Goal: Feedback & Contribution: Contribute content

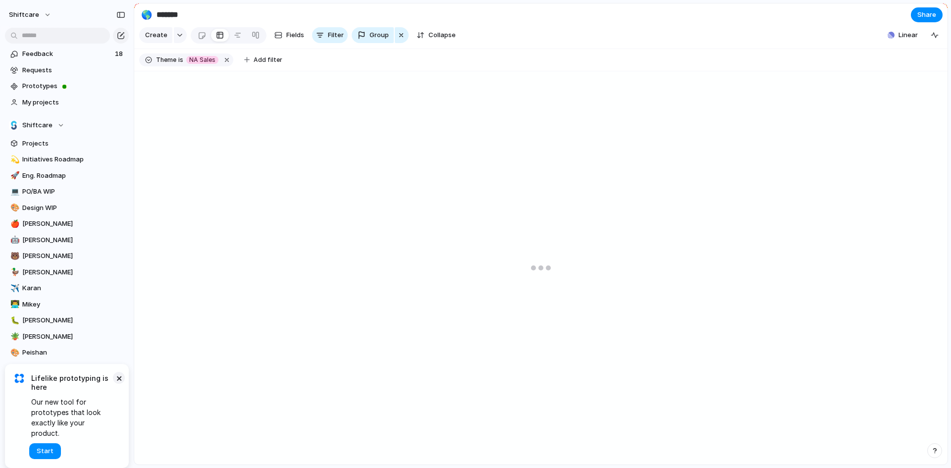
click at [120, 384] on button "×" at bounding box center [119, 378] width 12 height 12
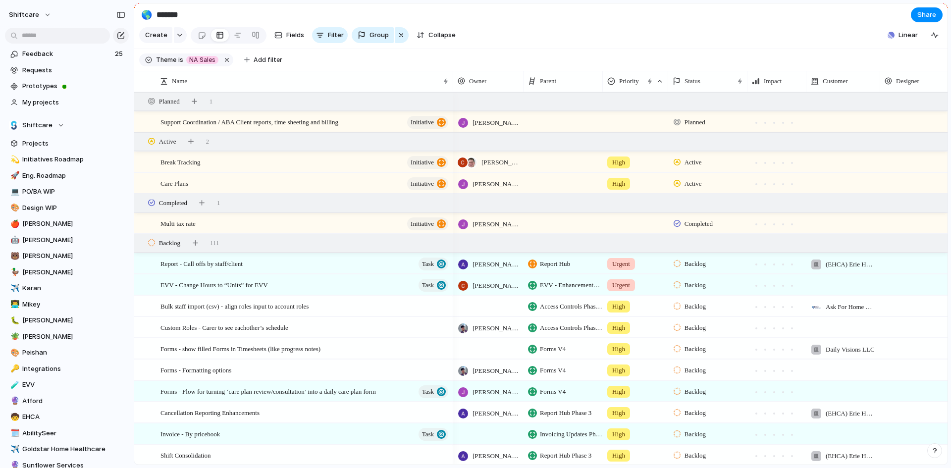
click at [331, 18] on section "🌎 ******* Share" at bounding box center [540, 14] width 813 height 22
click at [181, 189] on span "Care Plans" at bounding box center [174, 182] width 28 height 11
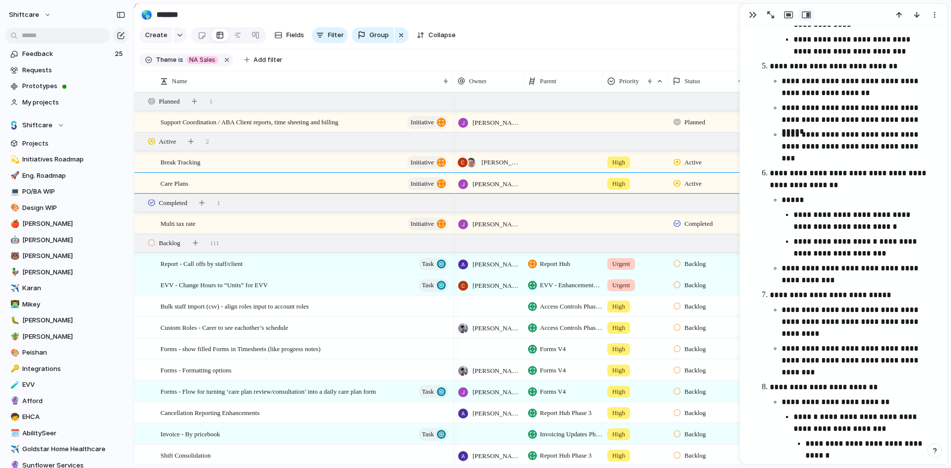
scroll to position [1059, 0]
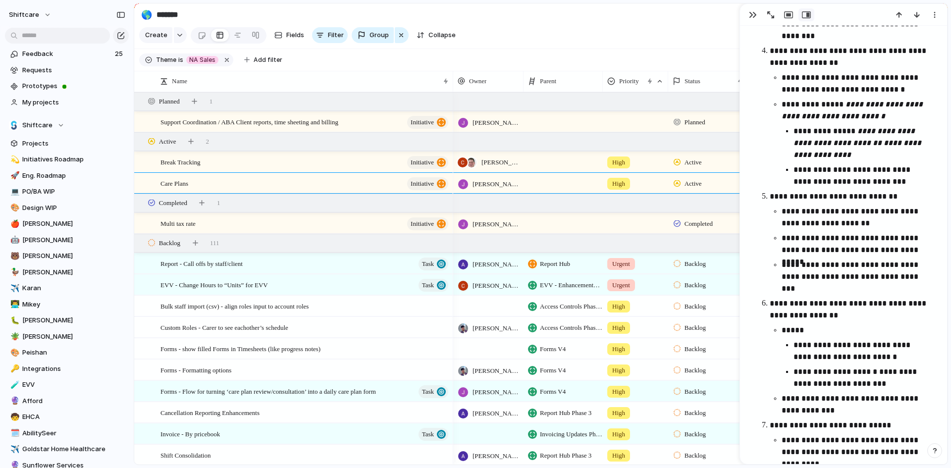
click at [647, 39] on section "Create Fields Filter Group Zoom Collapse Linear" at bounding box center [540, 37] width 813 height 24
click at [752, 13] on div "button" at bounding box center [753, 15] width 8 height 8
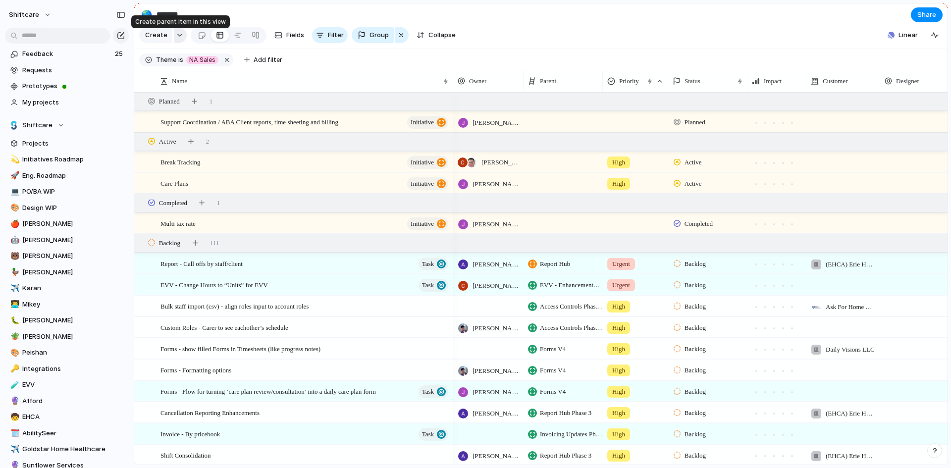
click at [178, 37] on div "button" at bounding box center [179, 35] width 7 height 4
click at [308, 72] on div "Request Initiative Project Epic Task Bug Customize" at bounding box center [475, 234] width 951 height 468
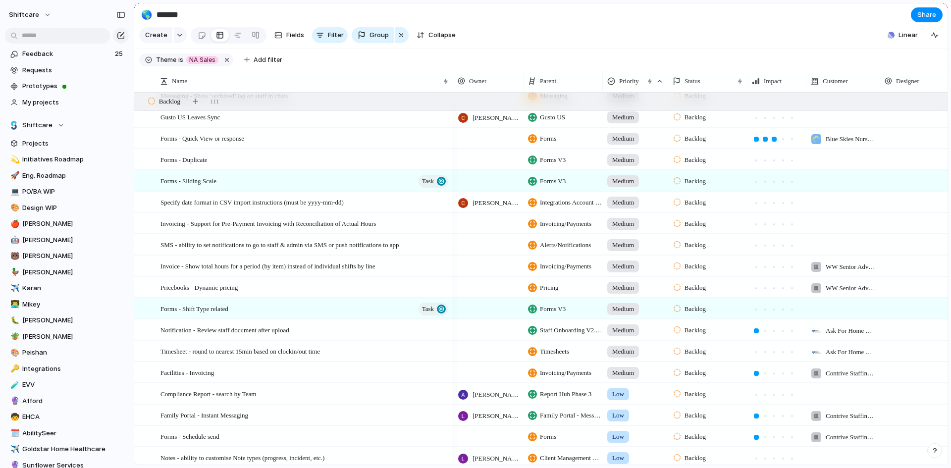
scroll to position [991, 0]
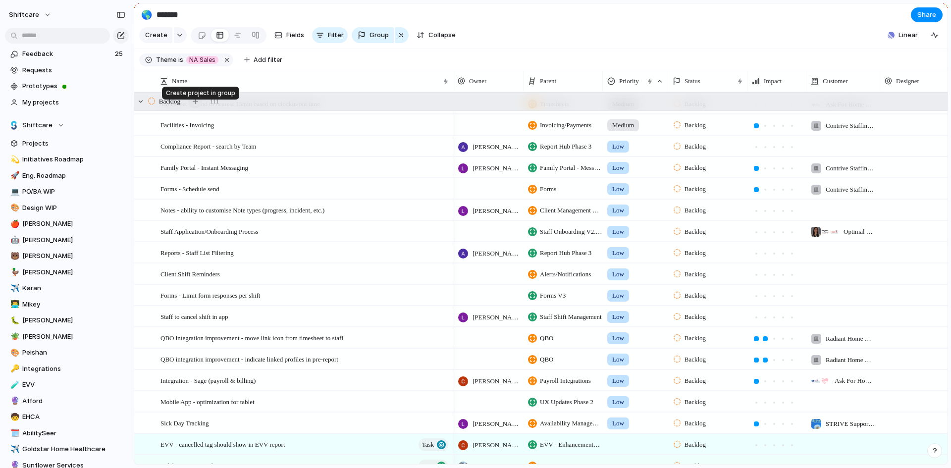
click at [194, 104] on div "button" at bounding box center [195, 101] width 5 height 5
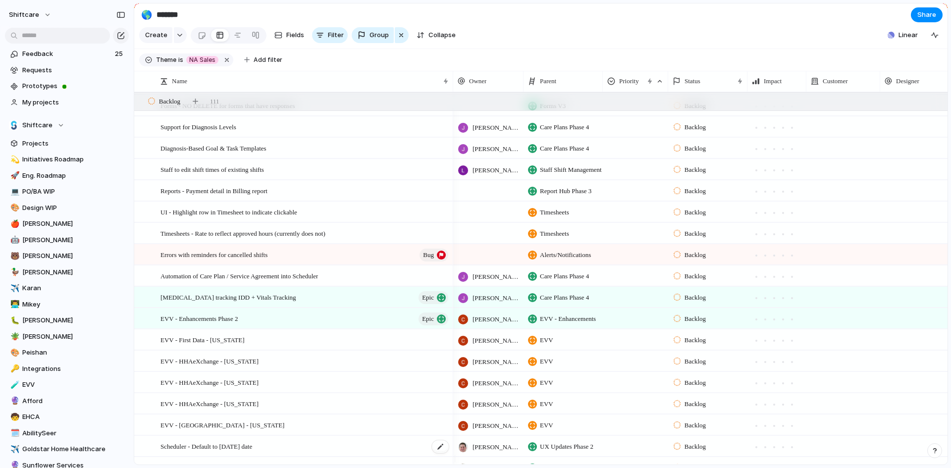
scroll to position [0, 0]
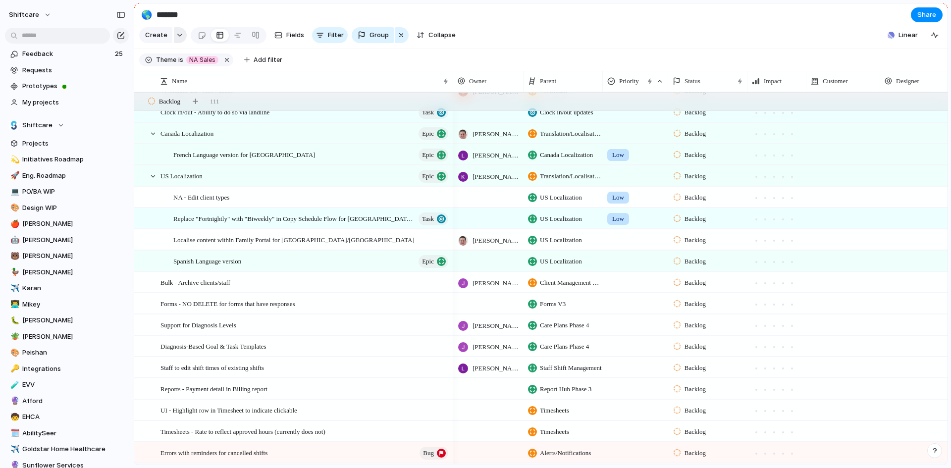
click at [176, 37] on div "button" at bounding box center [179, 35] width 7 height 4
click at [411, 70] on div "Request Initiative Project Epic Task Bug Customize" at bounding box center [475, 234] width 951 height 468
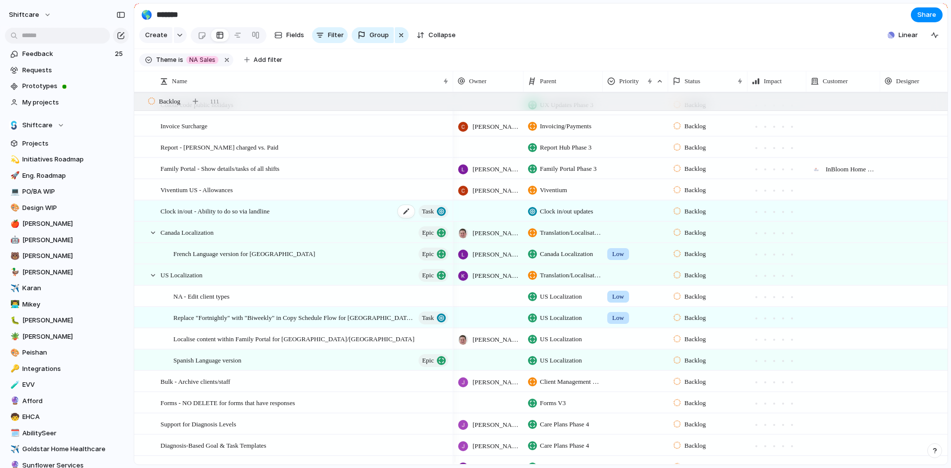
click at [265, 215] on span "Clock in/out - Ability to do so via landline" at bounding box center [214, 210] width 109 height 11
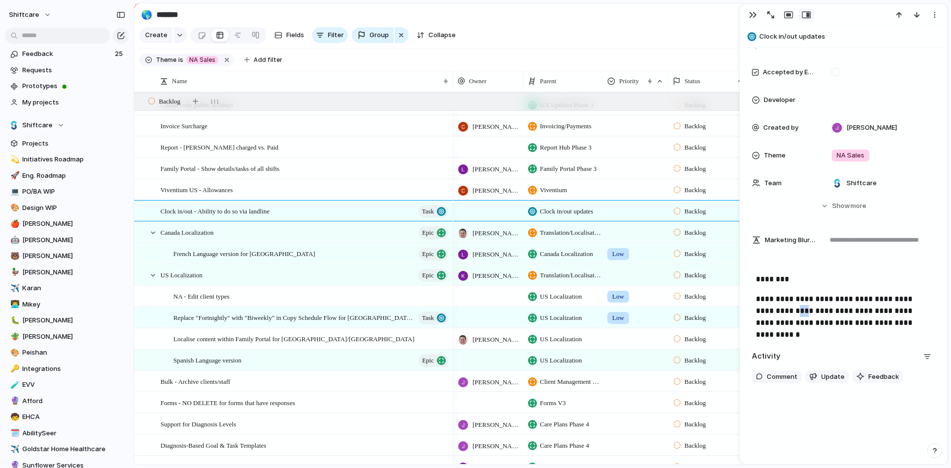
drag, startPoint x: 782, startPoint y: 312, endPoint x: 794, endPoint y: 315, distance: 12.3
click at [793, 314] on p "**********" at bounding box center [843, 311] width 175 height 36
click at [794, 315] on p "**********" at bounding box center [843, 311] width 175 height 36
click at [752, 17] on div "button" at bounding box center [753, 15] width 8 height 8
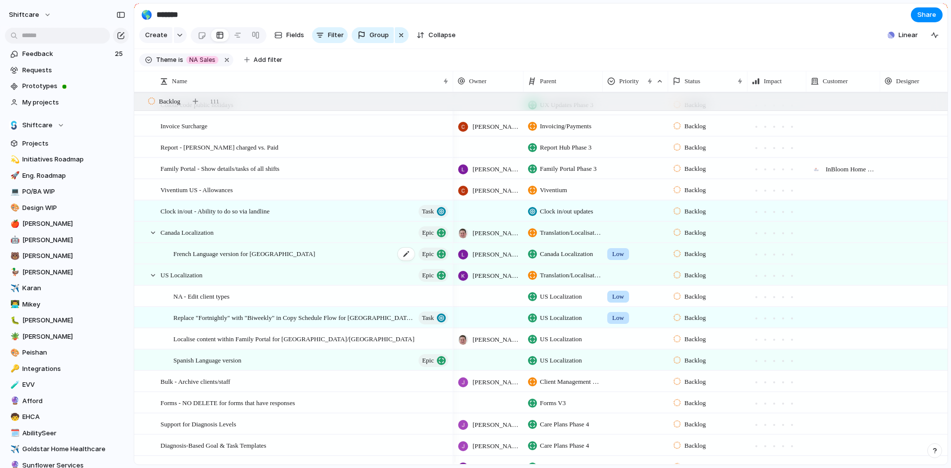
click at [319, 257] on div "French Language version for Quebec Epic" at bounding box center [311, 254] width 276 height 20
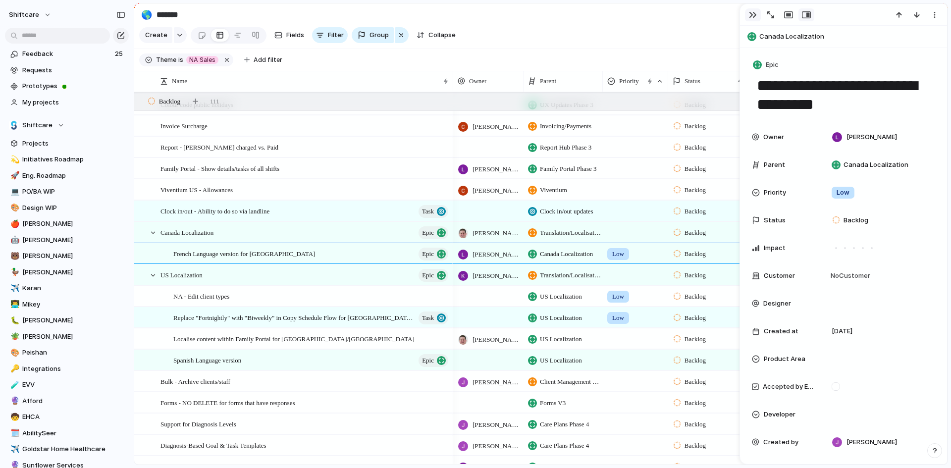
click at [754, 11] on div "button" at bounding box center [753, 15] width 8 height 8
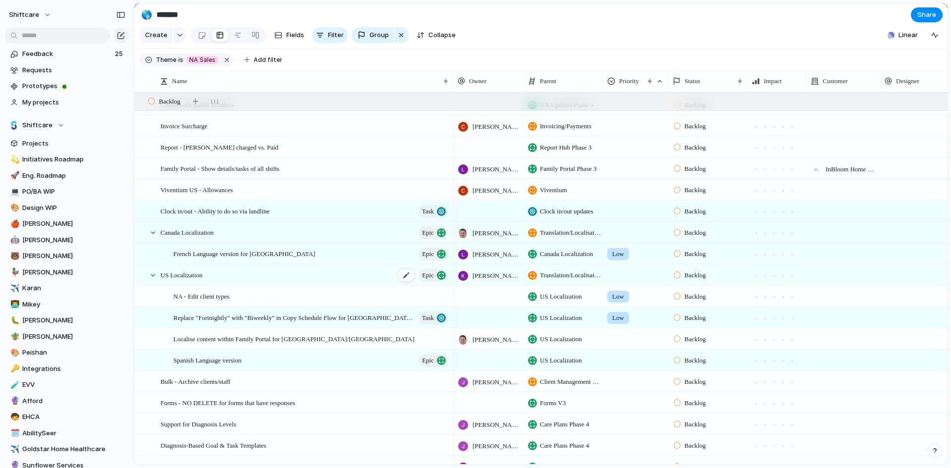
click at [296, 285] on div "US Localization Epic" at bounding box center [304, 275] width 289 height 20
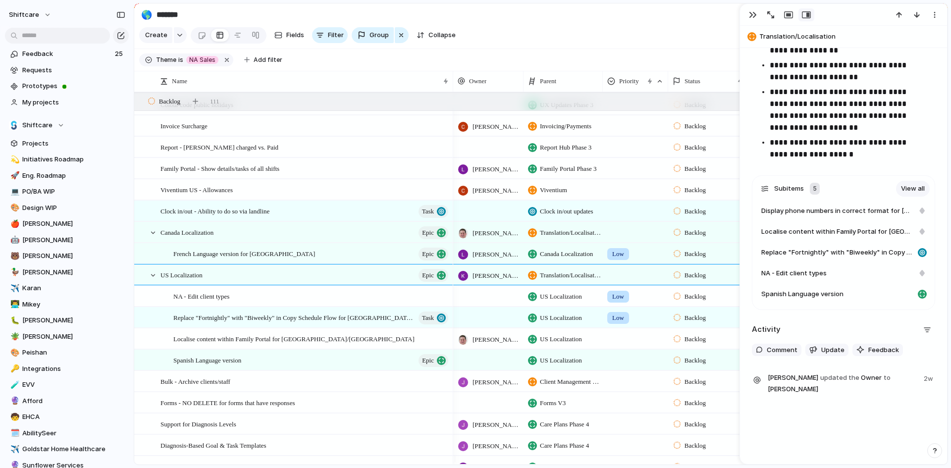
scroll to position [644, 0]
click at [753, 10] on button "button" at bounding box center [753, 14] width 16 height 13
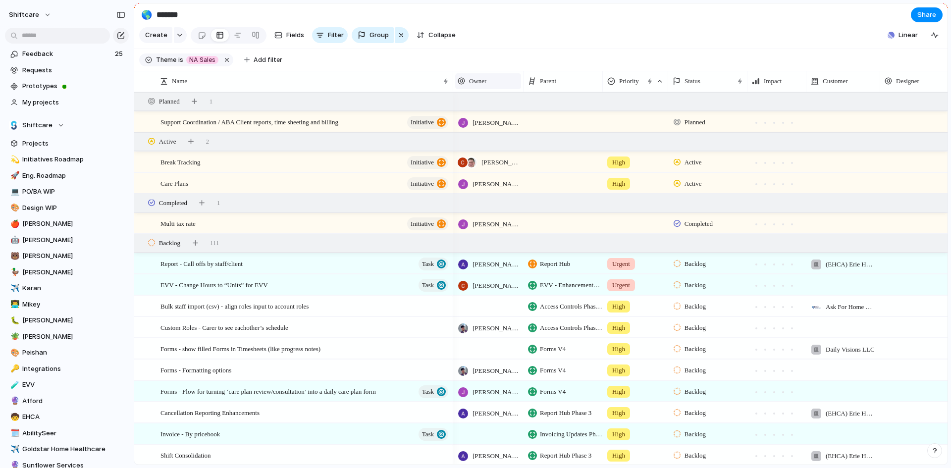
click at [472, 86] on span "Owner" at bounding box center [477, 81] width 17 height 10
click at [483, 142] on span "Sort ascending" at bounding box center [498, 142] width 48 height 10
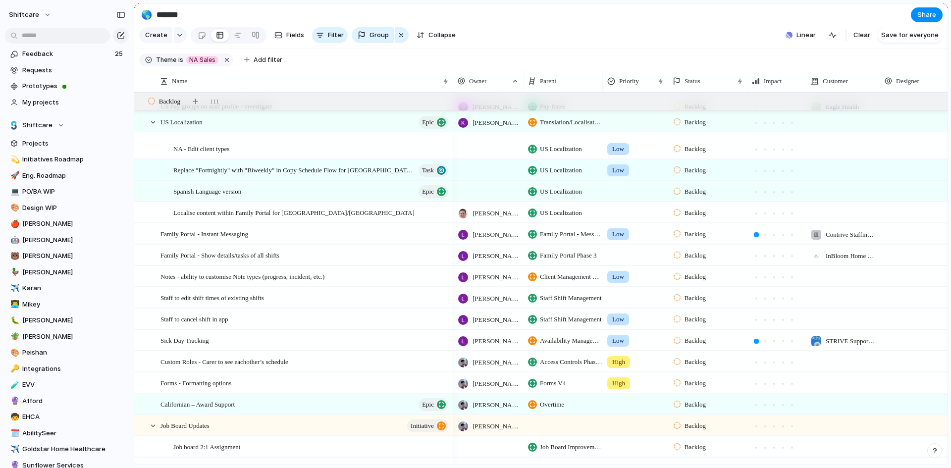
scroll to position [1734, 0]
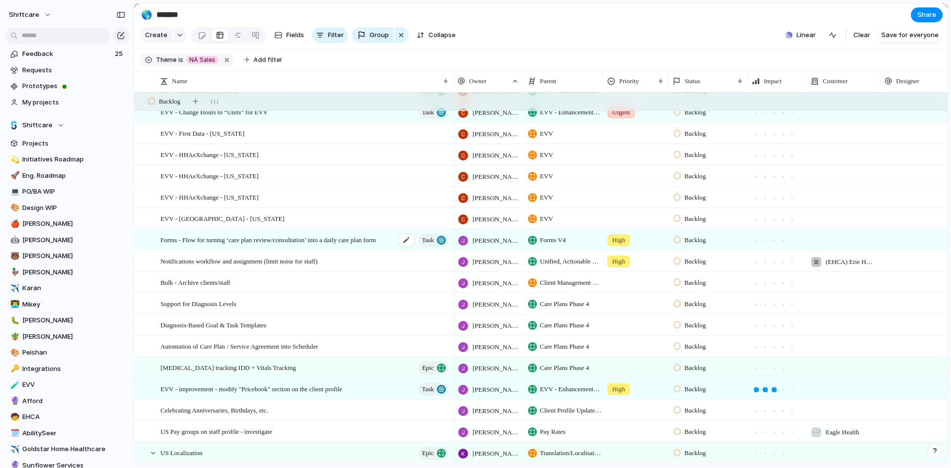
click at [280, 245] on span "Forms - Flow for turning ‘care plan review/consultation’ into a daily care plan…" at bounding box center [267, 239] width 215 height 11
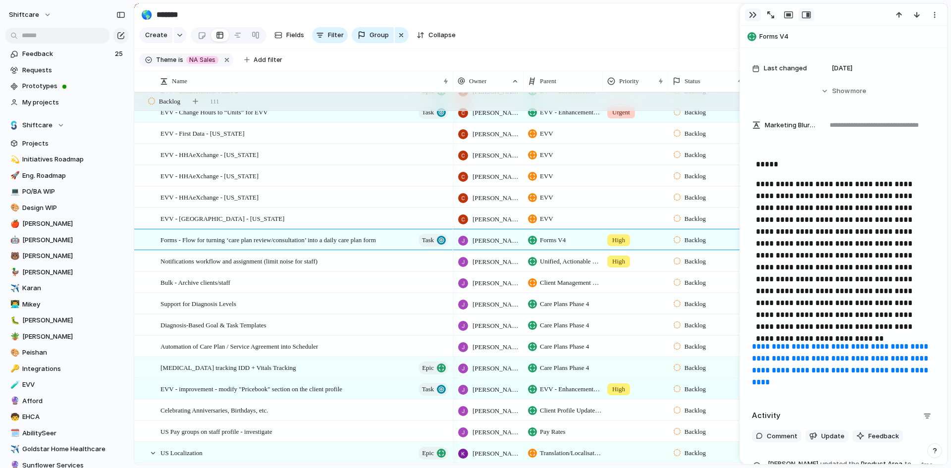
click at [753, 18] on div "button" at bounding box center [753, 15] width 8 height 8
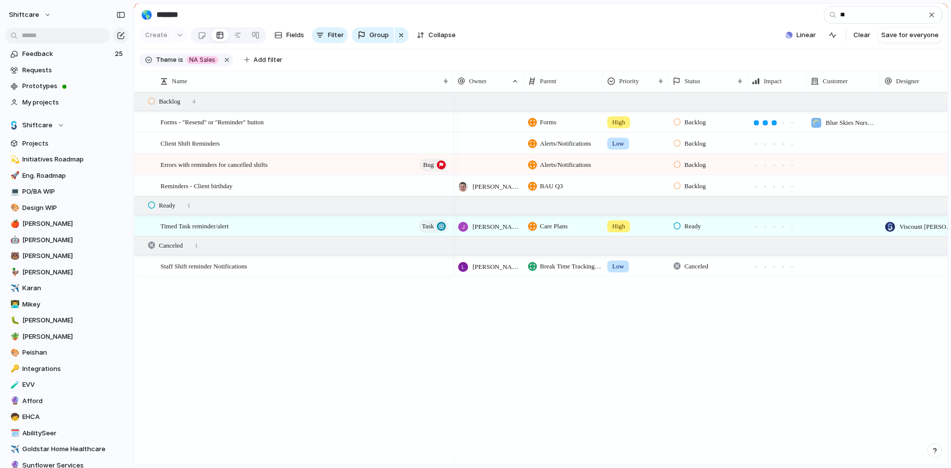
type input "*"
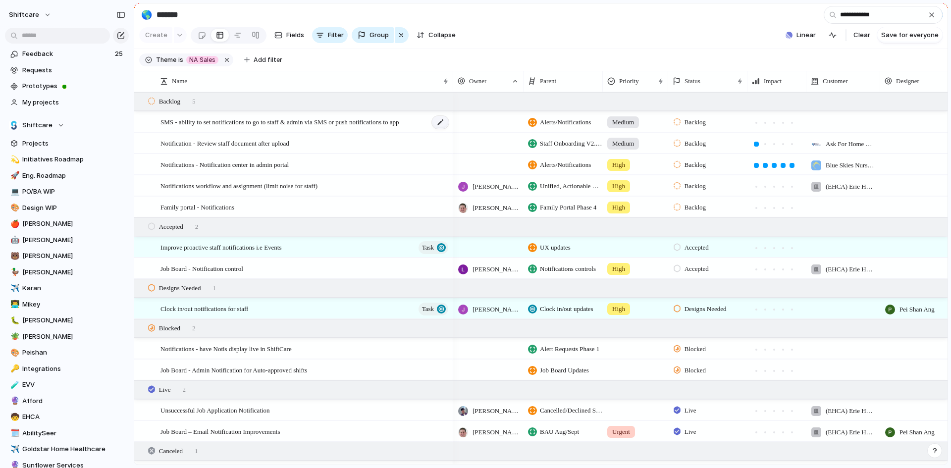
type input "**********"
click at [441, 128] on div at bounding box center [440, 122] width 17 height 13
click at [175, 40] on div "Create Fields Filter Group Zoom Collapse" at bounding box center [299, 35] width 320 height 20
click at [926, 15] on input "**********" at bounding box center [883, 15] width 119 height 18
click at [930, 18] on div "button" at bounding box center [932, 15] width 8 height 8
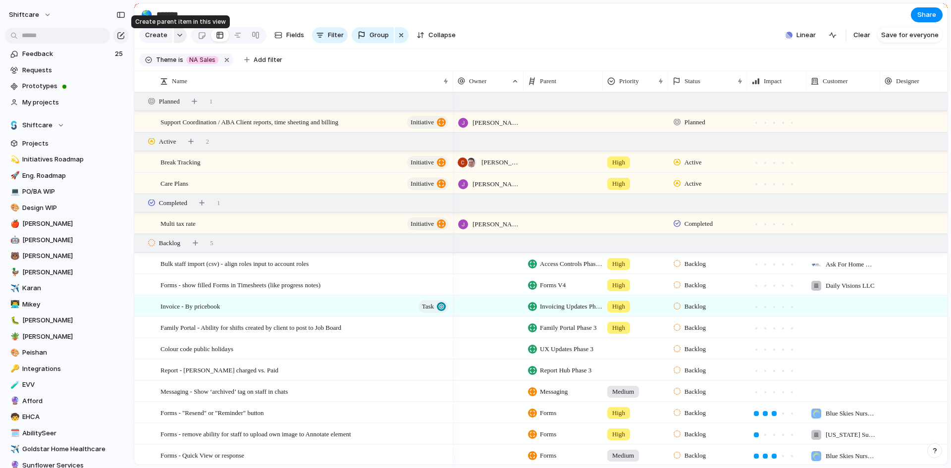
click at [179, 36] on button "button" at bounding box center [180, 35] width 13 height 16
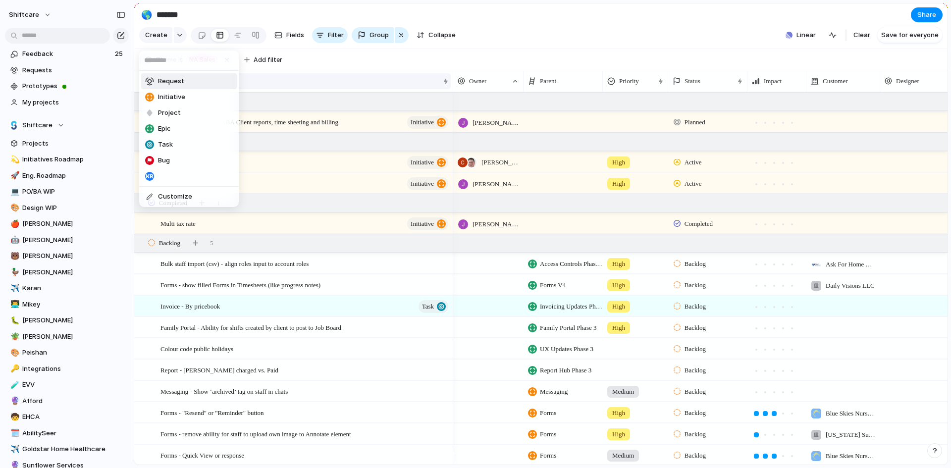
drag, startPoint x: 161, startPoint y: 78, endPoint x: 168, endPoint y: 82, distance: 7.6
click at [162, 78] on span "Request" at bounding box center [171, 81] width 26 height 10
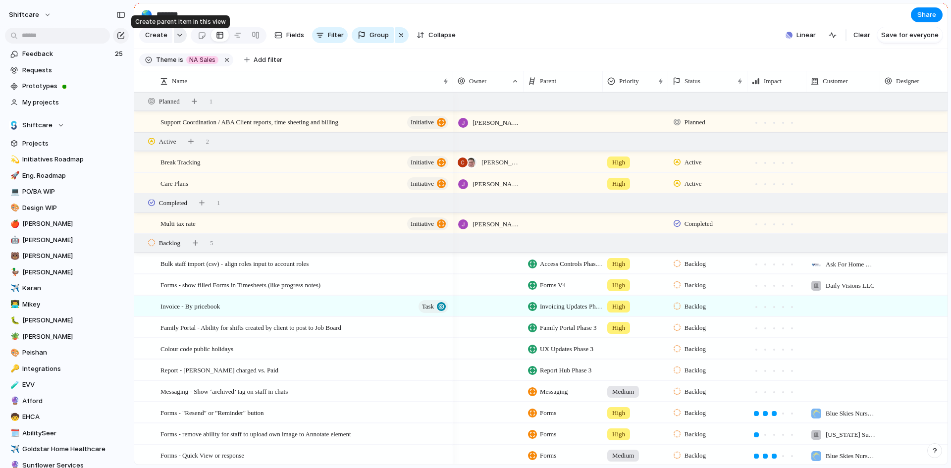
click at [175, 41] on button "button" at bounding box center [180, 35] width 13 height 16
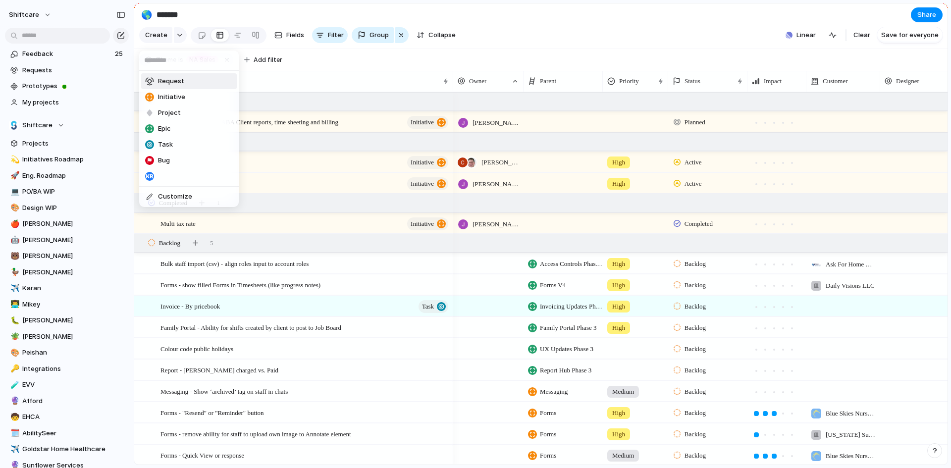
click at [167, 81] on span "Request" at bounding box center [171, 81] width 26 height 10
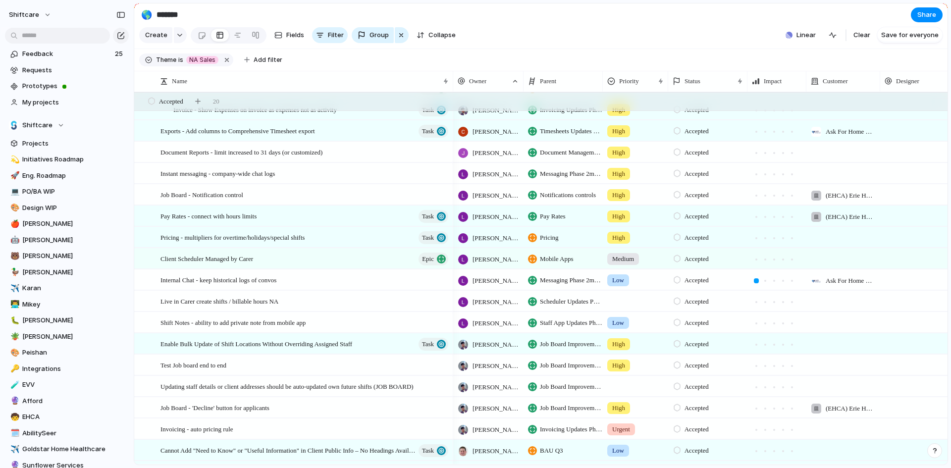
scroll to position [3273, 0]
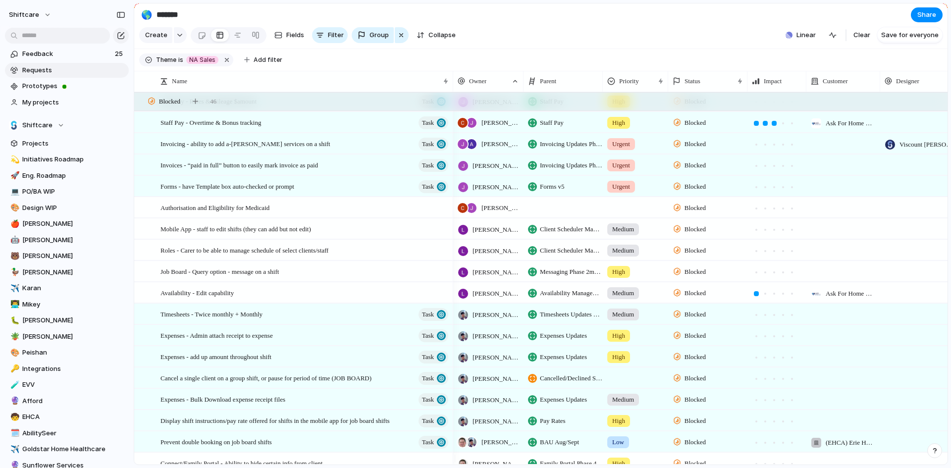
click at [64, 75] on span "Requests" at bounding box center [73, 70] width 103 height 10
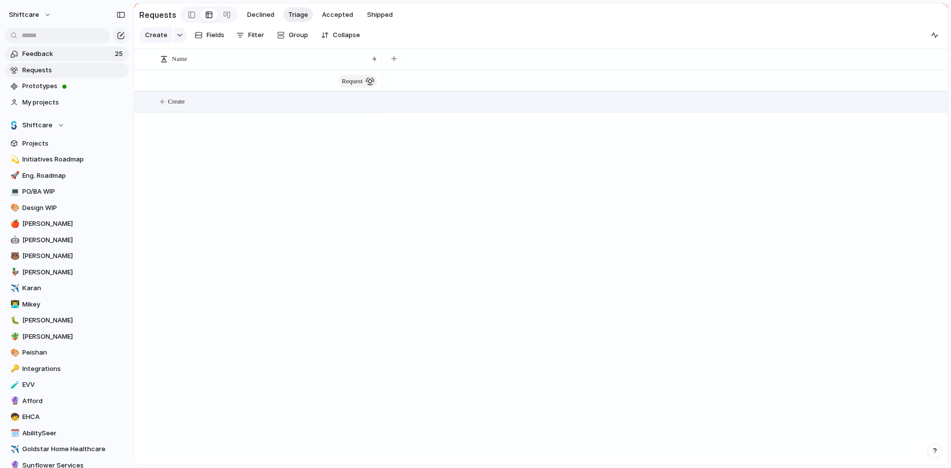
click at [83, 52] on span "Feedback" at bounding box center [67, 54] width 90 height 10
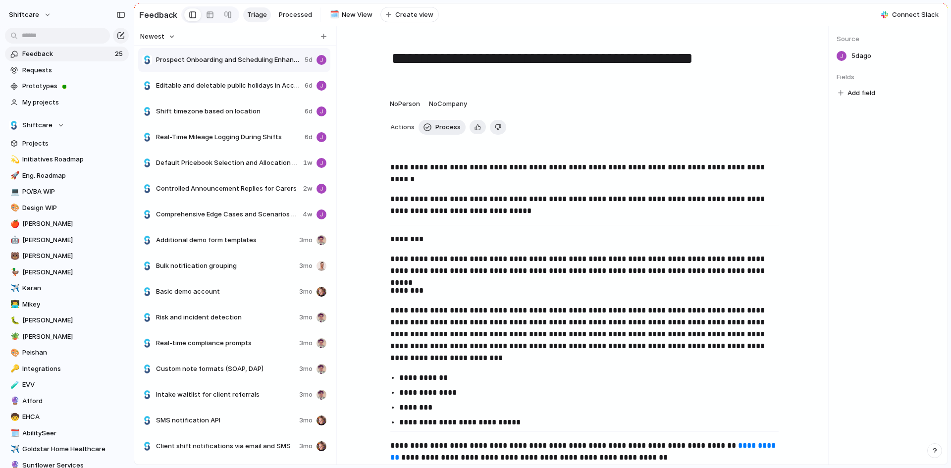
click at [58, 53] on span "Feedback" at bounding box center [67, 54] width 90 height 10
click at [47, 68] on span "Requests" at bounding box center [73, 70] width 103 height 10
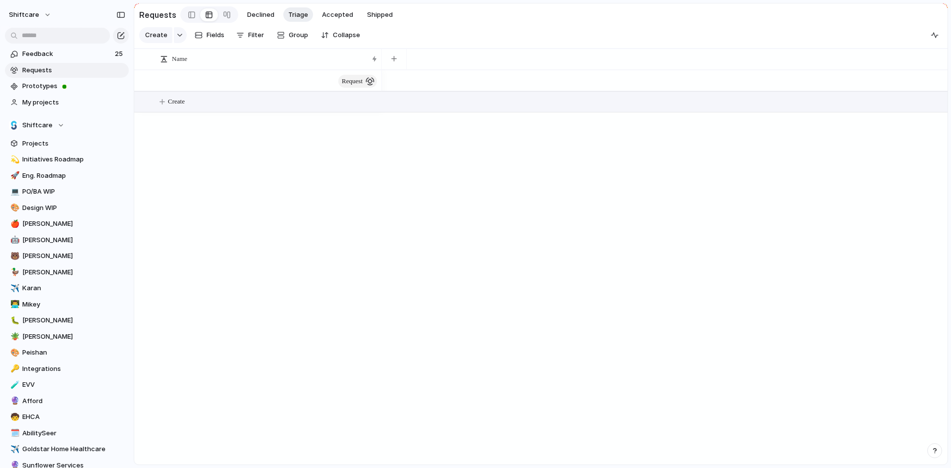
click at [172, 112] on button "Create" at bounding box center [553, 102] width 819 height 20
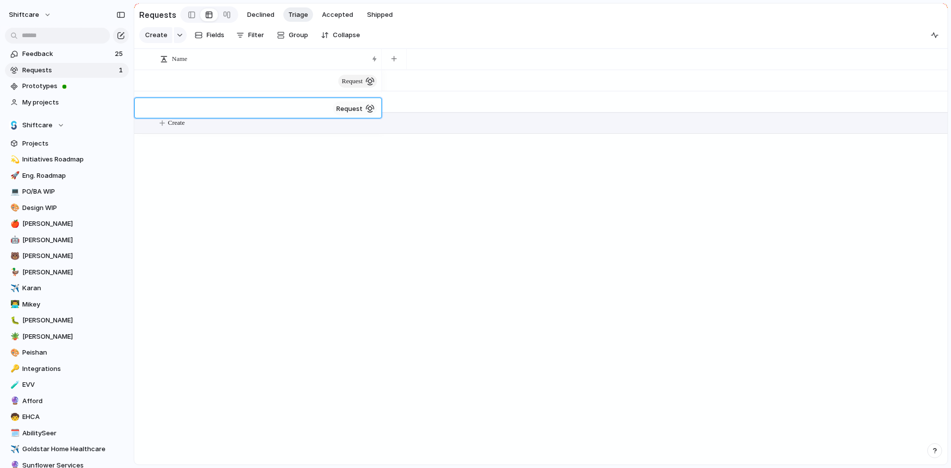
click at [178, 107] on textarea at bounding box center [244, 109] width 168 height 11
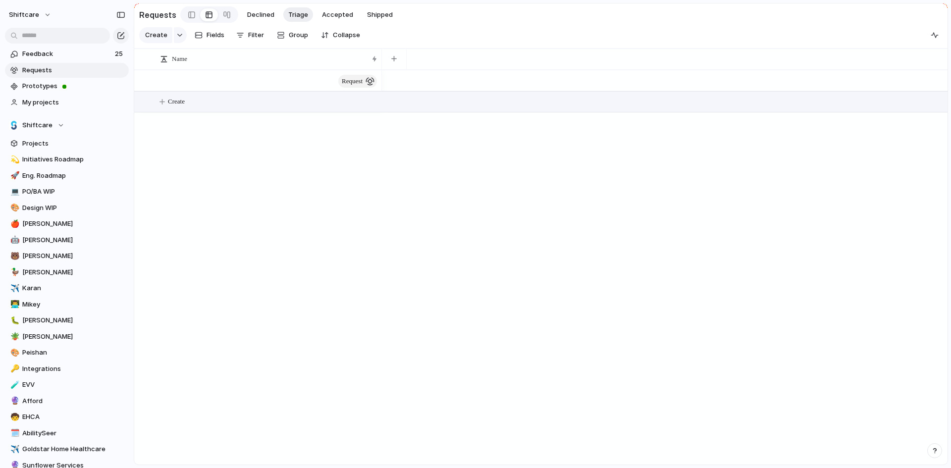
click at [162, 107] on button "Create" at bounding box center [553, 102] width 819 height 20
click at [192, 114] on textarea at bounding box center [244, 109] width 168 height 11
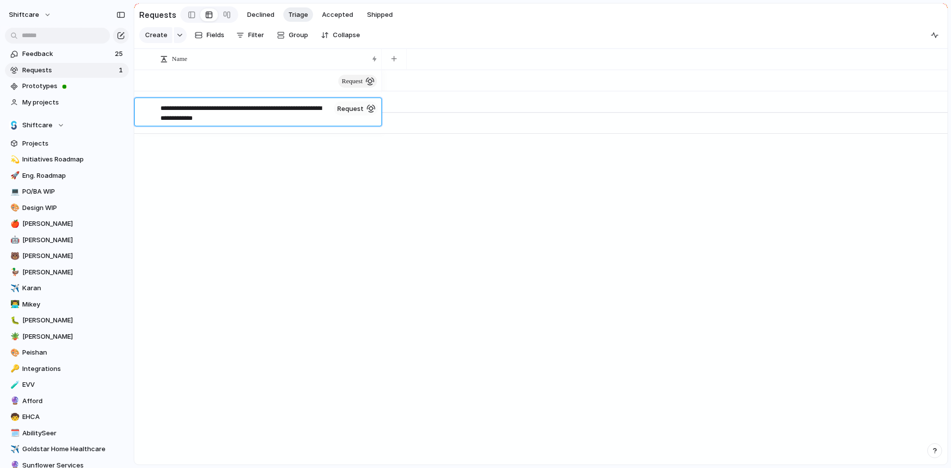
type textarea "**********"
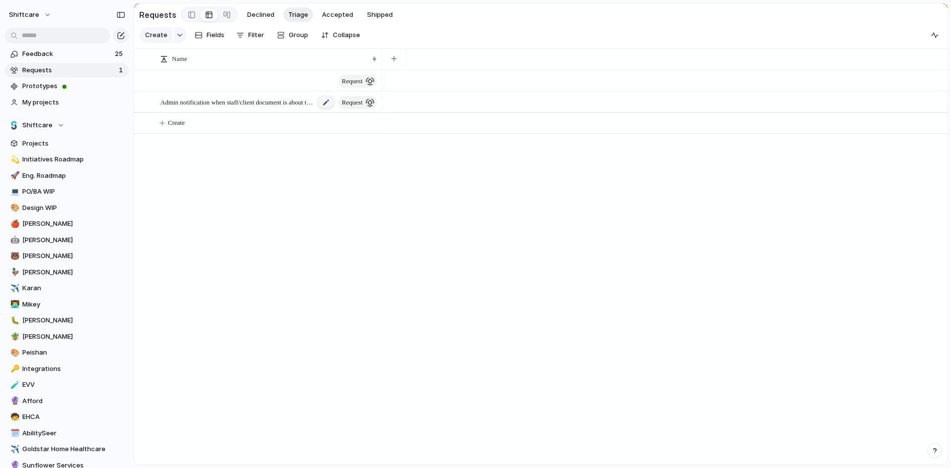
click at [322, 109] on div at bounding box center [326, 102] width 17 height 13
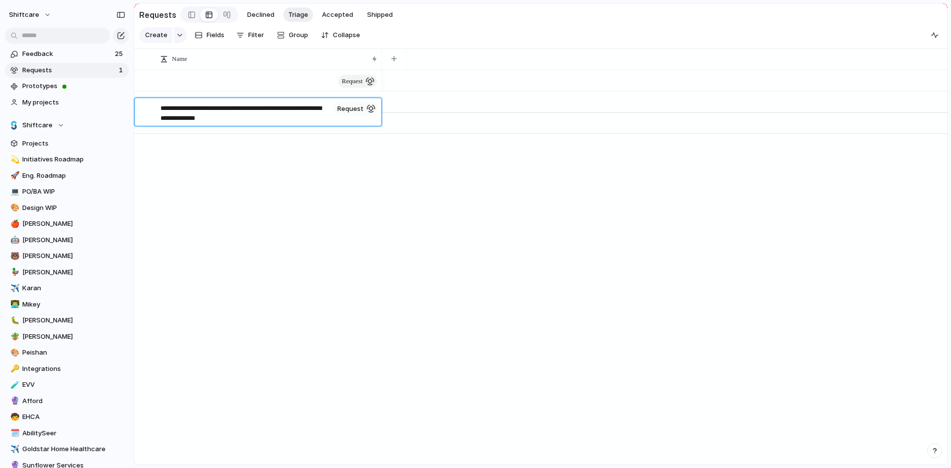
drag, startPoint x: 250, startPoint y: 123, endPoint x: 144, endPoint y: 108, distance: 107.5
click at [144, 108] on div "**********" at bounding box center [258, 112] width 247 height 28
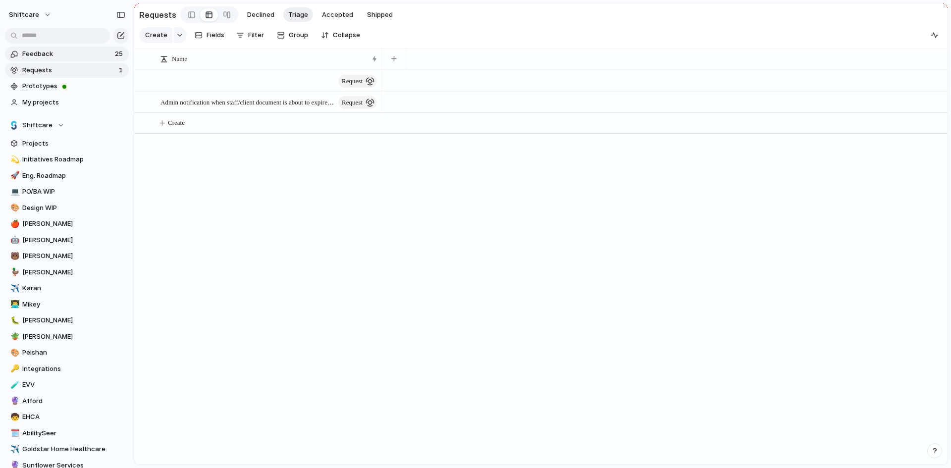
click at [83, 50] on span "Feedback" at bounding box center [67, 54] width 90 height 10
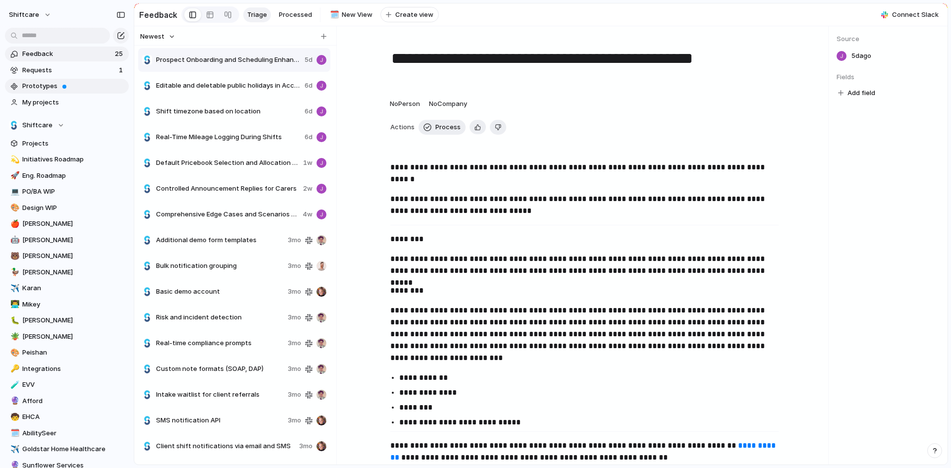
click at [54, 85] on span "Prototypes" at bounding box center [73, 86] width 103 height 10
click at [42, 100] on span "My projects" at bounding box center [73, 103] width 103 height 10
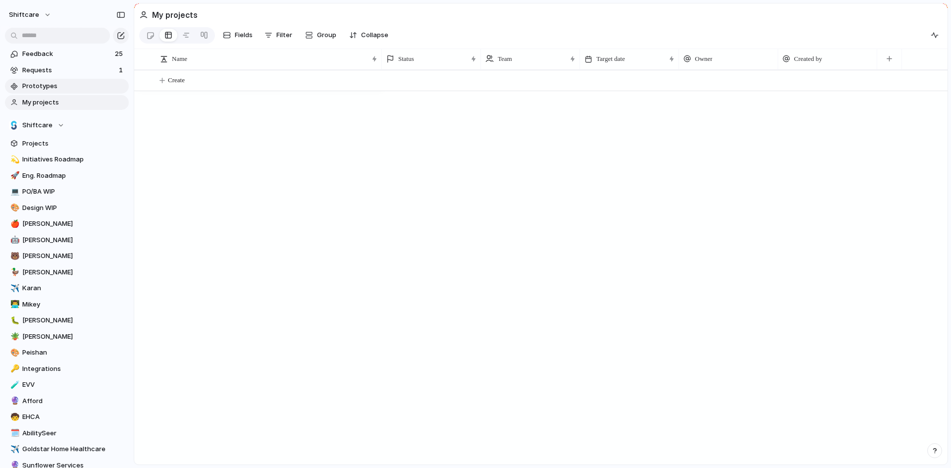
click at [41, 84] on span "Prototypes" at bounding box center [73, 86] width 103 height 10
click at [43, 72] on span "Requests" at bounding box center [69, 70] width 94 height 10
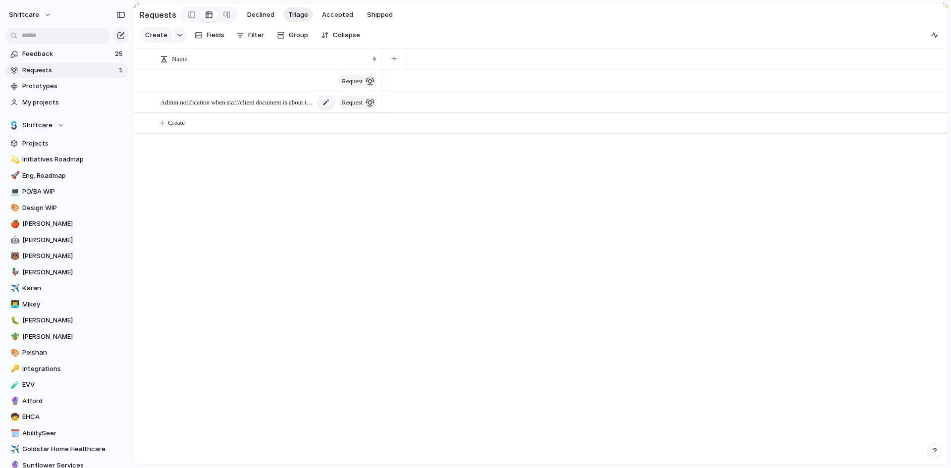
click at [325, 108] on div at bounding box center [326, 102] width 17 height 13
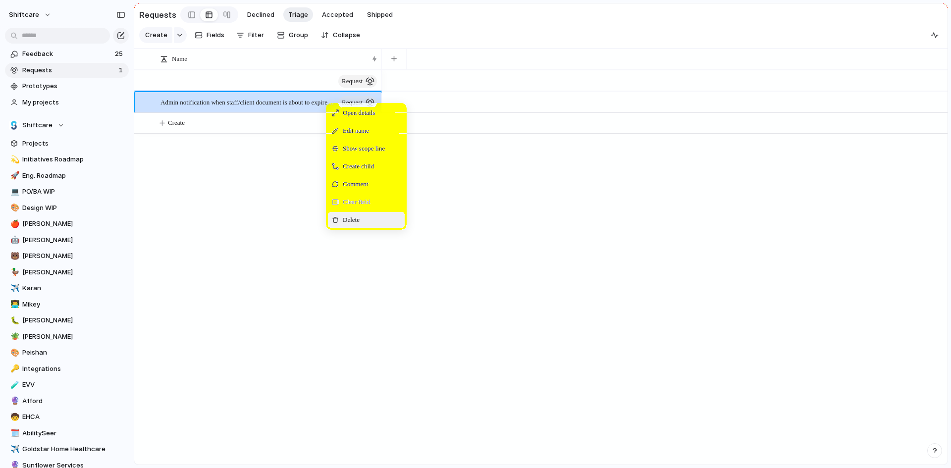
click at [350, 225] on span "Delete" at bounding box center [351, 220] width 17 height 10
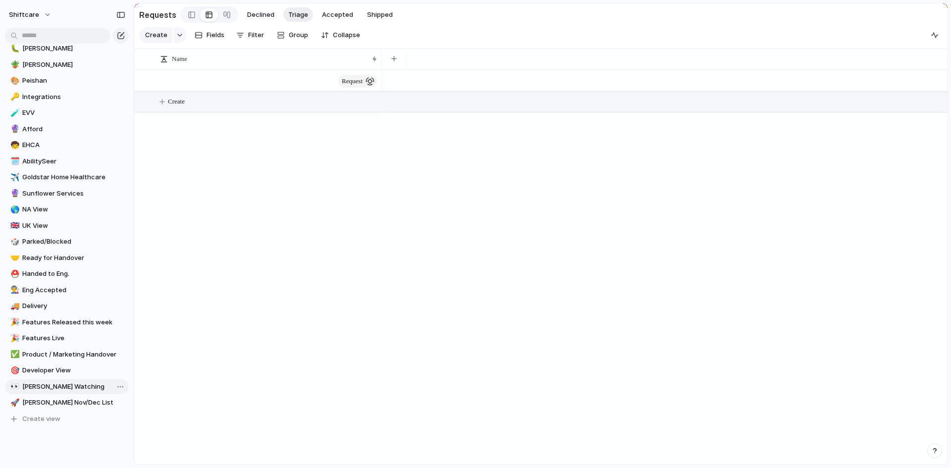
scroll to position [297, 0]
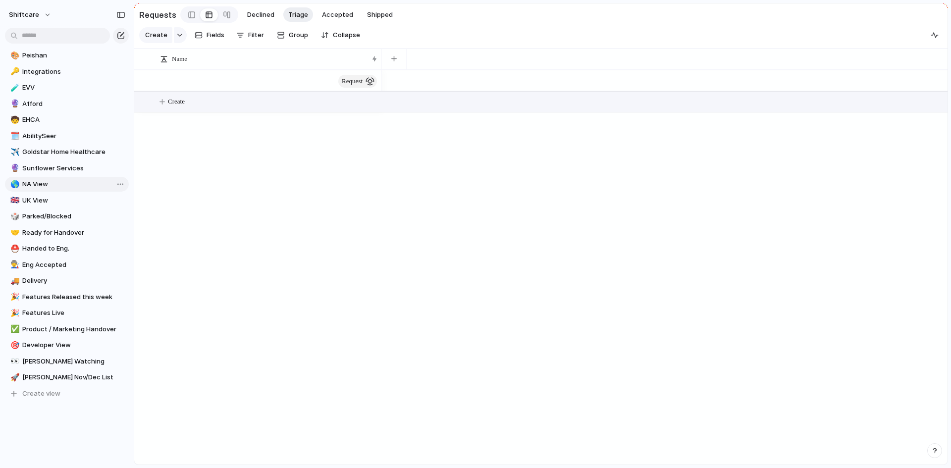
click at [57, 188] on span "NA View" at bounding box center [73, 184] width 103 height 10
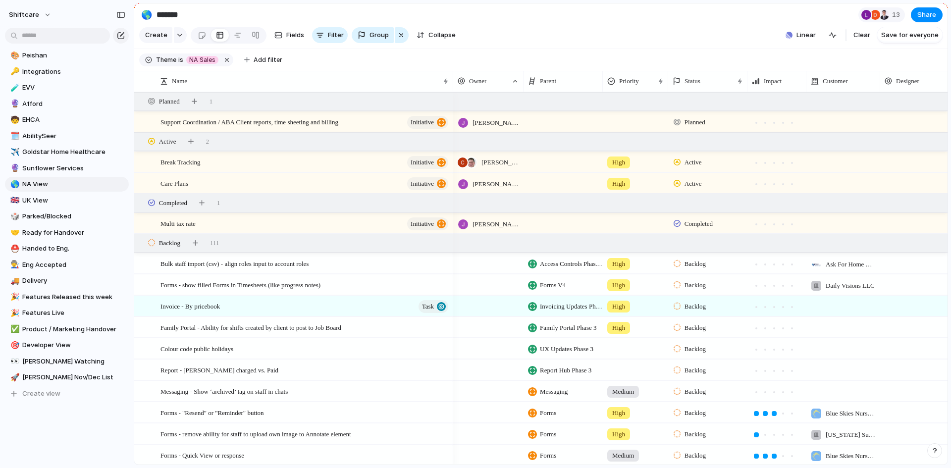
click at [412, 67] on section "Theme is NA Sales Add filter" at bounding box center [540, 60] width 813 height 22
click at [164, 40] on span "Create" at bounding box center [156, 35] width 22 height 10
click at [181, 43] on button "button" at bounding box center [180, 35] width 13 height 16
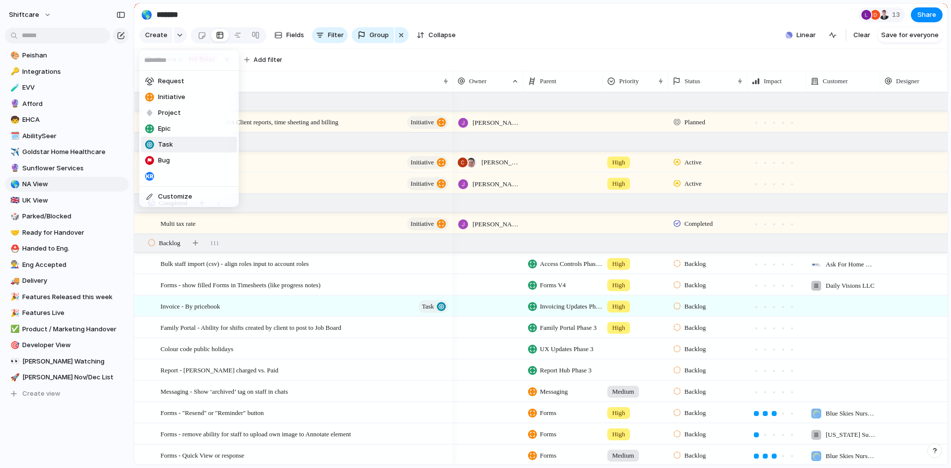
click at [167, 144] on span "Task" at bounding box center [165, 145] width 15 height 10
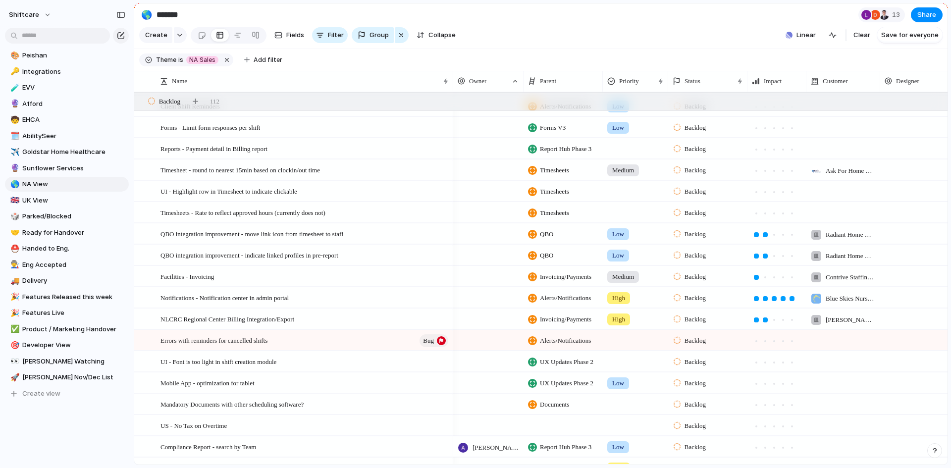
scroll to position [820, 0]
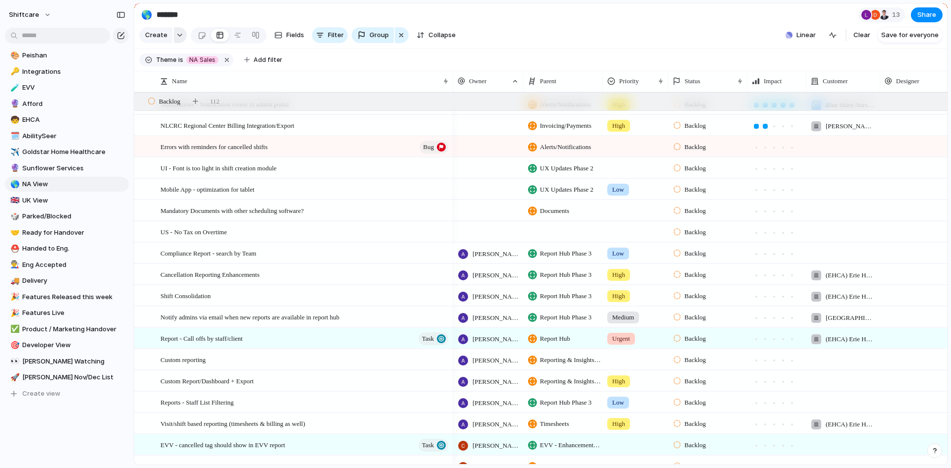
click at [175, 34] on button "button" at bounding box center [180, 35] width 13 height 16
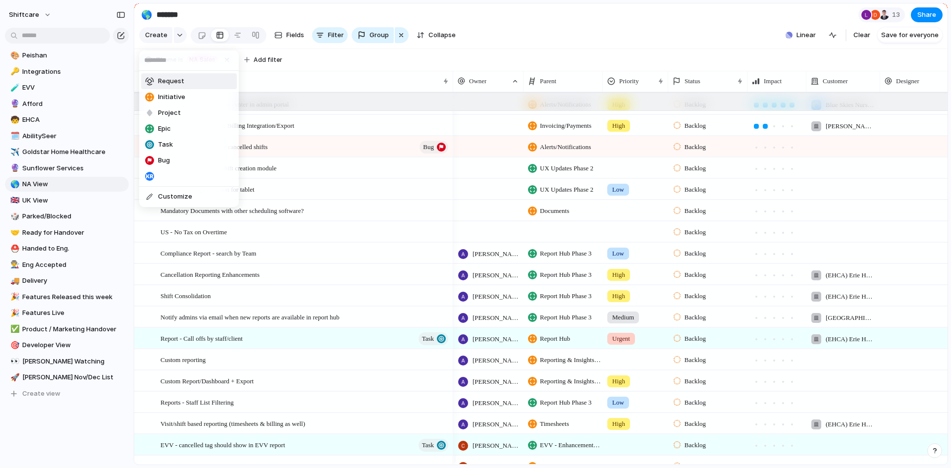
click at [174, 80] on span "Request" at bounding box center [171, 81] width 26 height 10
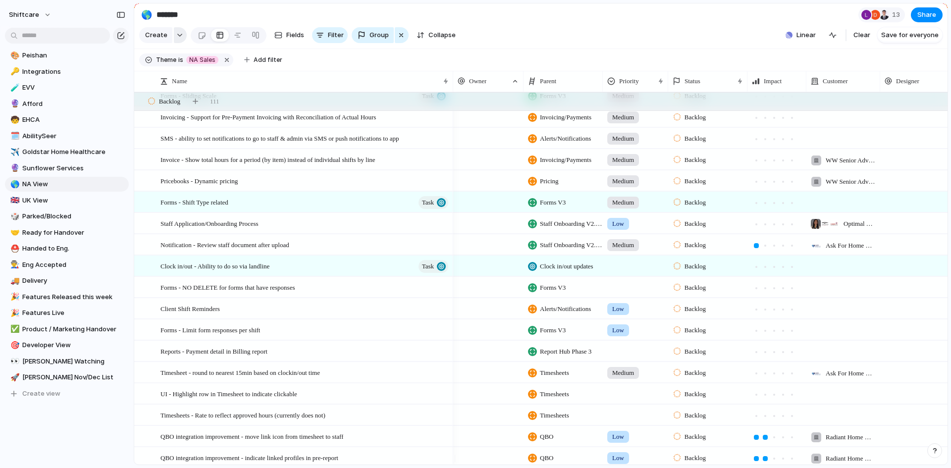
scroll to position [0, 0]
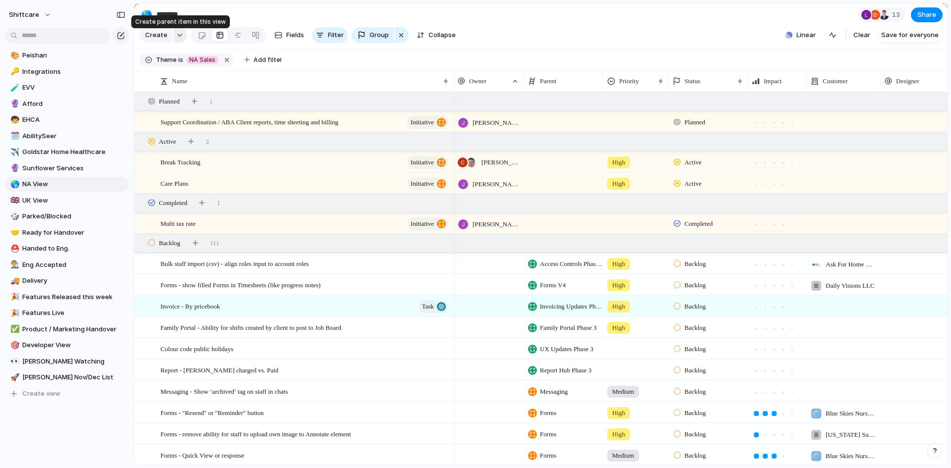
click at [180, 37] on div "button" at bounding box center [179, 35] width 7 height 4
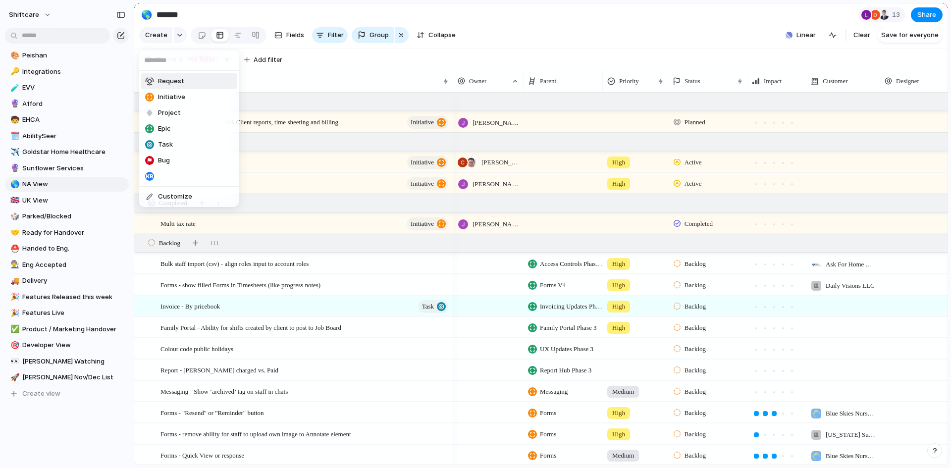
click at [149, 80] on div at bounding box center [149, 81] width 9 height 9
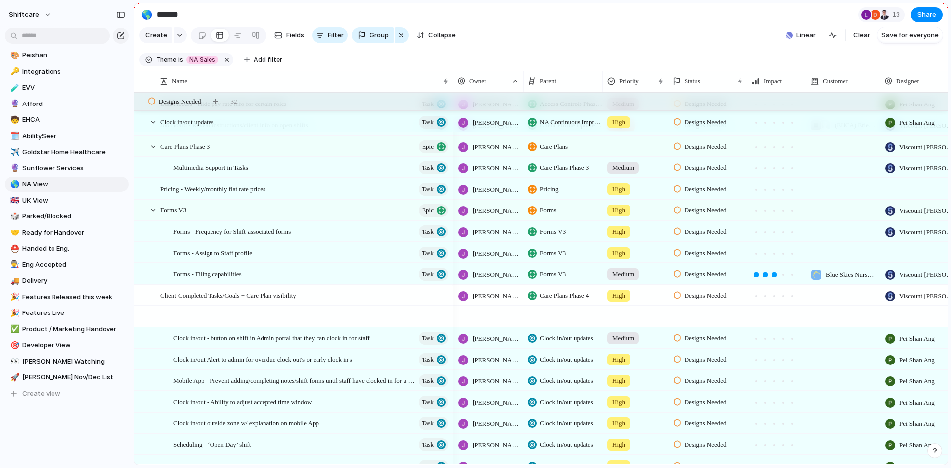
scroll to position [3517, 0]
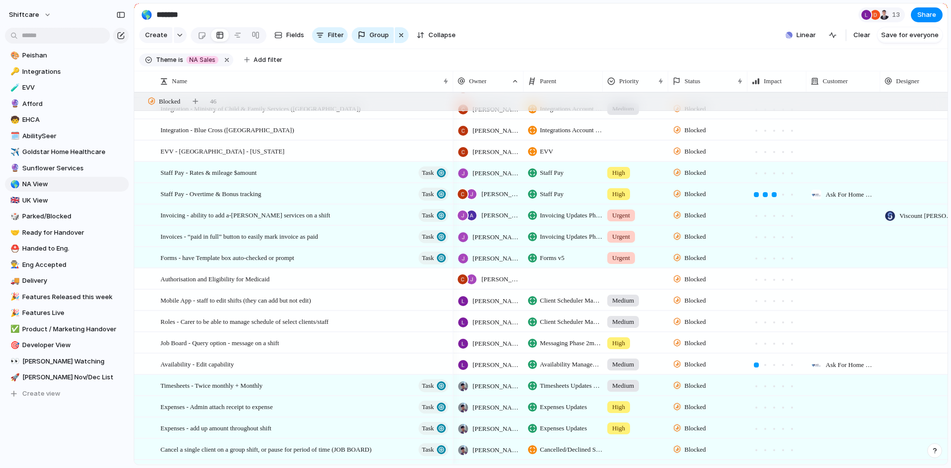
click at [339, 60] on section "Theme is NA Sales Add filter" at bounding box center [540, 60] width 813 height 22
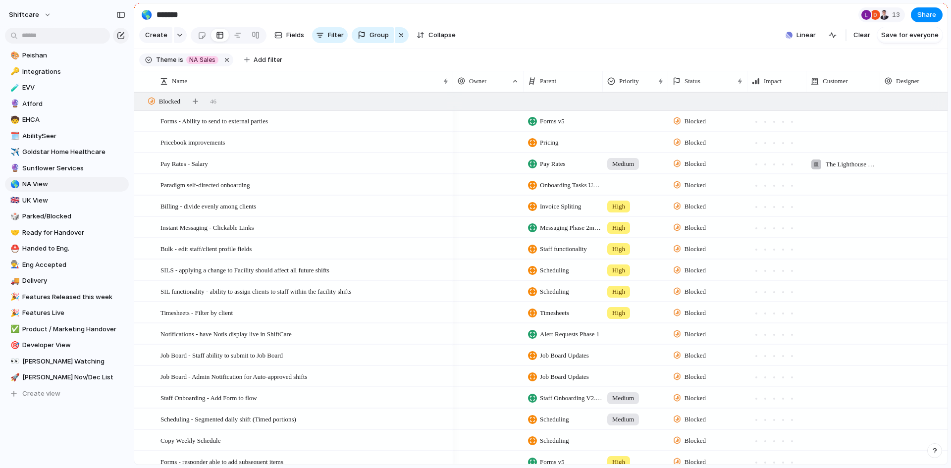
click at [309, 71] on section "Theme is NA Sales Add filter" at bounding box center [540, 60] width 813 height 22
click at [158, 38] on span "Create" at bounding box center [156, 35] width 22 height 10
click at [180, 37] on div "button" at bounding box center [179, 35] width 7 height 4
click at [546, 43] on div "Request Initiative Project Epic Task Bug Customize" at bounding box center [475, 234] width 951 height 468
click at [268, 193] on div "Paradigm self-directed onboarding" at bounding box center [304, 185] width 289 height 20
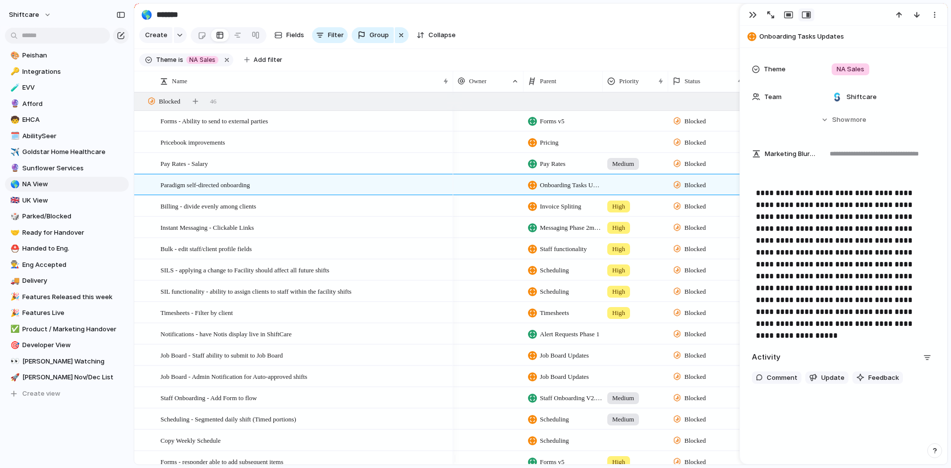
scroll to position [402, 0]
click at [685, 40] on section "Create Fields Filter Group Zoom Collapse Linear Clear Save for everyone" at bounding box center [540, 37] width 813 height 24
drag, startPoint x: 752, startPoint y: 14, endPoint x: 734, endPoint y: 33, distance: 26.3
click at [752, 14] on div "button" at bounding box center [753, 15] width 8 height 8
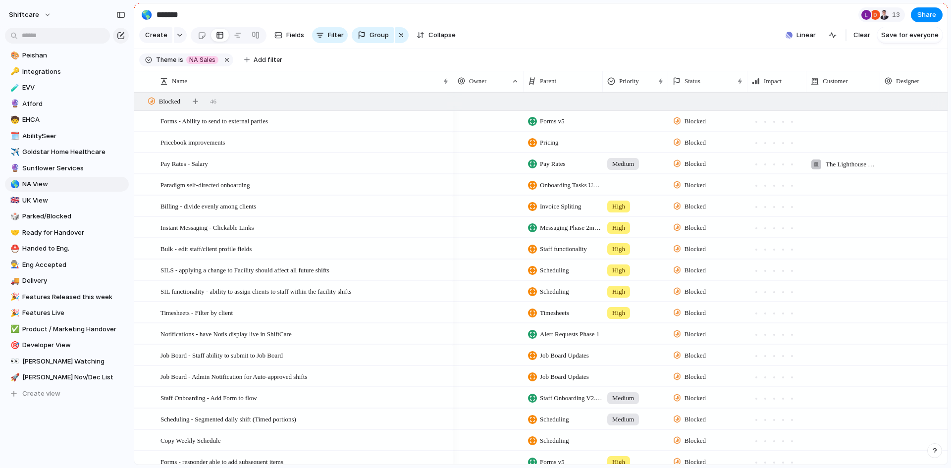
click at [310, 71] on section "Theme is NA Sales Add filter" at bounding box center [540, 60] width 813 height 22
click at [297, 174] on div "Pay Rates - Salary" at bounding box center [304, 164] width 289 height 20
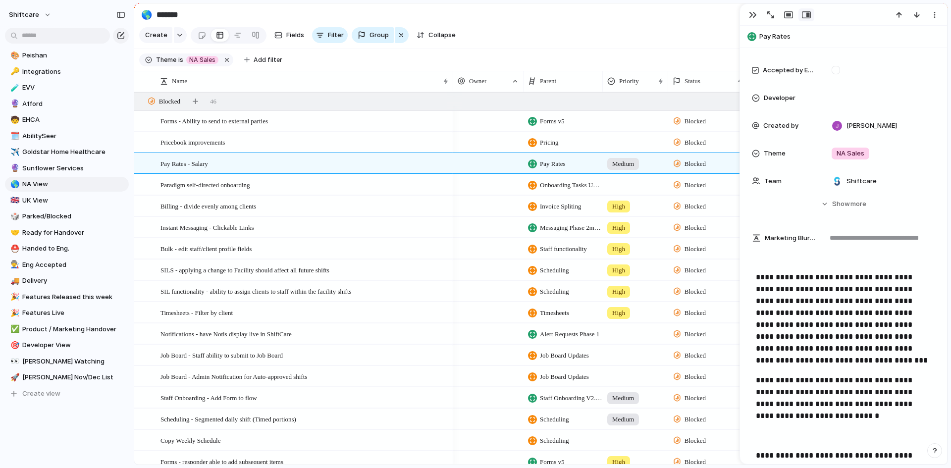
scroll to position [347, 0]
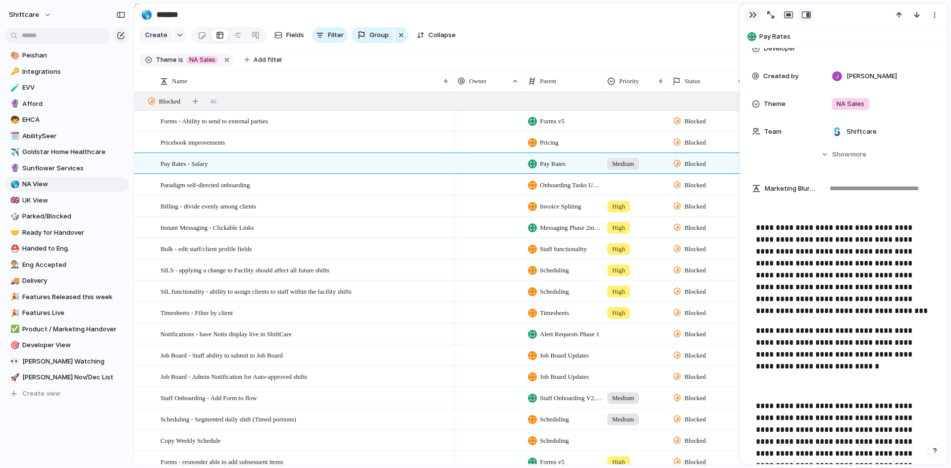
click at [748, 15] on button "button" at bounding box center [753, 14] width 16 height 13
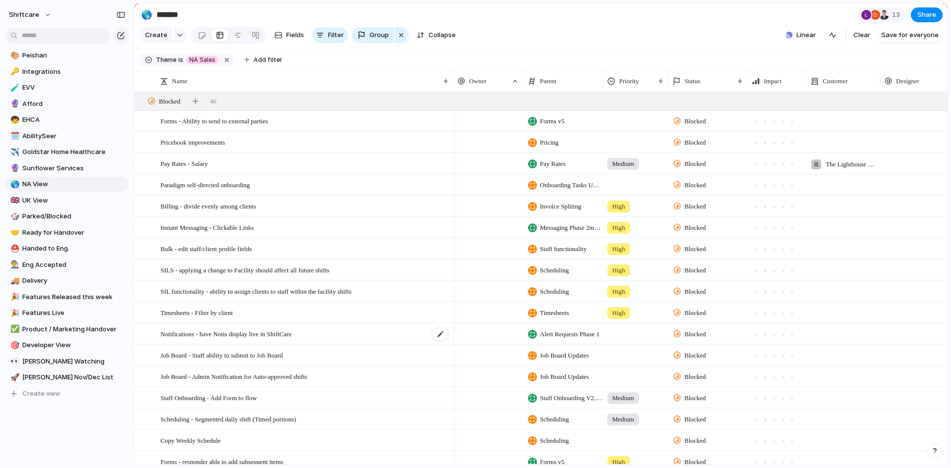
scroll to position [4458, 0]
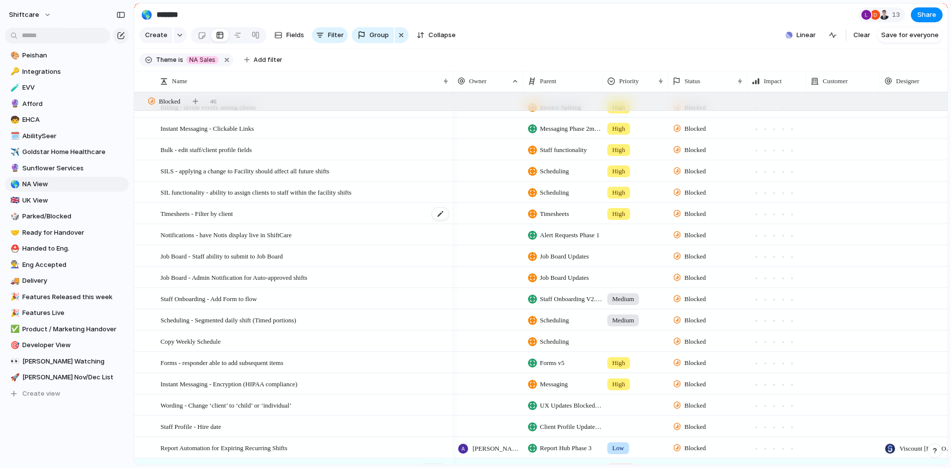
click at [226, 219] on span "Timesheets - Filter by client" at bounding box center [196, 213] width 72 height 11
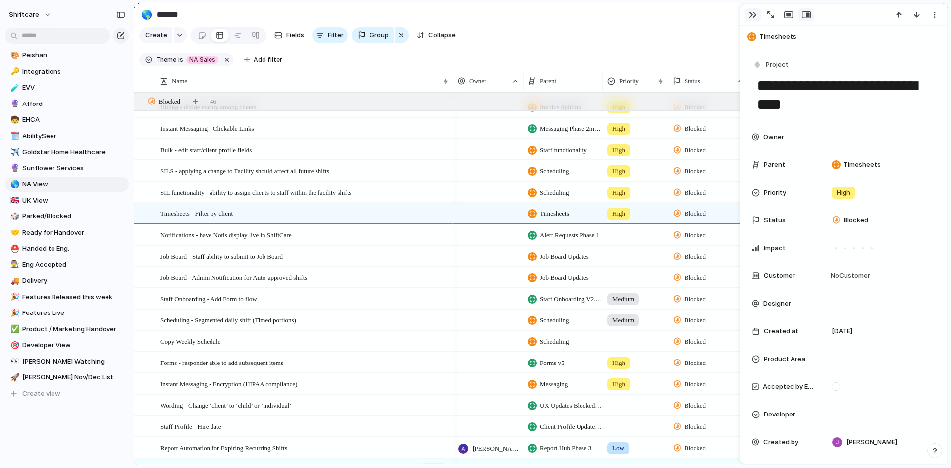
click at [758, 13] on button "button" at bounding box center [753, 14] width 16 height 13
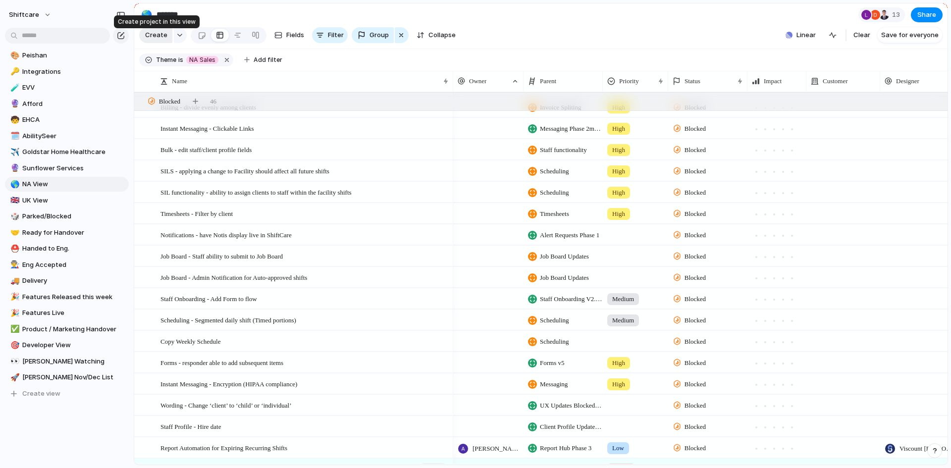
click at [160, 35] on span "Create" at bounding box center [156, 35] width 22 height 10
click at [177, 37] on div "button" at bounding box center [179, 35] width 7 height 4
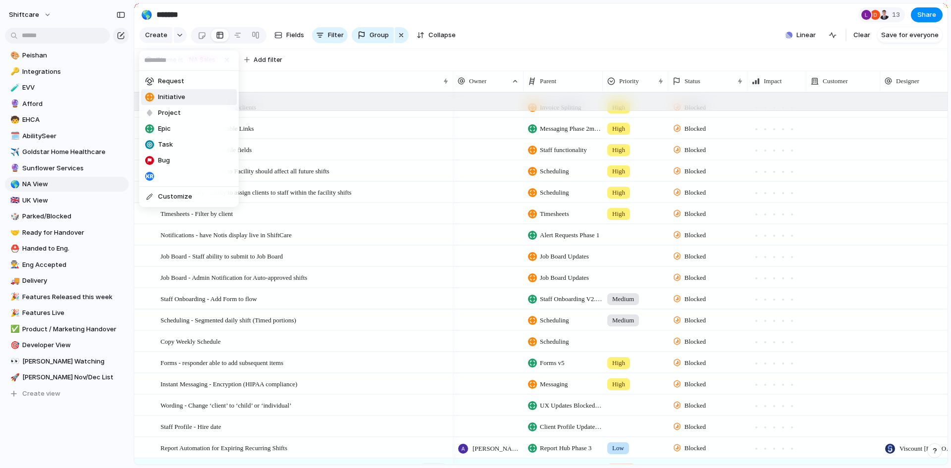
click at [149, 96] on div at bounding box center [149, 97] width 9 height 9
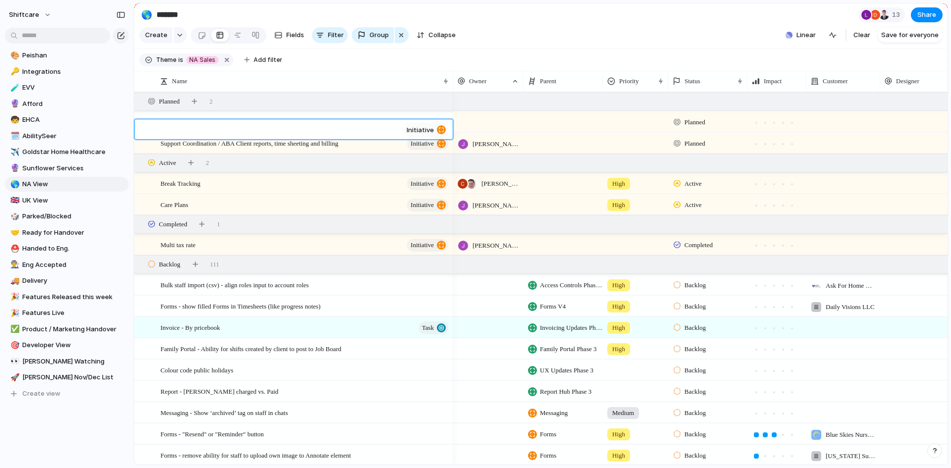
click at [209, 132] on textarea at bounding box center [279, 130] width 239 height 11
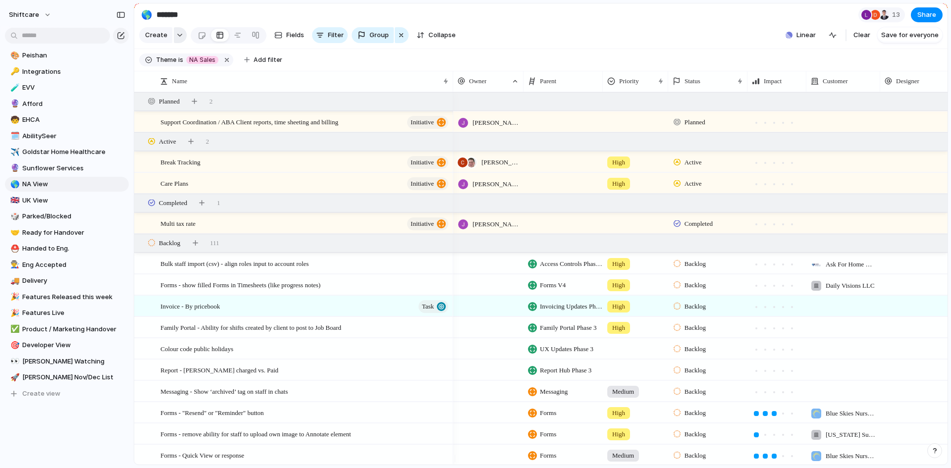
click at [174, 36] on button "button" at bounding box center [180, 35] width 13 height 16
click at [178, 37] on div "button" at bounding box center [179, 35] width 7 height 4
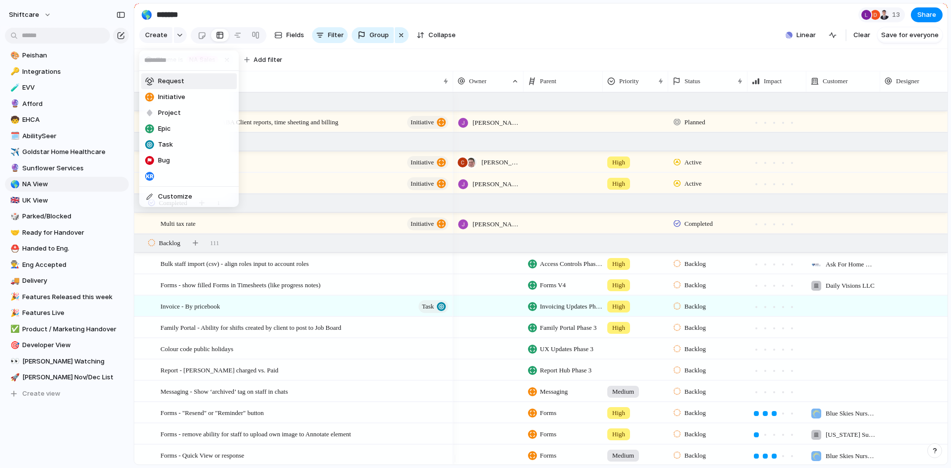
click at [152, 80] on div at bounding box center [149, 81] width 9 height 9
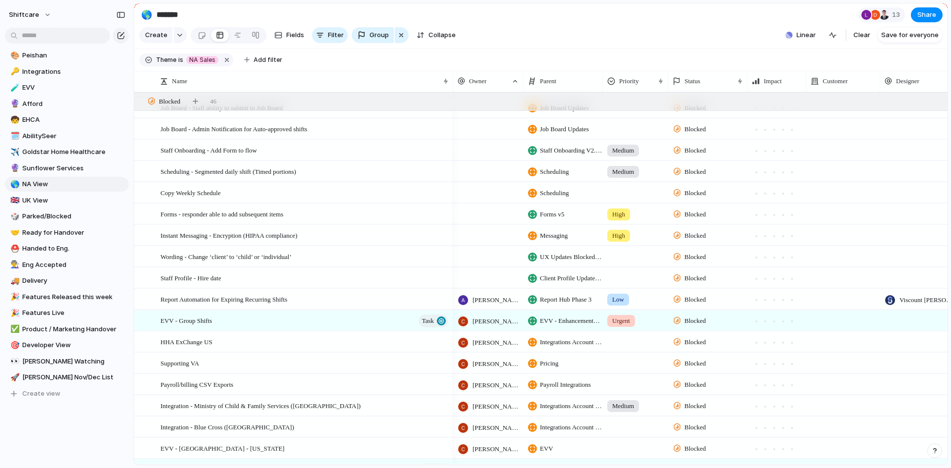
scroll to position [4508, 0]
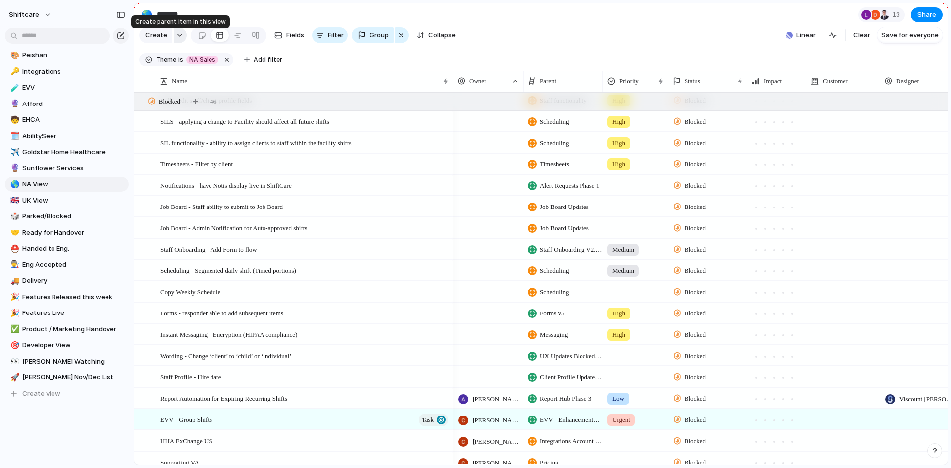
click at [176, 37] on div "button" at bounding box center [179, 35] width 7 height 4
click at [622, 26] on div "Request Initiative Project Epic Task Bug Customize" at bounding box center [475, 234] width 951 height 468
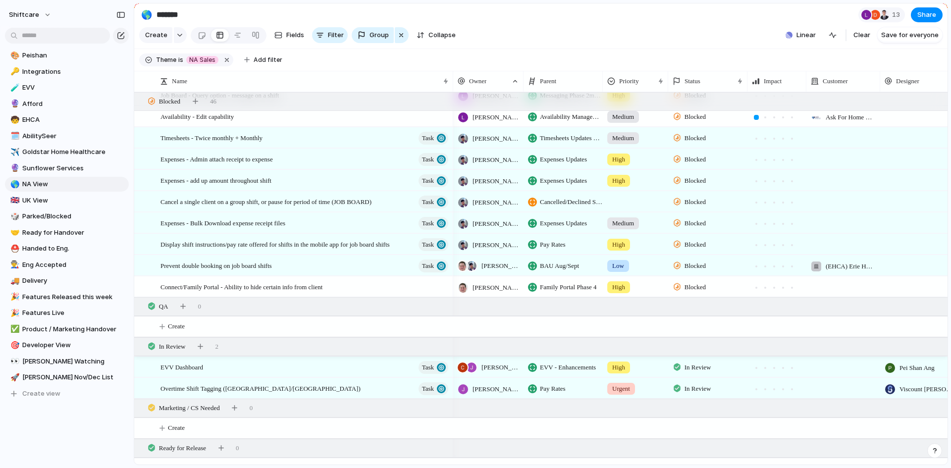
scroll to position [5152, 0]
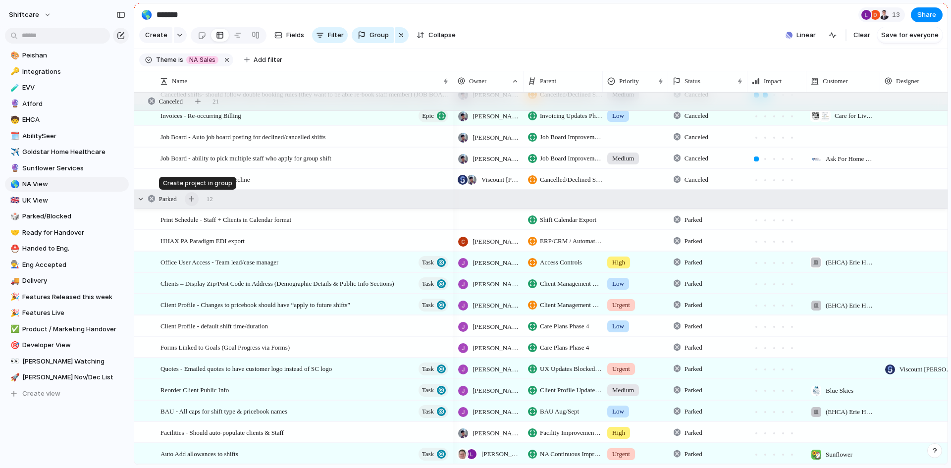
click at [190, 202] on button "button" at bounding box center [192, 199] width 14 height 14
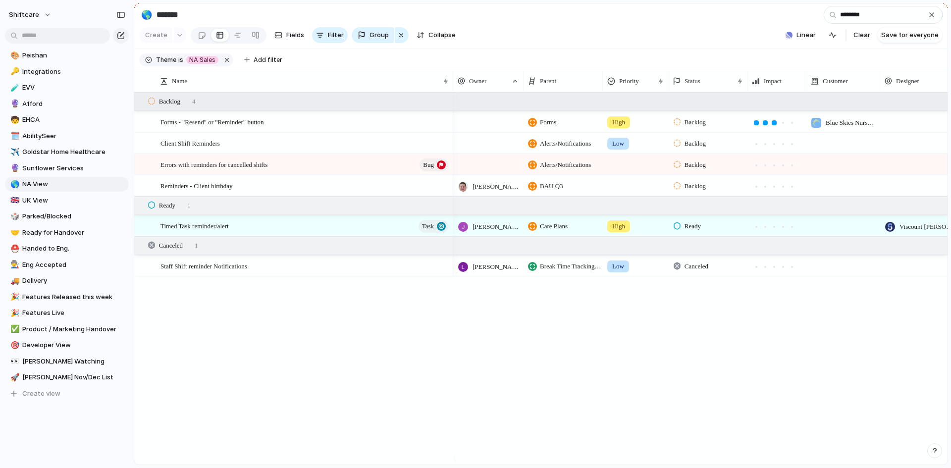
type input "********"
click at [207, 109] on div "Backlog 4" at bounding box center [541, 102] width 815 height 18
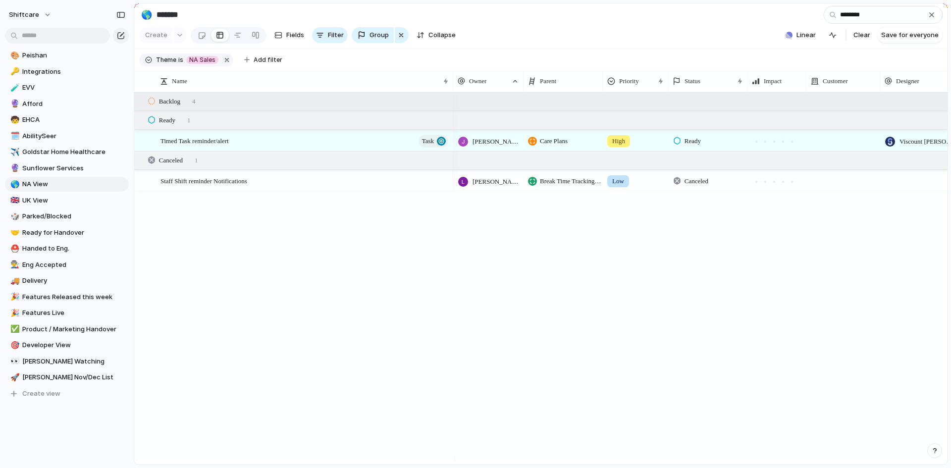
click at [207, 109] on div "Backlog 4" at bounding box center [541, 102] width 815 height 18
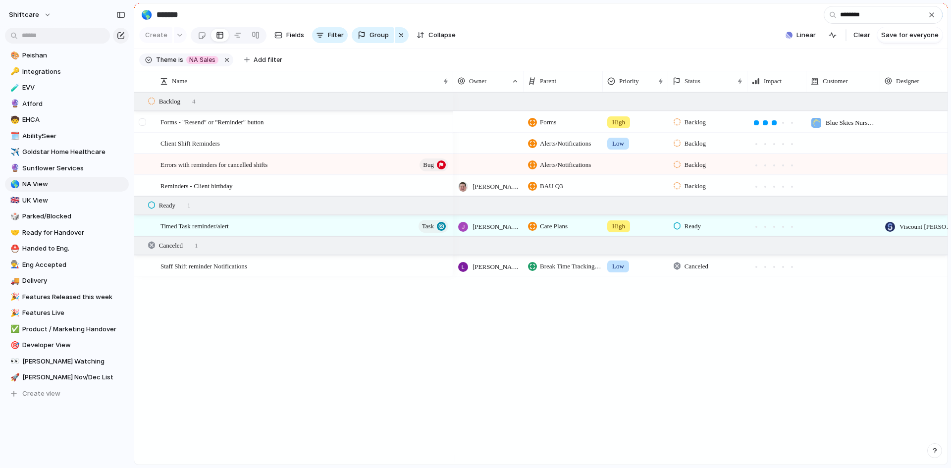
click at [144, 126] on div at bounding box center [142, 121] width 7 height 7
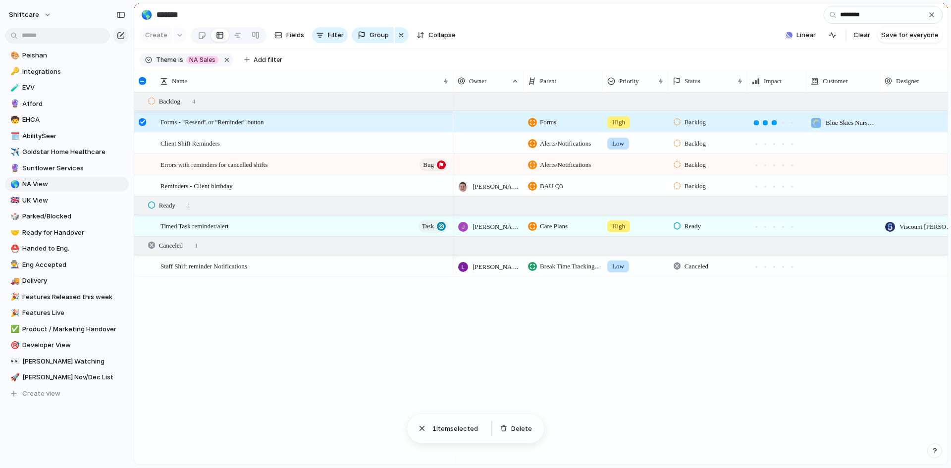
click at [144, 126] on div at bounding box center [142, 121] width 7 height 7
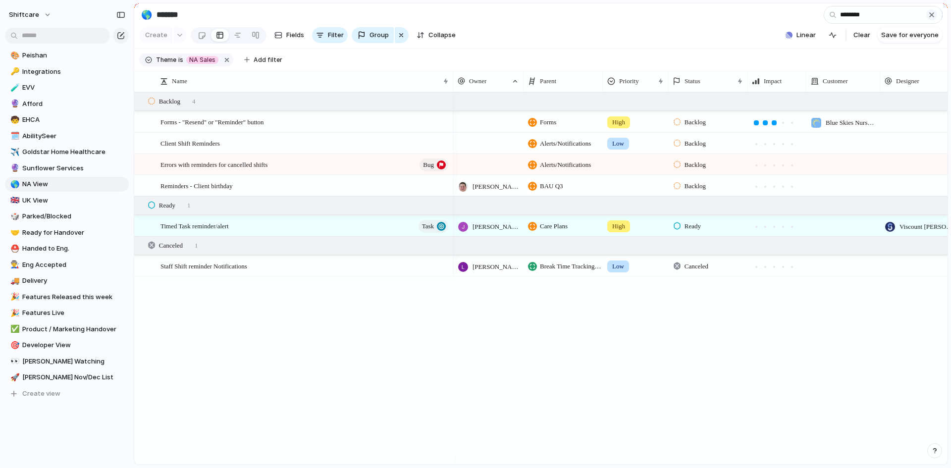
click at [929, 17] on div "button" at bounding box center [932, 15] width 8 height 8
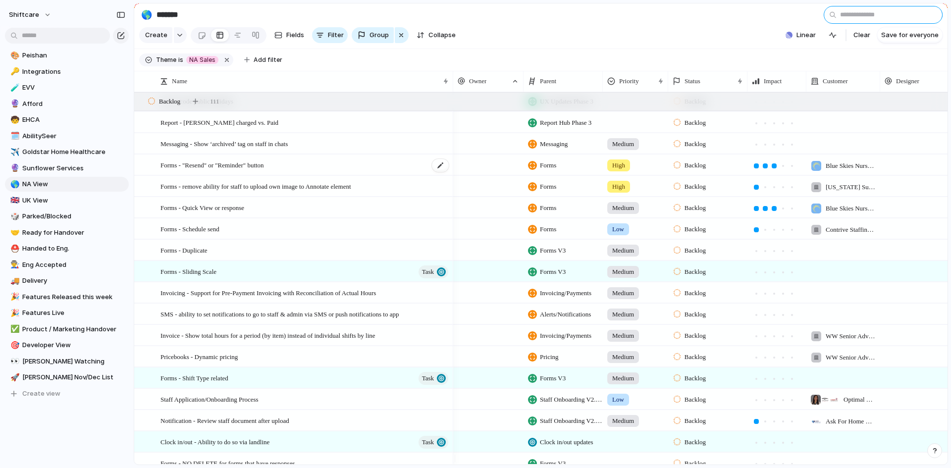
scroll to position [347, 0]
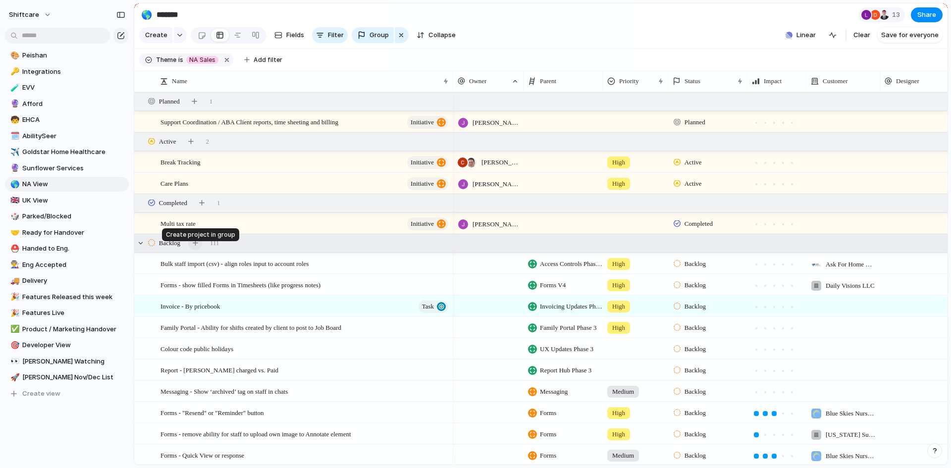
click at [196, 246] on div "button" at bounding box center [195, 242] width 5 height 5
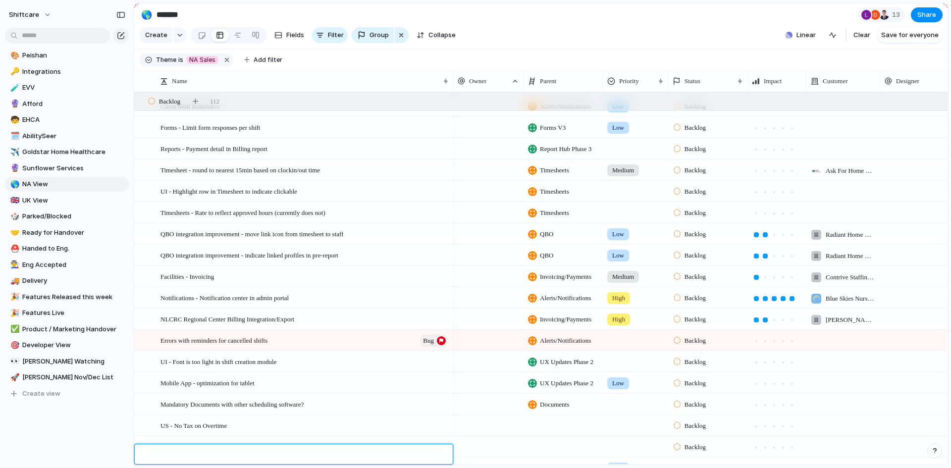
click at [211, 452] on textarea at bounding box center [302, 455] width 285 height 11
click at [170, 458] on textarea at bounding box center [302, 455] width 285 height 11
paste textarea "**********"
type textarea "**********"
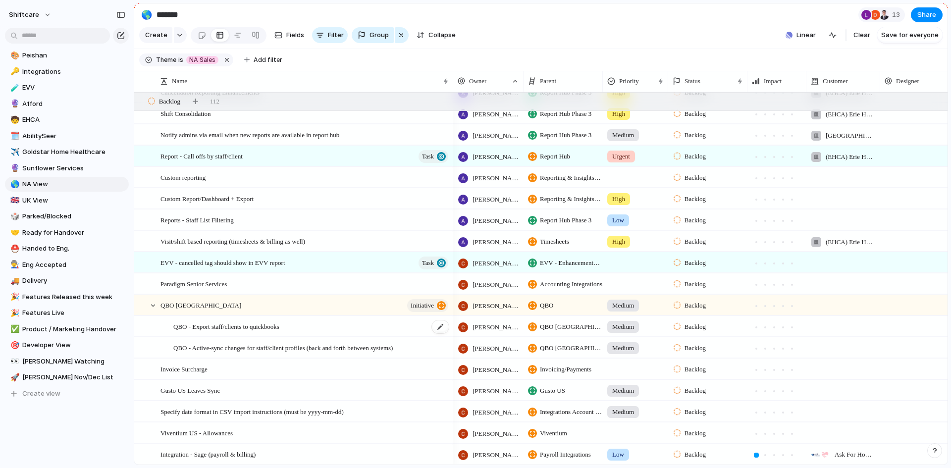
scroll to position [924, 0]
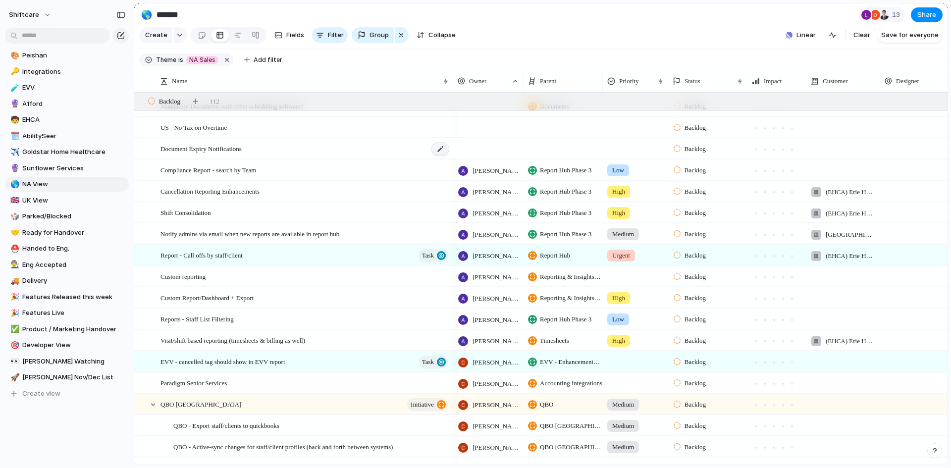
click at [440, 156] on div at bounding box center [440, 149] width 17 height 13
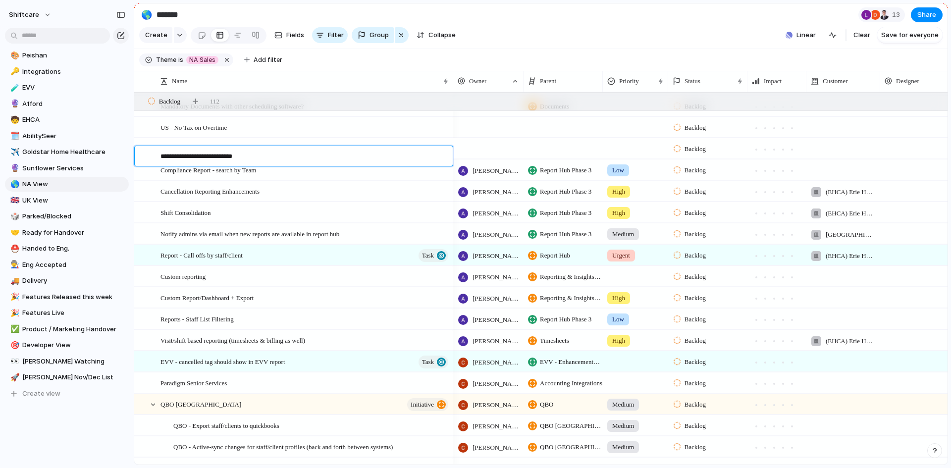
click at [436, 157] on textarea "**********" at bounding box center [302, 157] width 285 height 11
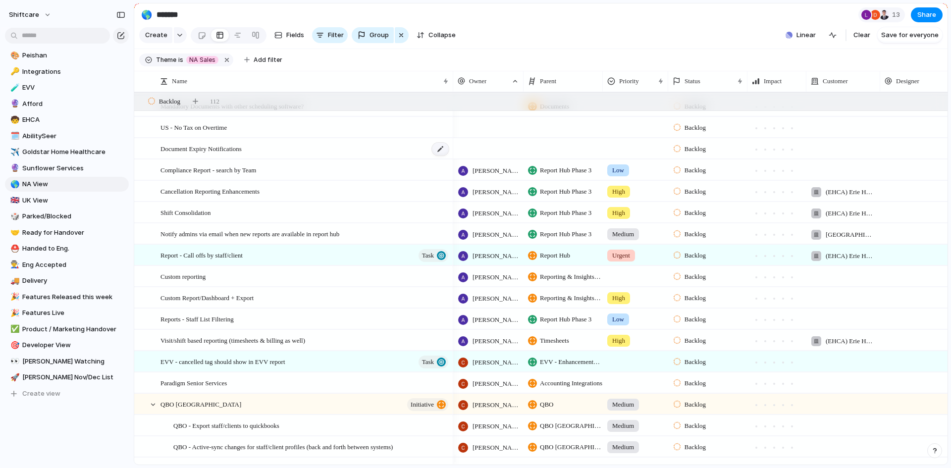
click at [439, 156] on div at bounding box center [440, 149] width 17 height 13
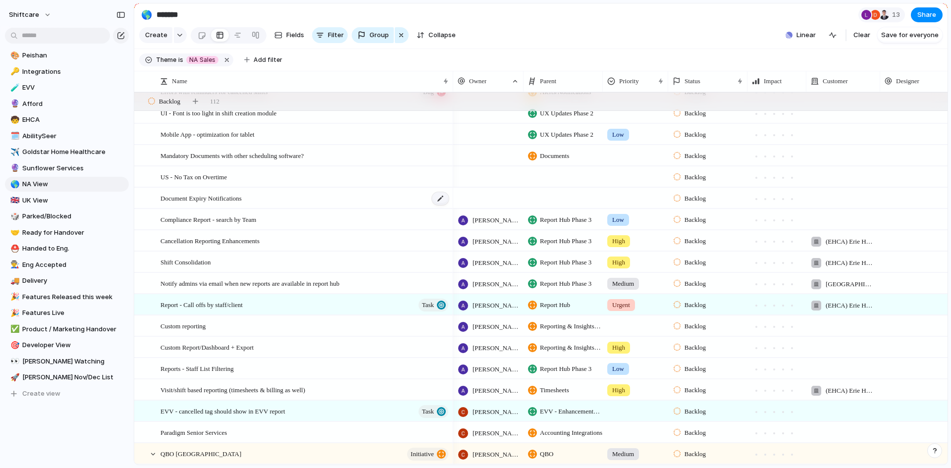
click at [438, 205] on div at bounding box center [440, 198] width 17 height 13
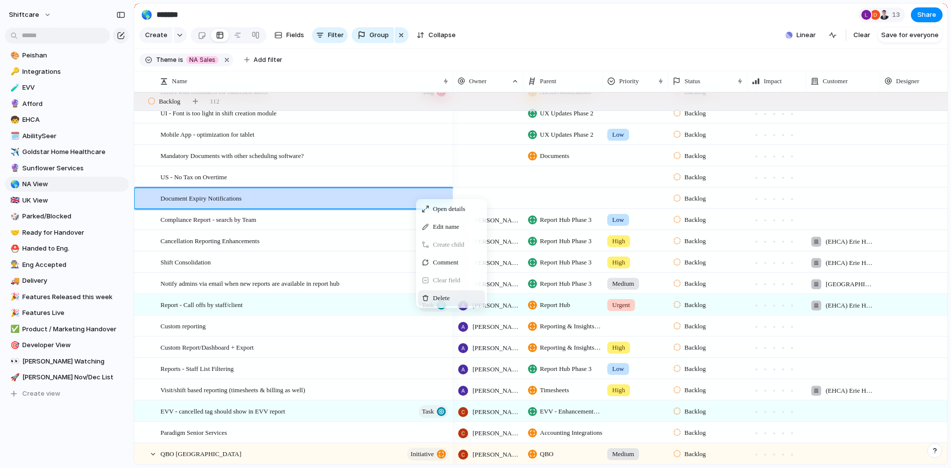
click at [435, 303] on span "Delete" at bounding box center [441, 298] width 17 height 10
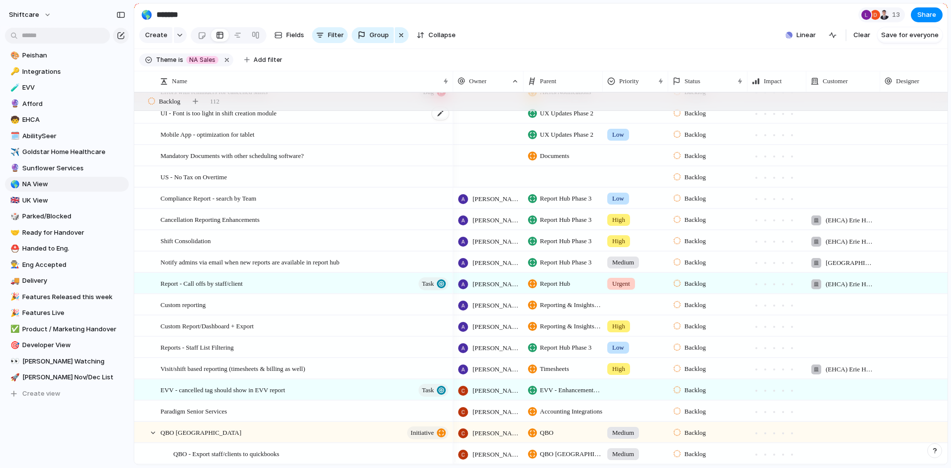
scroll to position [677, 0]
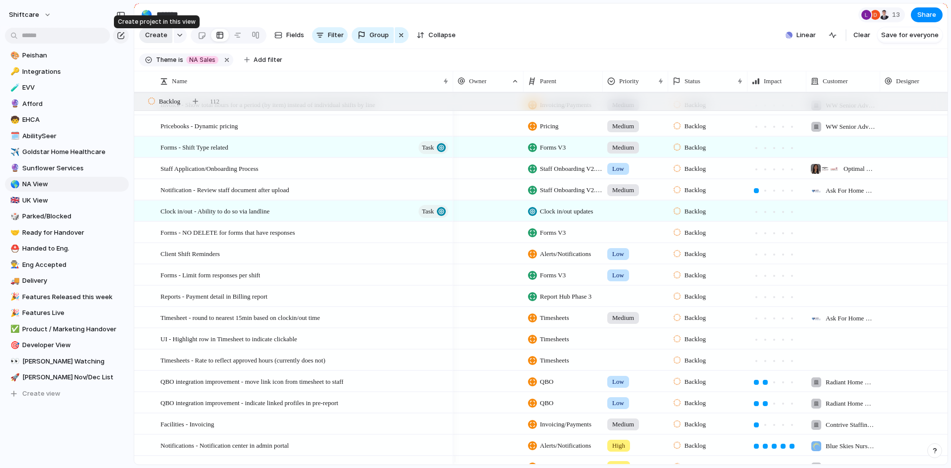
click at [170, 39] on div "Create" at bounding box center [155, 35] width 33 height 16
click at [175, 42] on button "button" at bounding box center [180, 35] width 13 height 16
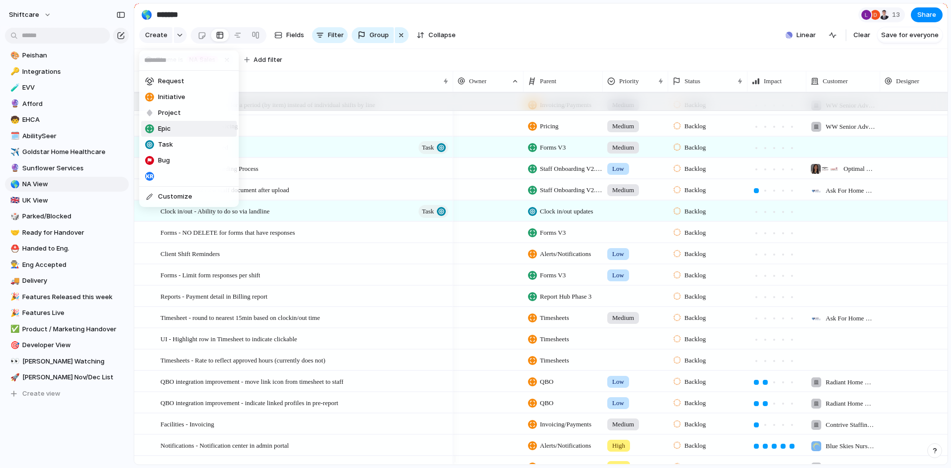
click at [156, 128] on div "Epic" at bounding box center [158, 129] width 26 height 10
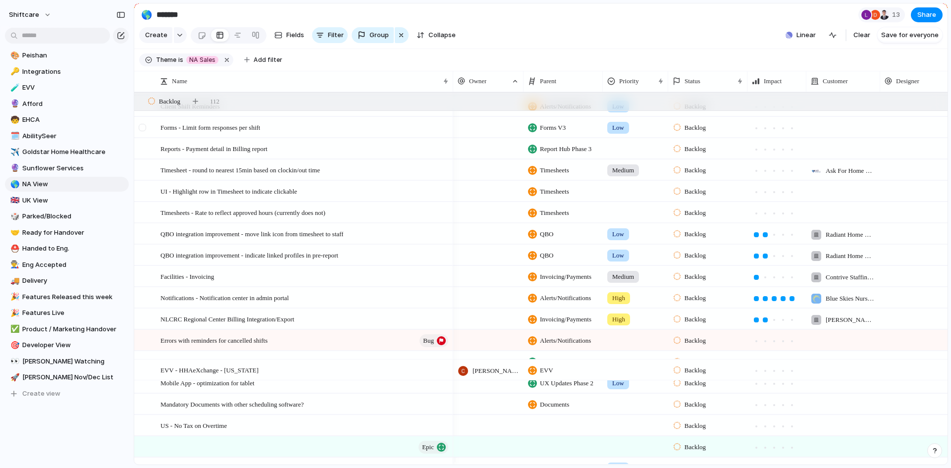
scroll to position [626, 0]
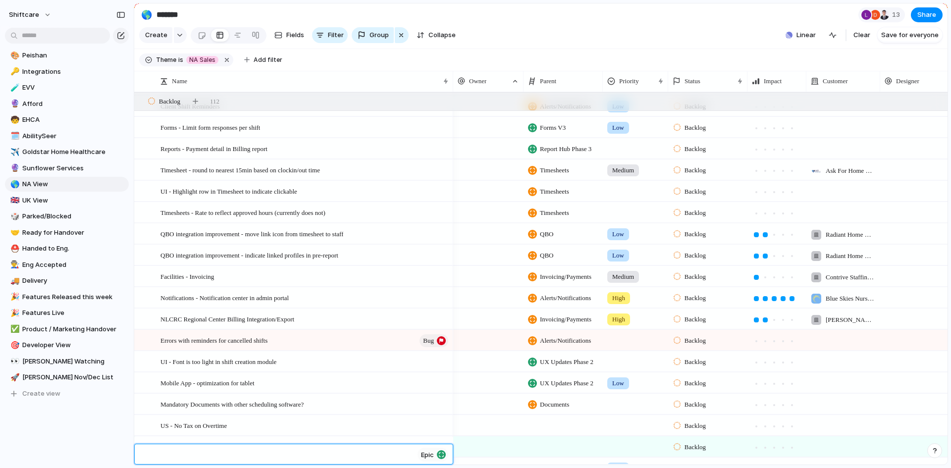
click at [284, 455] on textarea at bounding box center [286, 455] width 253 height 11
type textarea "**********"
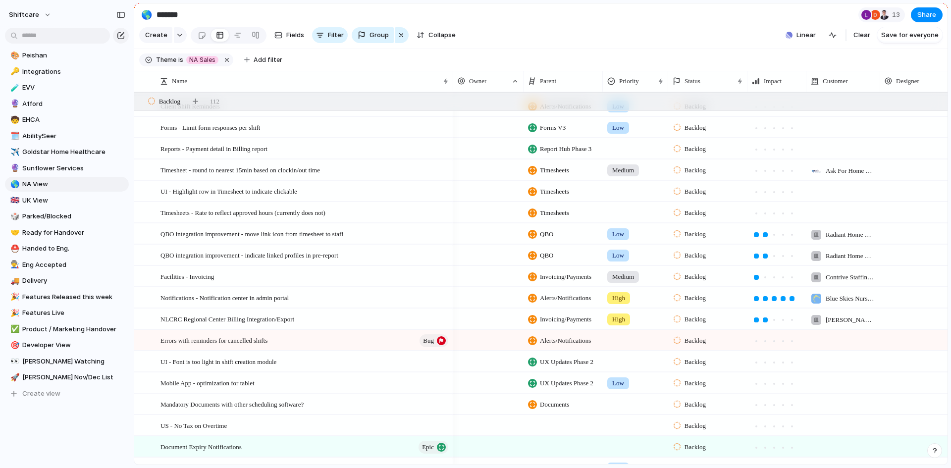
scroll to position [820, 0]
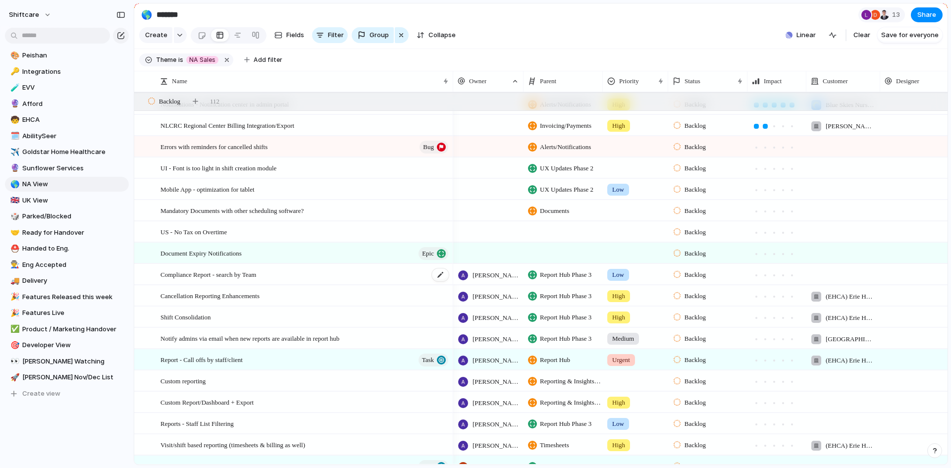
click at [314, 285] on div "Compliance Report - search by Team" at bounding box center [304, 275] width 289 height 20
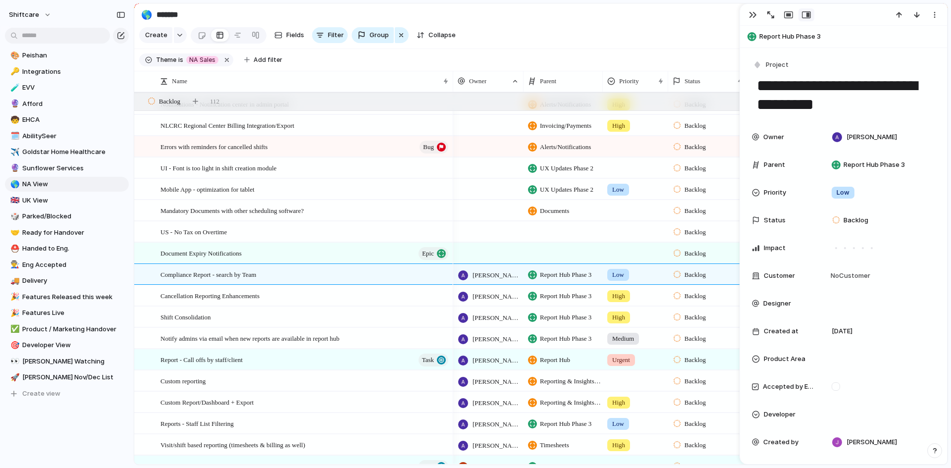
click at [701, 37] on section "Create Fields Filter Group Zoom Collapse Linear Clear Save for everyone" at bounding box center [540, 37] width 813 height 24
click at [290, 264] on div "Document Expiry Notifications Epic" at bounding box center [304, 253] width 289 height 20
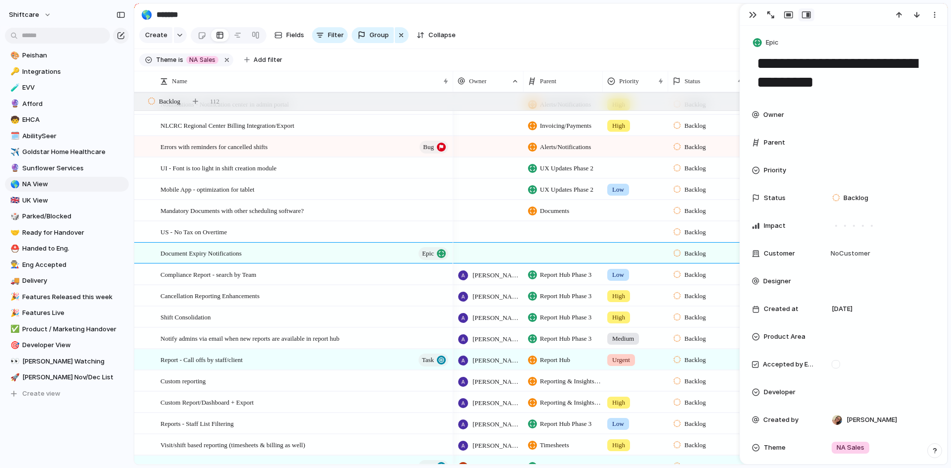
click at [804, 144] on div "Parent" at bounding box center [783, 143] width 63 height 10
click at [789, 135] on div "Parent" at bounding box center [843, 143] width 183 height 20
click at [851, 247] on div "No Customer" at bounding box center [879, 254] width 112 height 20
drag, startPoint x: 782, startPoint y: 272, endPoint x: 739, endPoint y: 280, distance: 43.2
click at [739, 280] on div "***** Add 'cedar'" at bounding box center [475, 234] width 951 height 468
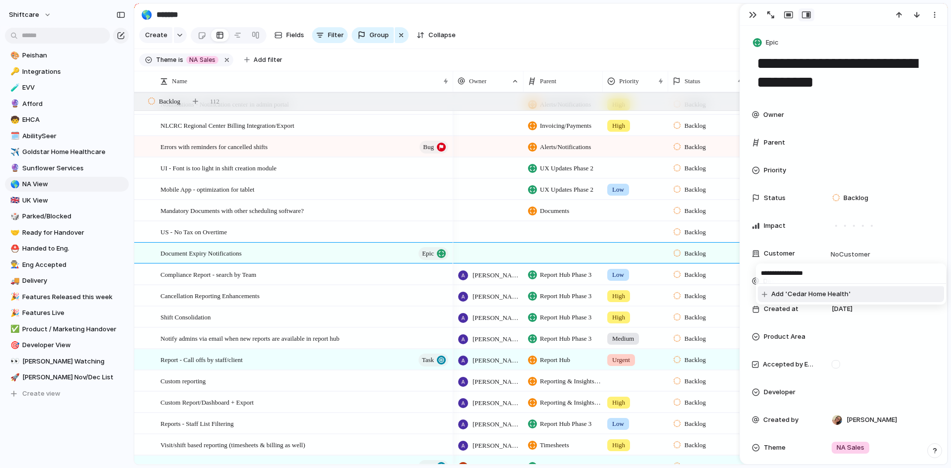
type input "**********"
click at [826, 319] on div "**********" at bounding box center [475, 234] width 951 height 468
click at [833, 336] on div at bounding box center [879, 336] width 103 height 11
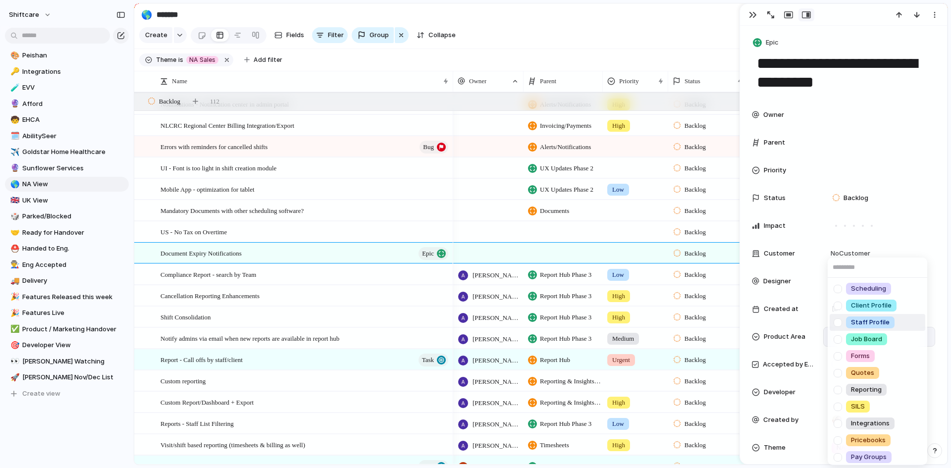
click at [873, 320] on span "Staff Profile" at bounding box center [870, 323] width 39 height 10
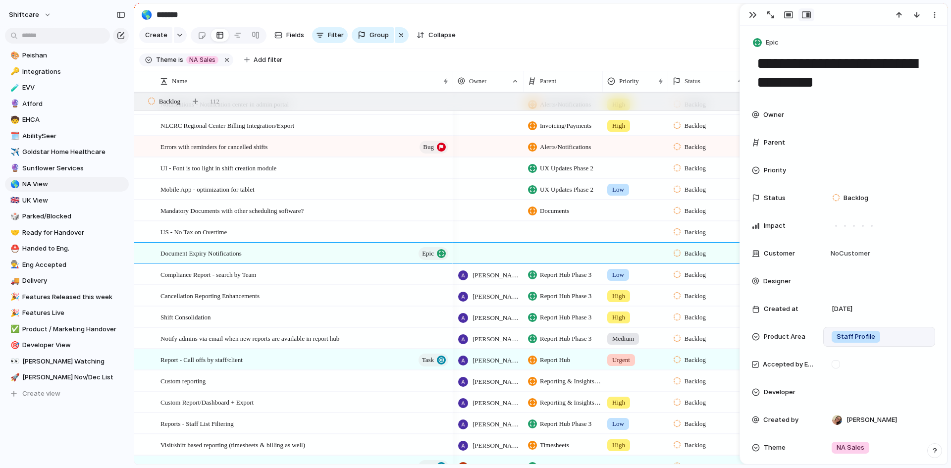
click at [897, 333] on div "Staff Profile" at bounding box center [879, 336] width 103 height 11
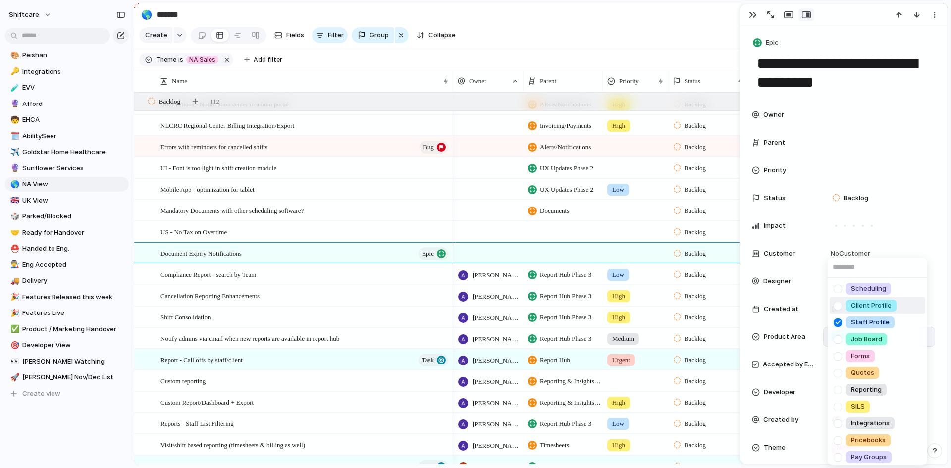
click at [836, 307] on div at bounding box center [837, 305] width 17 height 17
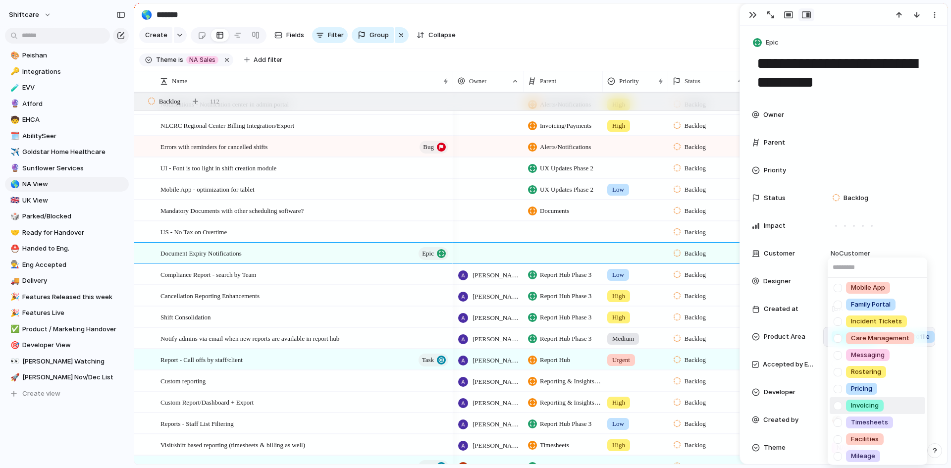
scroll to position [205, 0]
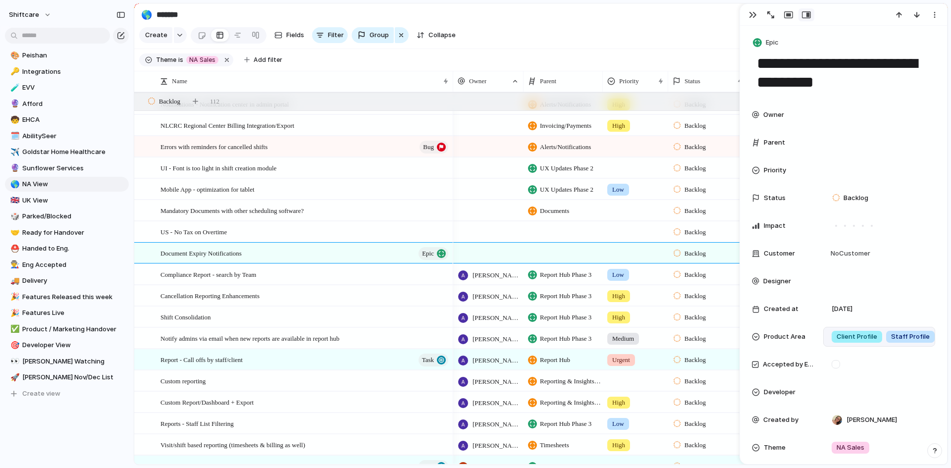
click at [933, 276] on div "Scheduling Client Profile Staff Profile Job Board Forms Quotes Reporting SILS I…" at bounding box center [475, 234] width 951 height 468
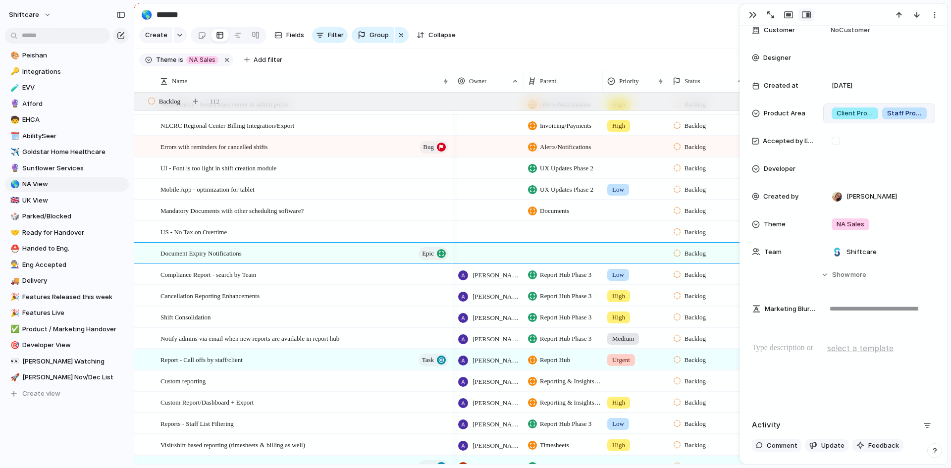
scroll to position [248, 0]
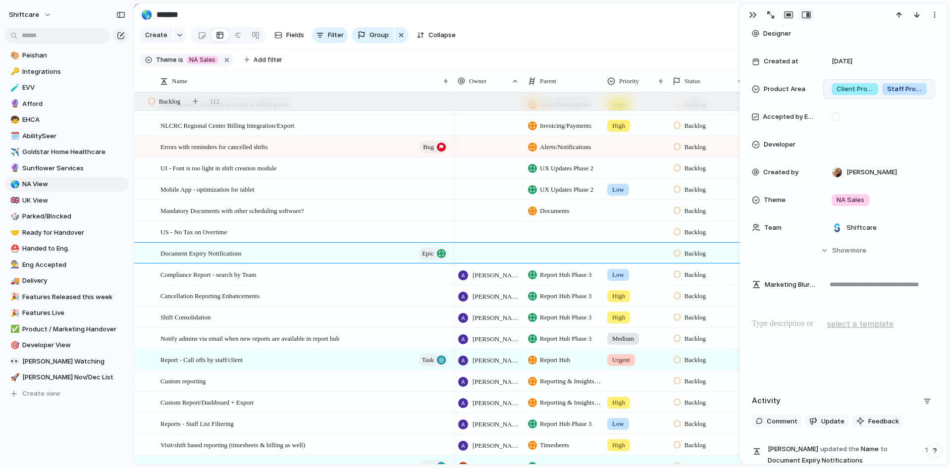
click at [796, 323] on p at bounding box center [843, 324] width 183 height 12
click at [853, 199] on span "NA Sales" at bounding box center [851, 200] width 28 height 10
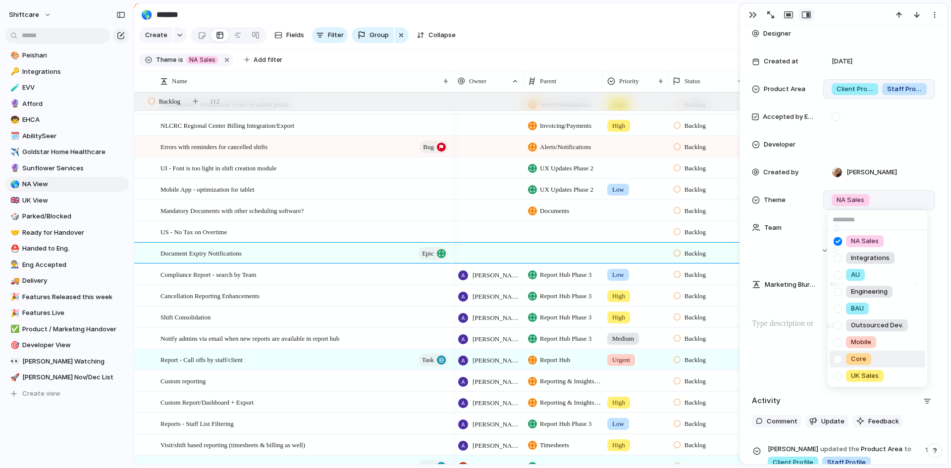
click at [801, 325] on div "NA Sales Integrations AU Engineering BAU Outsourced Dev. Mobile Core UK Sales" at bounding box center [475, 234] width 951 height 468
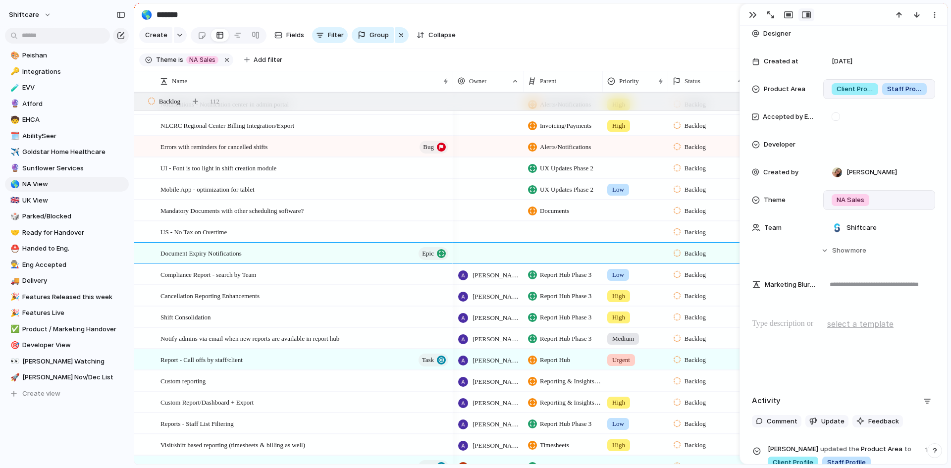
click at [795, 323] on p at bounding box center [843, 324] width 183 height 12
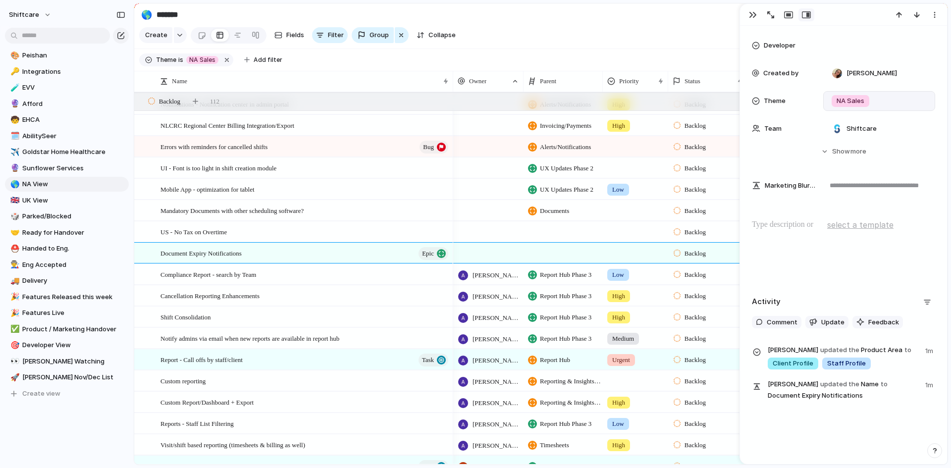
scroll to position [297, 0]
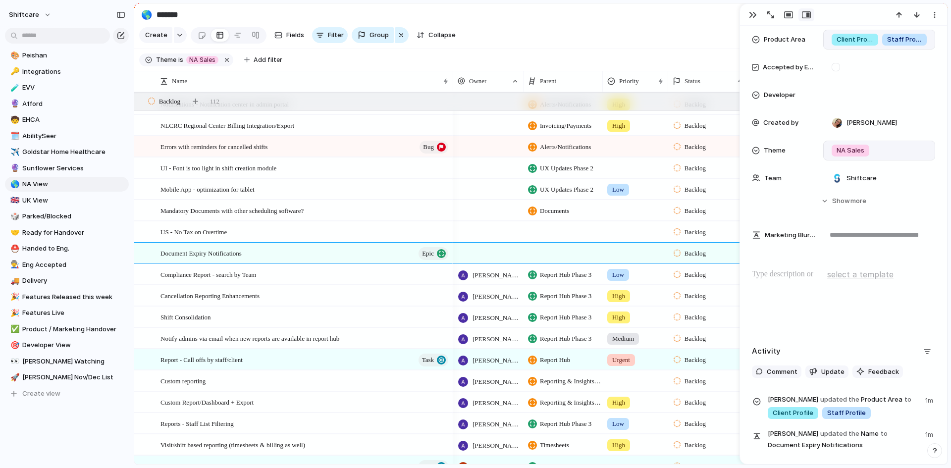
click at [776, 274] on p at bounding box center [843, 274] width 183 height 12
click at [796, 282] on div at bounding box center [843, 299] width 183 height 63
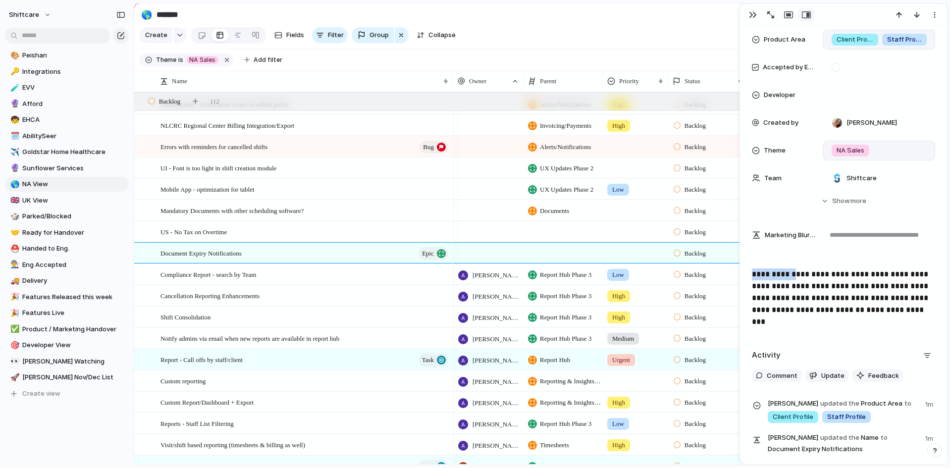
drag, startPoint x: 795, startPoint y: 275, endPoint x: 752, endPoint y: 274, distance: 43.1
click at [752, 274] on span "**********" at bounding box center [841, 291] width 178 height 43
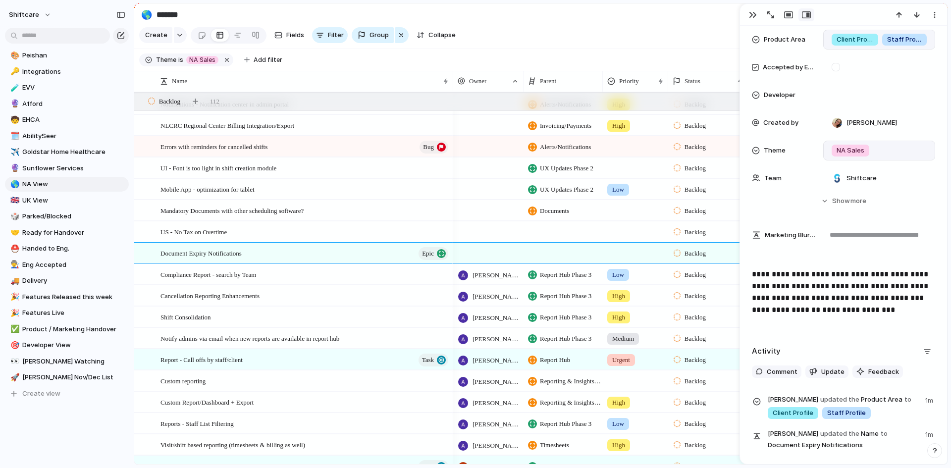
click at [894, 306] on p "**********" at bounding box center [843, 292] width 183 height 48
drag, startPoint x: 804, startPoint y: 284, endPoint x: 842, endPoint y: 301, distance: 41.7
click at [842, 301] on span "**********" at bounding box center [841, 285] width 178 height 31
click at [882, 315] on p "**********" at bounding box center [843, 292] width 183 height 48
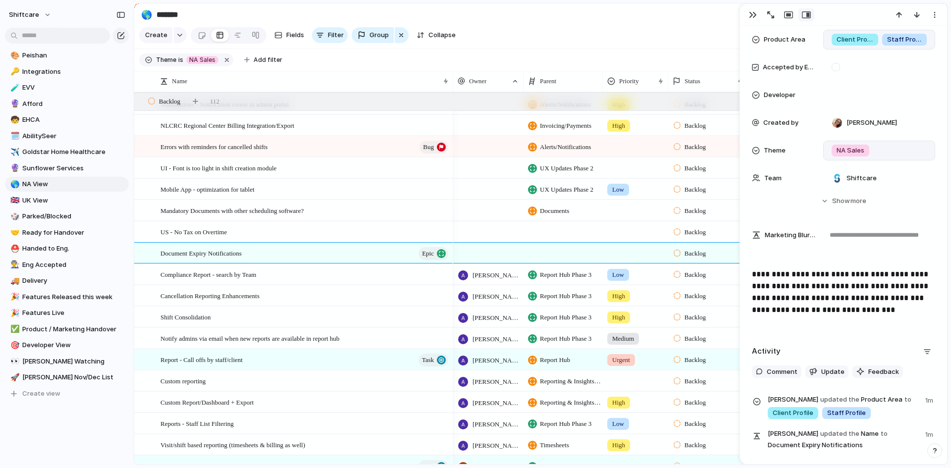
click at [902, 306] on p "**********" at bounding box center [843, 292] width 183 height 48
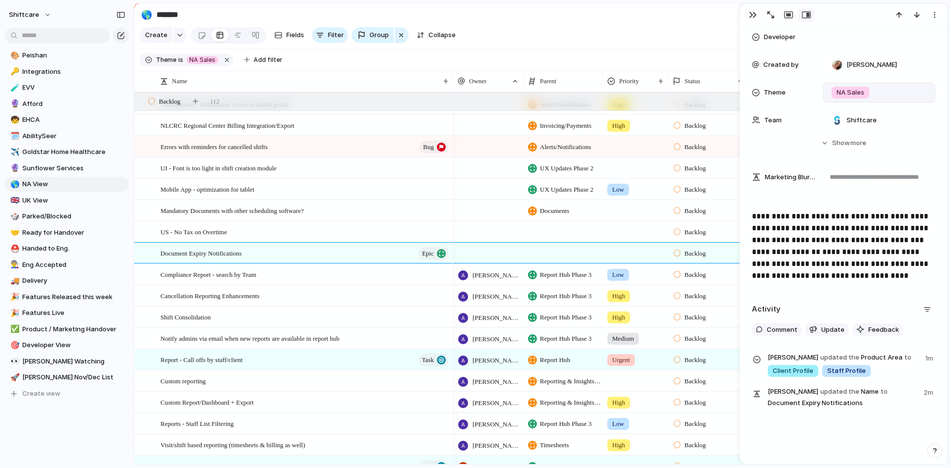
scroll to position [378, 0]
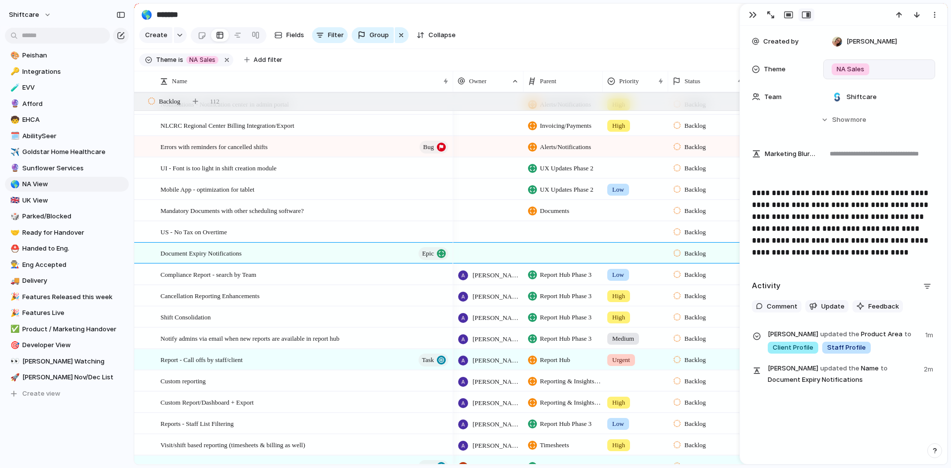
click at [616, 258] on div at bounding box center [635, 251] width 64 height 16
click at [825, 235] on div "Urgent High Medium Low" at bounding box center [475, 234] width 951 height 468
click at [754, 16] on div "button" at bounding box center [753, 15] width 8 height 8
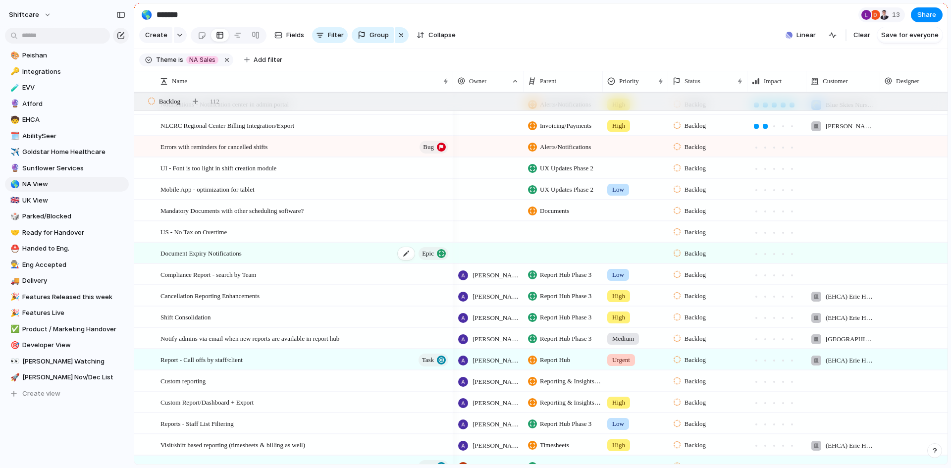
click at [304, 261] on div "Document Expiry Notifications Epic" at bounding box center [304, 253] width 289 height 20
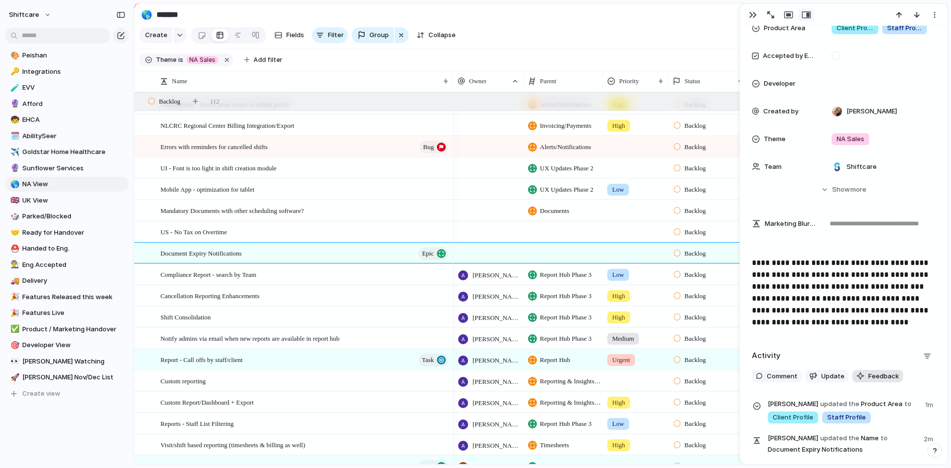
scroll to position [378, 0]
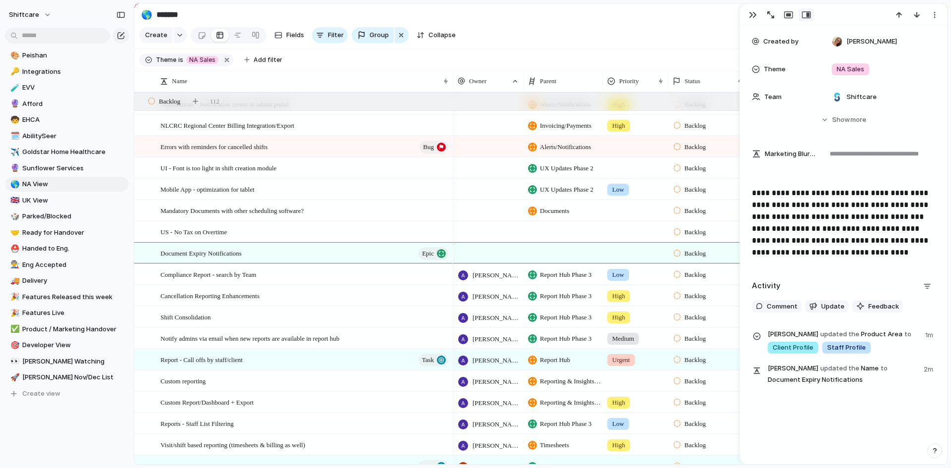
click at [851, 246] on p "**********" at bounding box center [843, 222] width 183 height 71
click at [828, 308] on span "Update" at bounding box center [832, 307] width 23 height 10
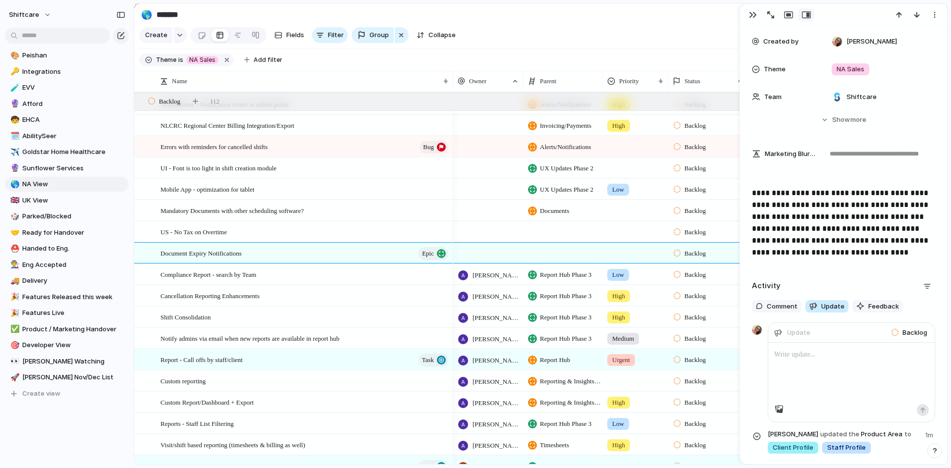
click at [828, 308] on span "Update" at bounding box center [832, 307] width 23 height 10
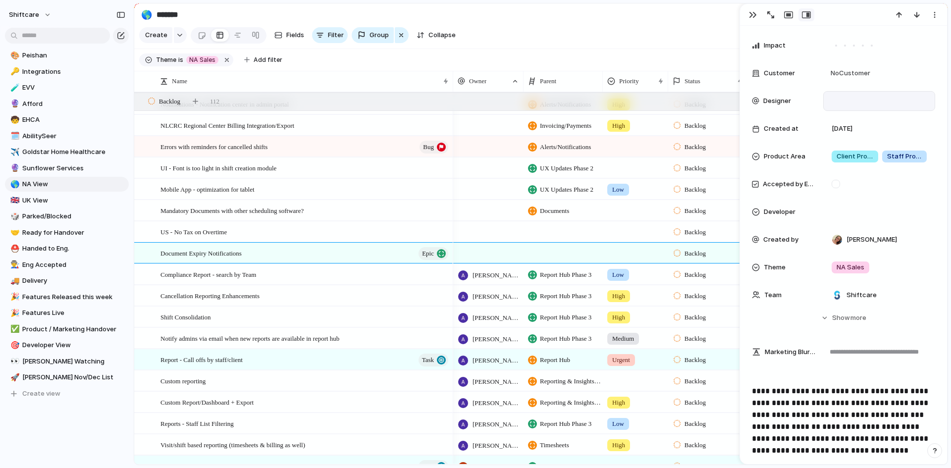
scroll to position [0, 0]
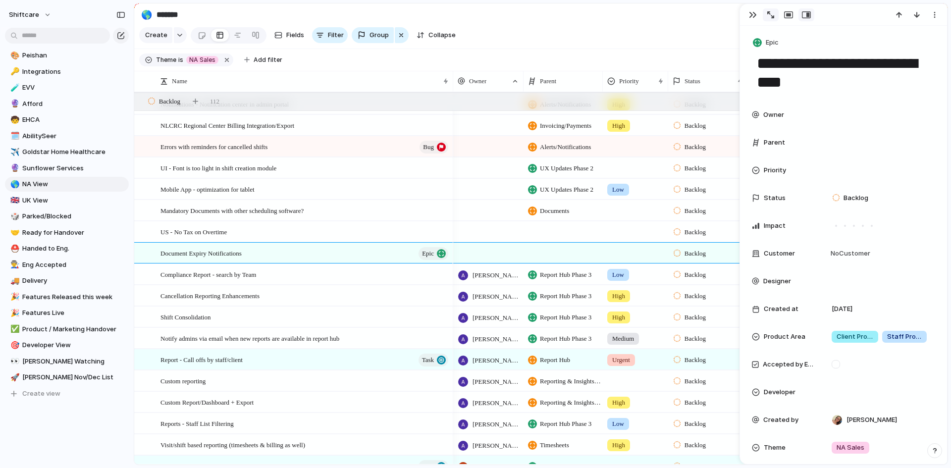
click at [769, 16] on div "button" at bounding box center [770, 14] width 7 height 7
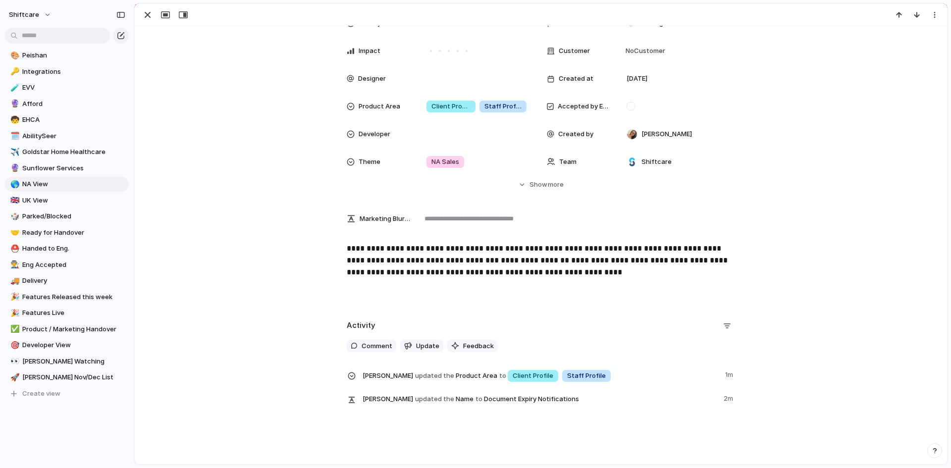
scroll to position [123, 0]
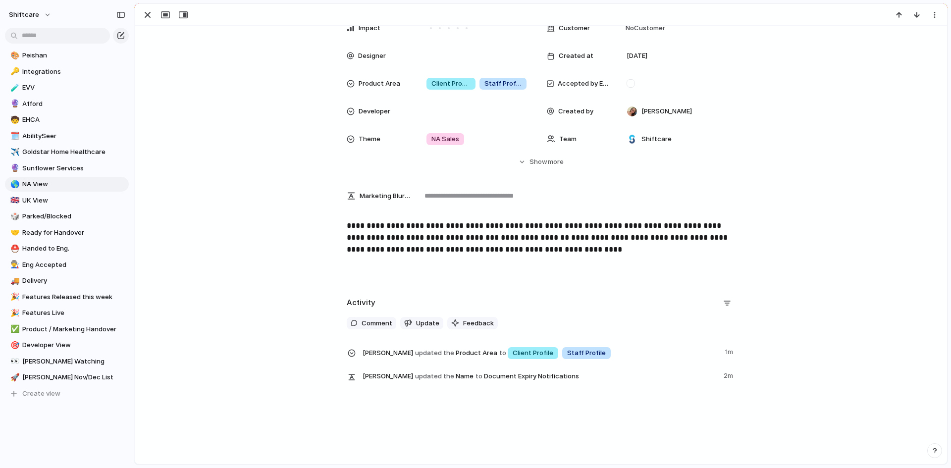
click at [595, 411] on div "**********" at bounding box center [541, 245] width 812 height 438
drag, startPoint x: 148, startPoint y: 13, endPoint x: 166, endPoint y: 24, distance: 21.2
click at [148, 13] on div "button" at bounding box center [148, 15] width 12 height 12
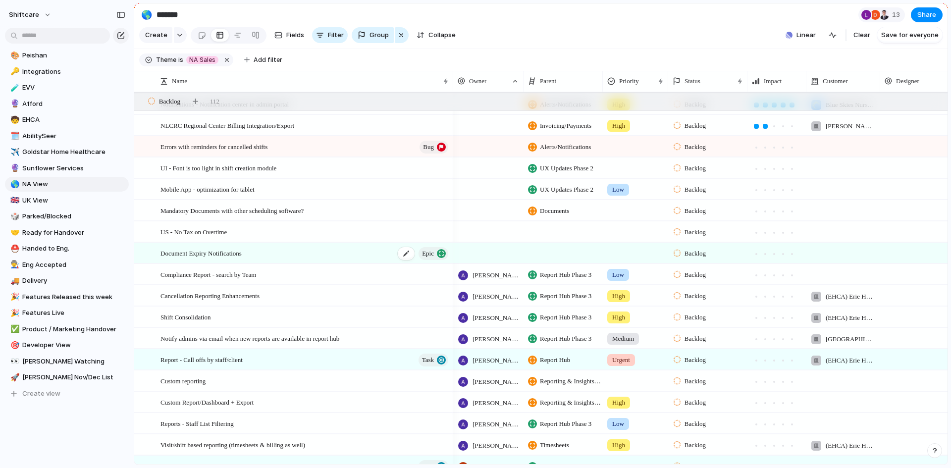
click at [380, 261] on div "Document Expiry Notifications Epic" at bounding box center [304, 253] width 289 height 20
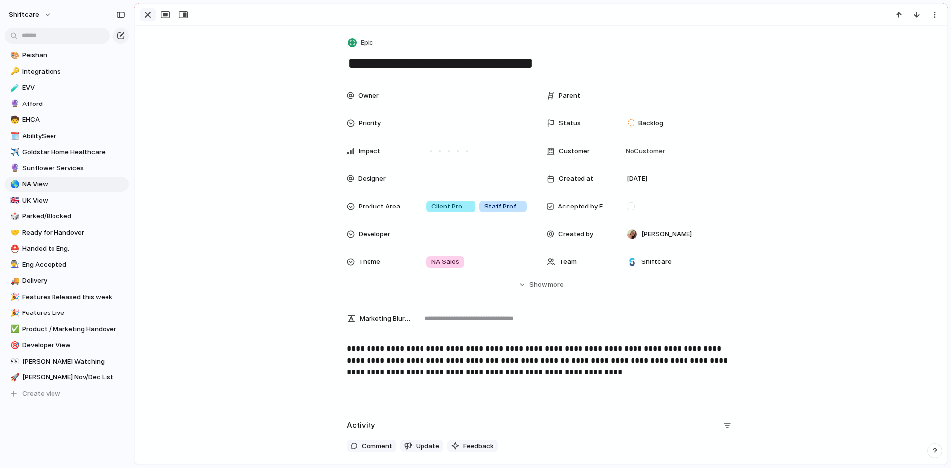
click at [149, 16] on div "button" at bounding box center [148, 15] width 12 height 12
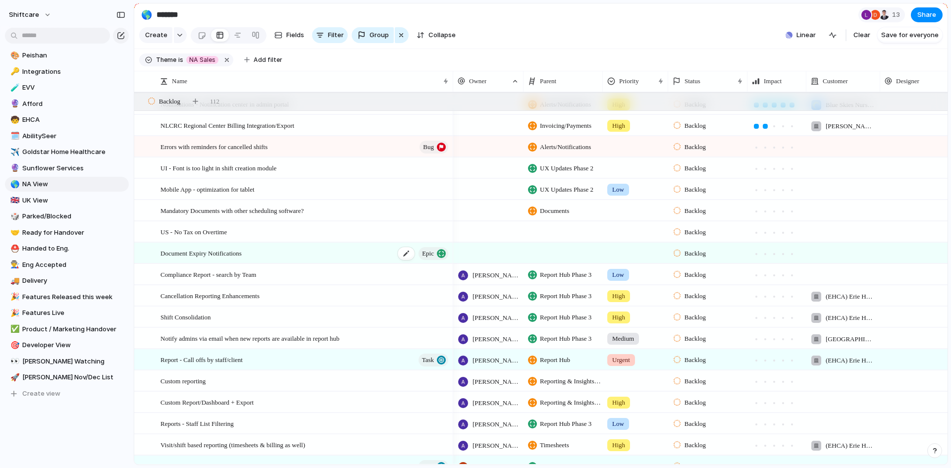
click at [204, 259] on span "Document Expiry Notifications" at bounding box center [200, 252] width 81 height 11
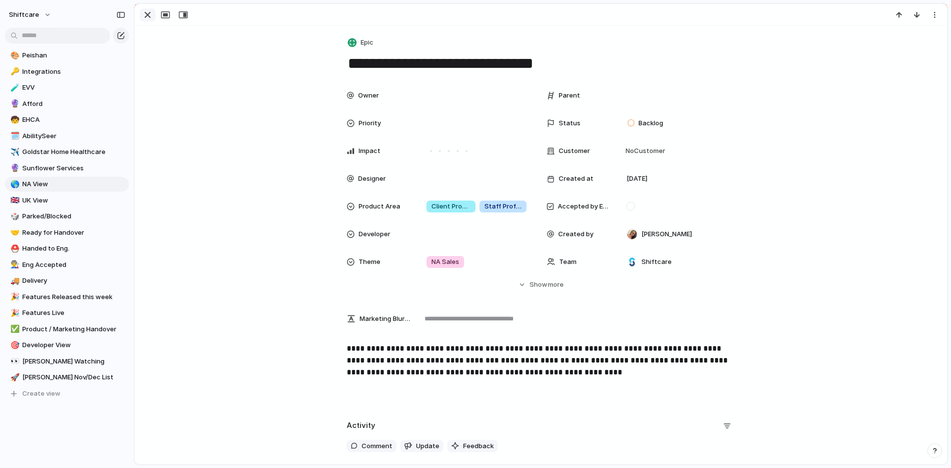
click at [141, 14] on button "button" at bounding box center [148, 14] width 16 height 13
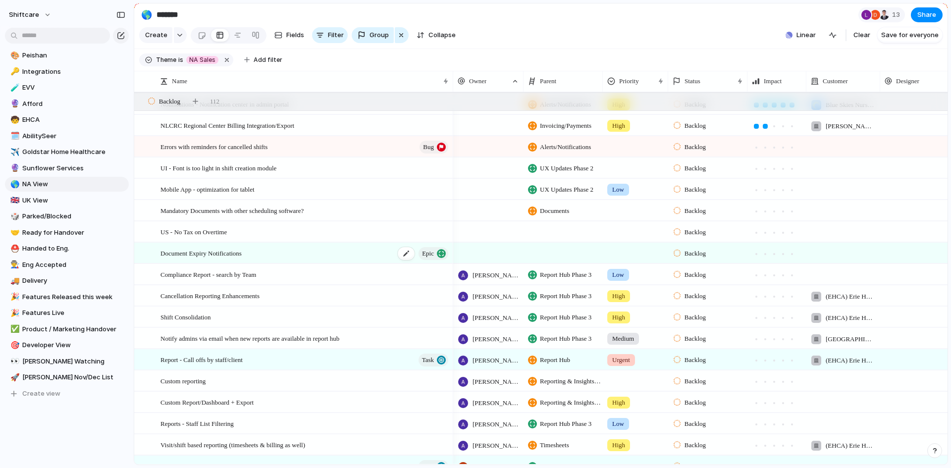
click at [350, 262] on div "Document Expiry Notifications Epic" at bounding box center [304, 253] width 289 height 20
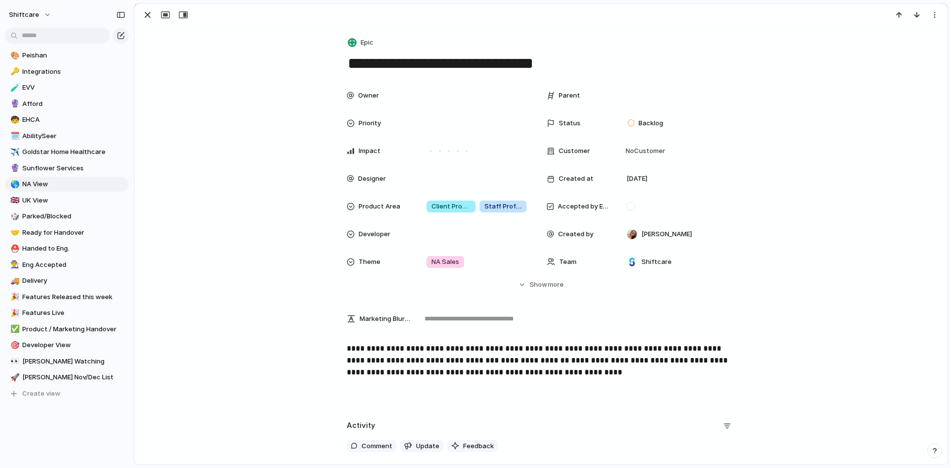
click at [400, 123] on div "Priority" at bounding box center [378, 123] width 63 height 10
click at [593, 95] on div "Urgent High Medium Low No Priority" at bounding box center [475, 234] width 951 height 468
click at [594, 97] on div "Parent" at bounding box center [578, 96] width 63 height 10
click at [574, 97] on span "Parent" at bounding box center [569, 96] width 21 height 10
click at [571, 94] on span "Parent" at bounding box center [569, 96] width 21 height 10
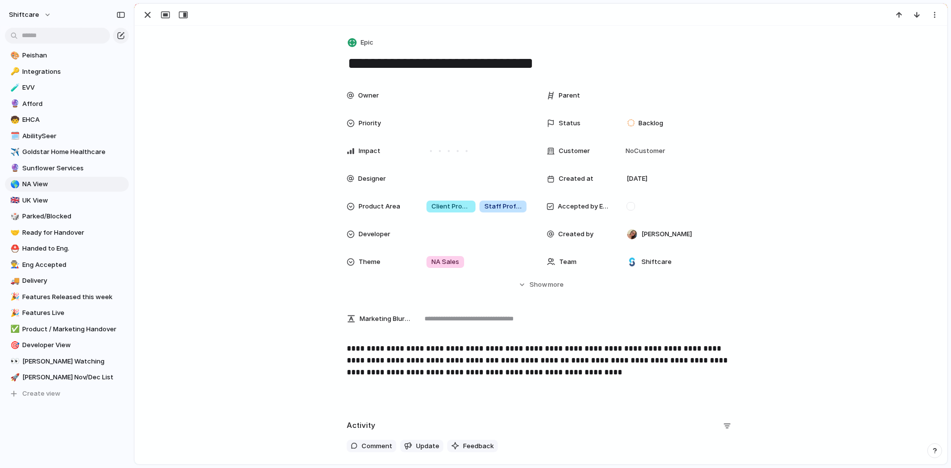
click at [409, 146] on div "Impact" at bounding box center [441, 151] width 188 height 20
click at [420, 152] on div at bounding box center [476, 151] width 117 height 20
click at [444, 149] on div at bounding box center [448, 151] width 9 height 9
click at [595, 95] on div "Parent" at bounding box center [578, 96] width 63 height 10
click at [148, 15] on div "button" at bounding box center [148, 15] width 12 height 12
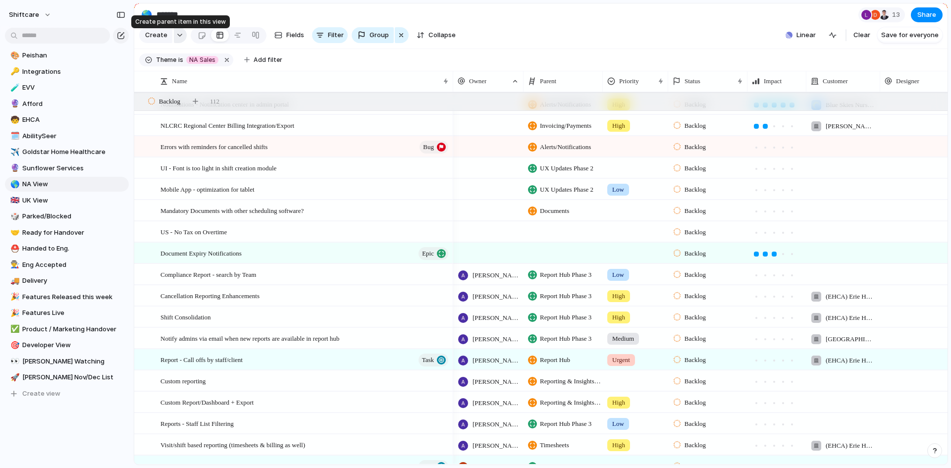
click at [176, 37] on div "button" at bounding box center [179, 35] width 7 height 4
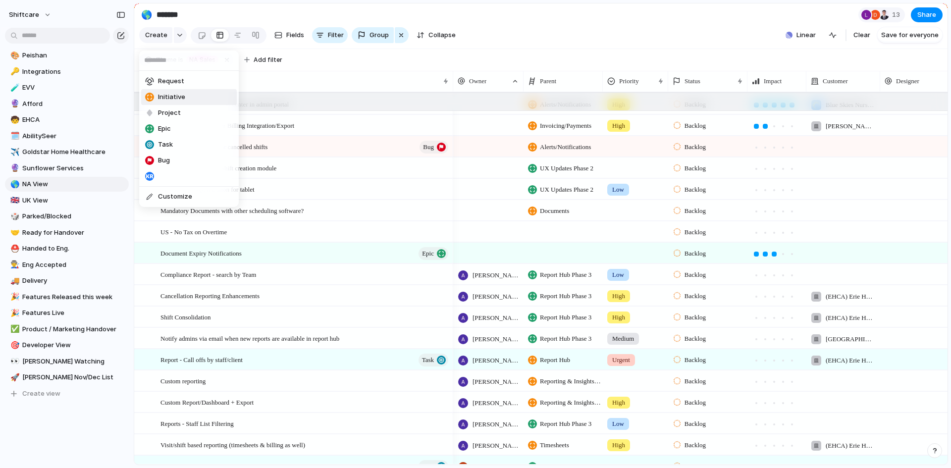
click at [173, 95] on span "Initiative" at bounding box center [171, 97] width 27 height 10
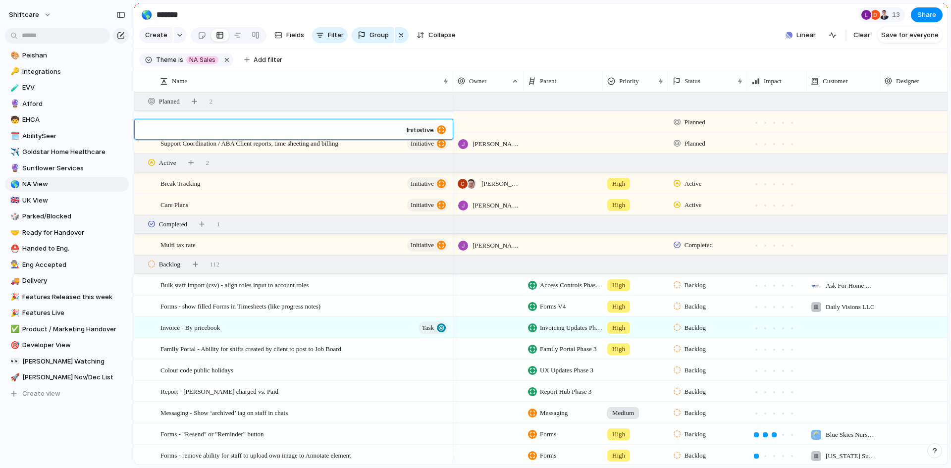
click at [267, 123] on div at bounding box center [276, 129] width 256 height 20
click at [266, 130] on textarea at bounding box center [279, 130] width 239 height 11
type textarea "*"
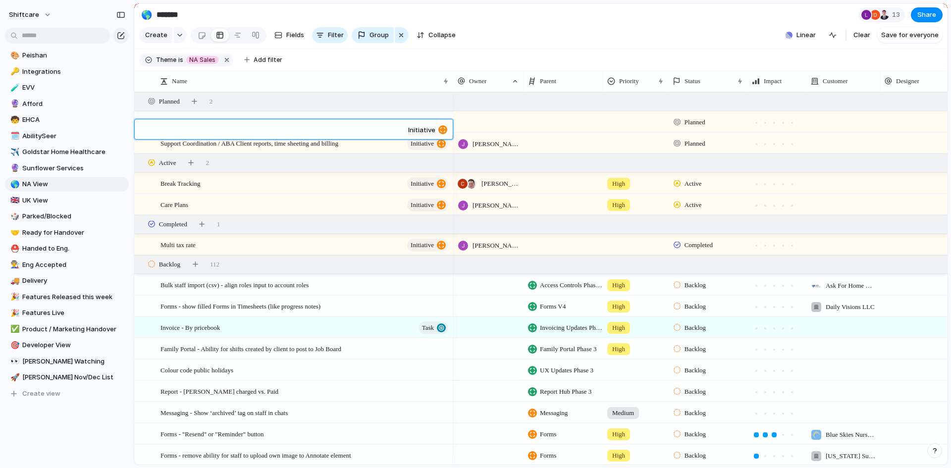
drag, startPoint x: 266, startPoint y: 120, endPoint x: 260, endPoint y: 125, distance: 8.1
click at [266, 120] on div at bounding box center [276, 129] width 257 height 20
click at [259, 125] on textarea at bounding box center [280, 130] width 240 height 11
click at [248, 128] on textarea at bounding box center [280, 130] width 240 height 11
type textarea "**********"
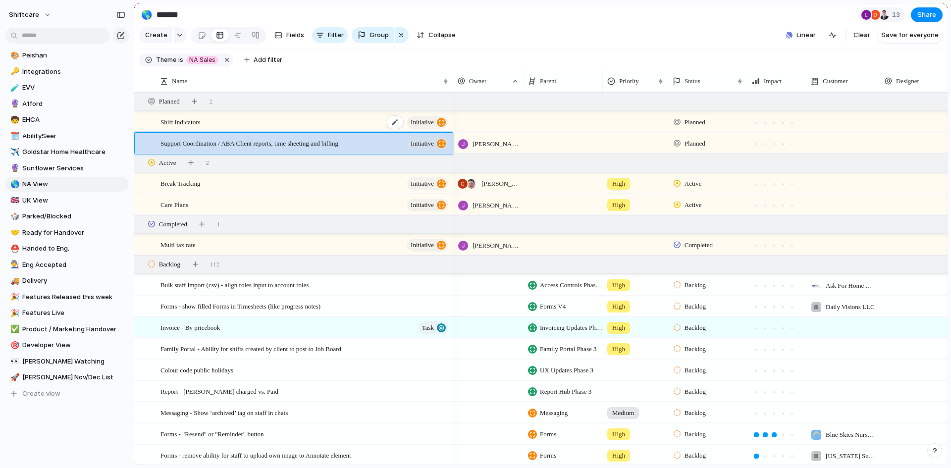
click at [256, 126] on div "Shift Indicators initiative" at bounding box center [304, 122] width 289 height 20
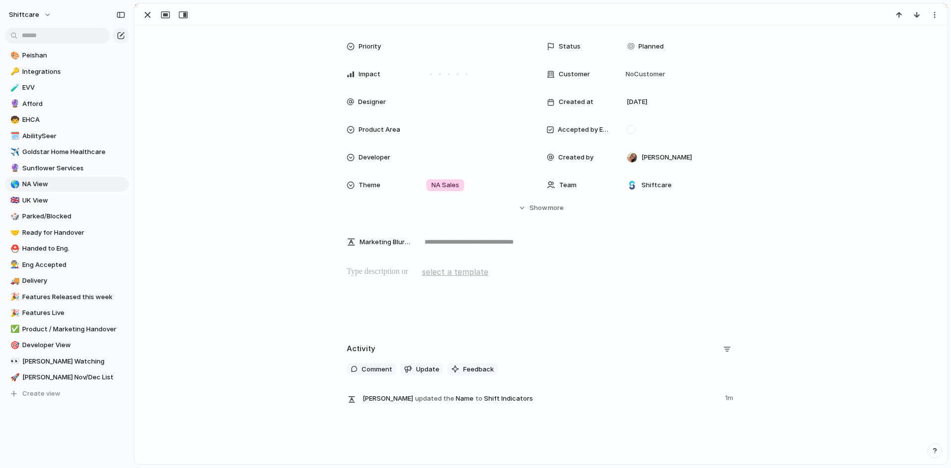
scroll to position [99, 0]
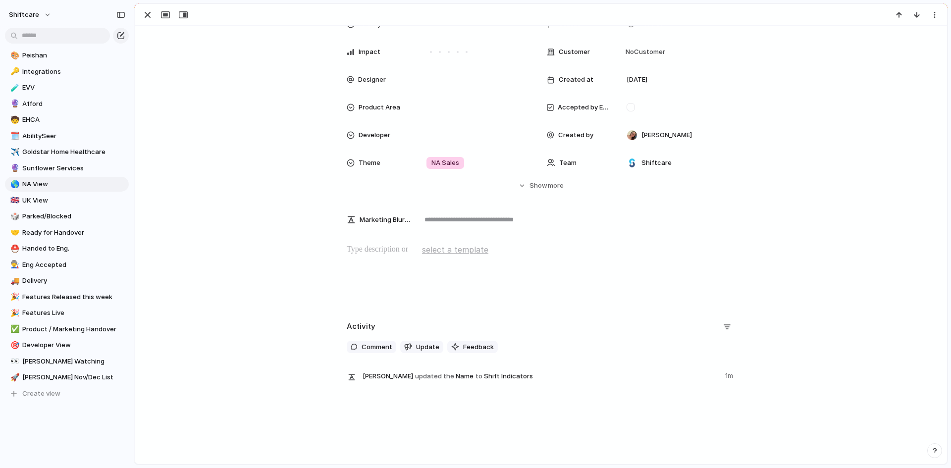
click at [386, 254] on p at bounding box center [541, 250] width 388 height 12
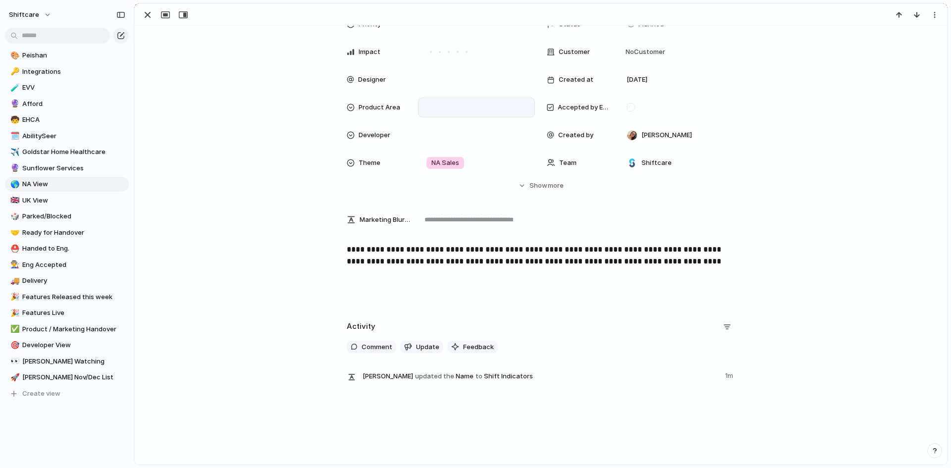
scroll to position [0, 0]
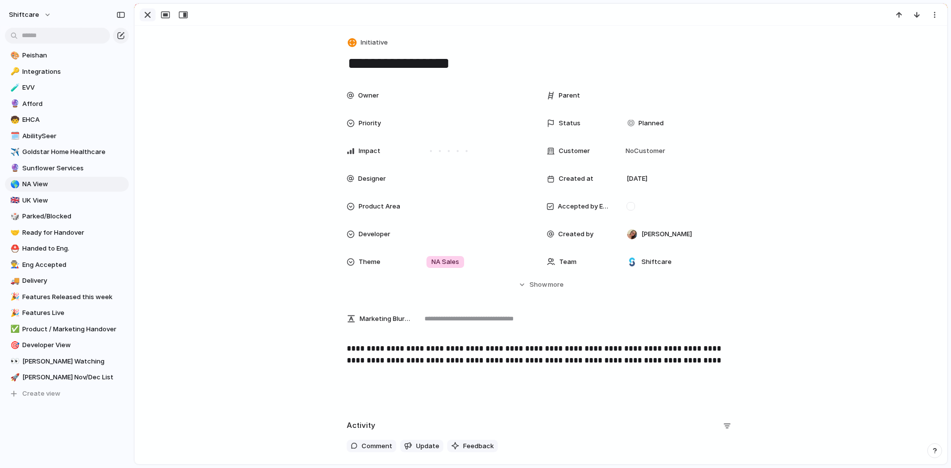
click at [148, 15] on div "button" at bounding box center [148, 15] width 12 height 12
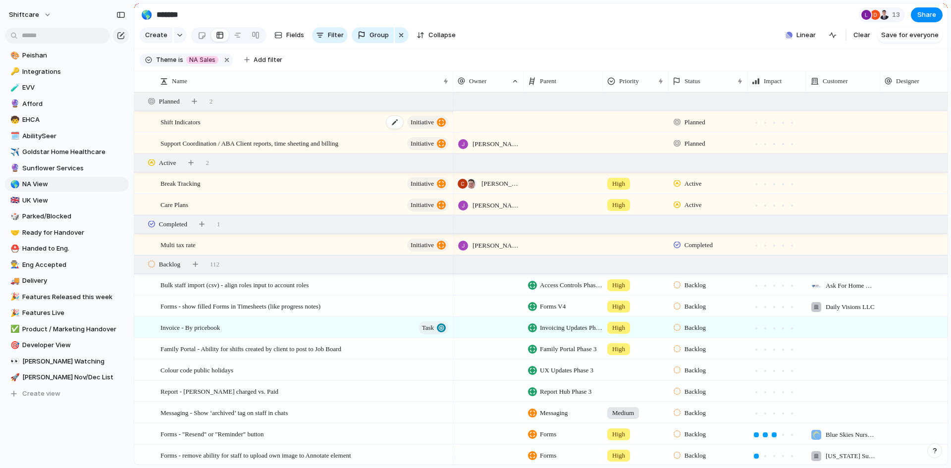
click at [236, 130] on div "Shift Indicators initiative" at bounding box center [304, 122] width 289 height 20
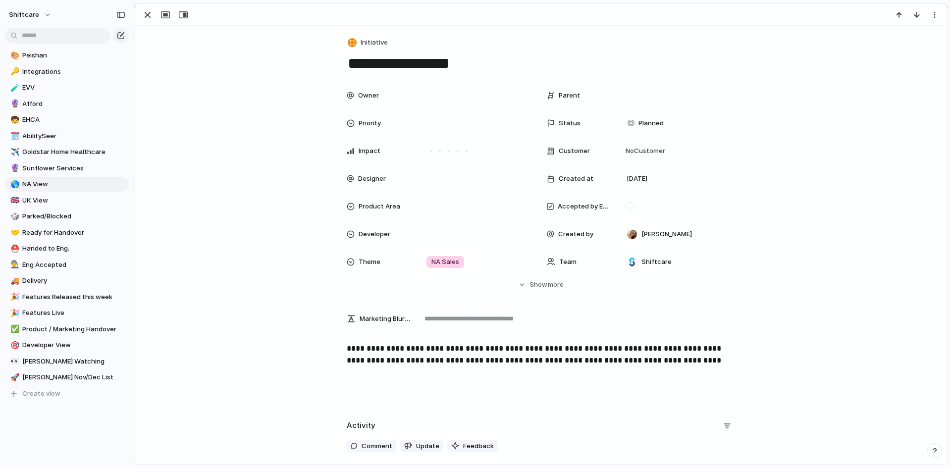
drag, startPoint x: 149, startPoint y: 17, endPoint x: 166, endPoint y: 32, distance: 22.8
click at [149, 16] on div "button" at bounding box center [148, 15] width 12 height 12
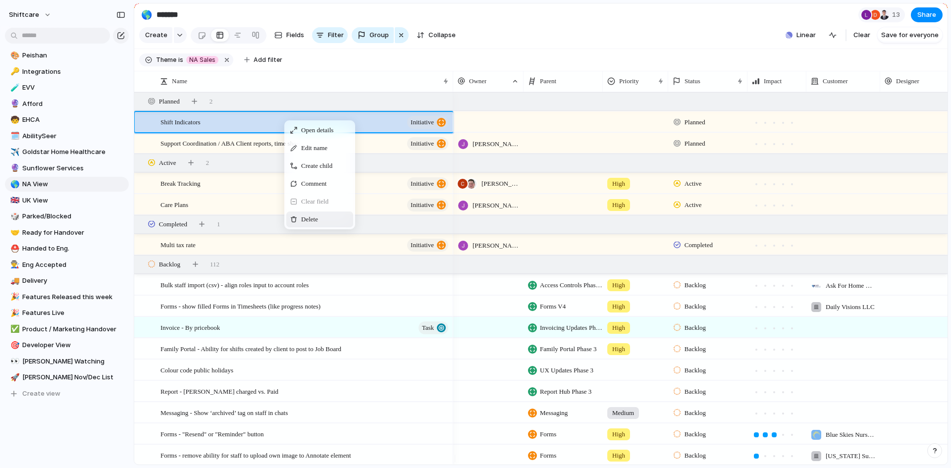
click at [326, 224] on span "Context Menu" at bounding box center [324, 219] width 4 height 10
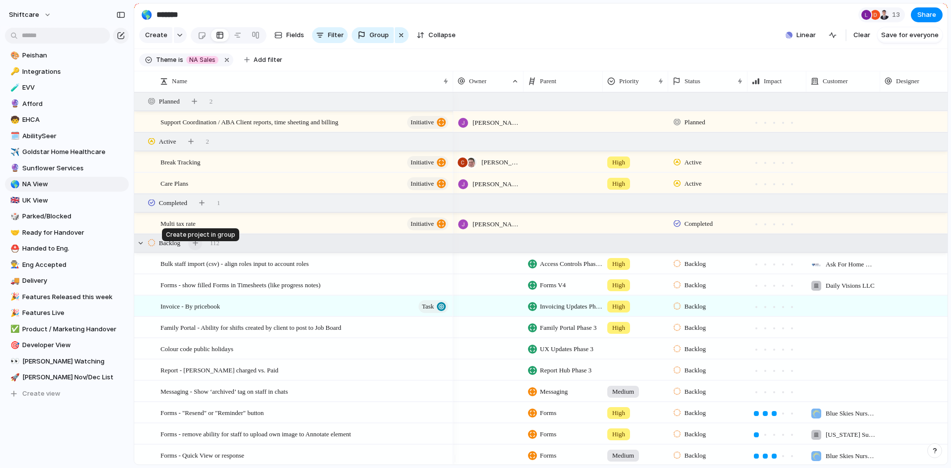
click at [198, 246] on div "button" at bounding box center [195, 242] width 5 height 5
click at [174, 36] on button "button" at bounding box center [180, 35] width 13 height 16
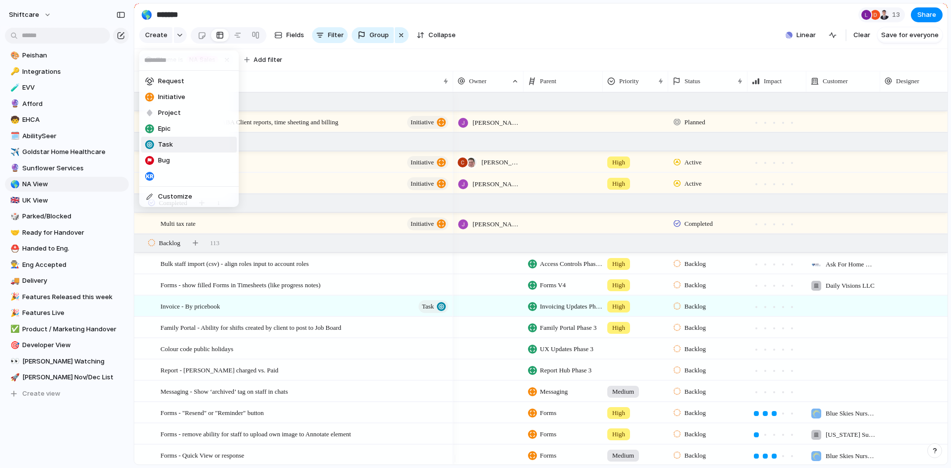
click at [182, 142] on li "Task" at bounding box center [189, 145] width 96 height 16
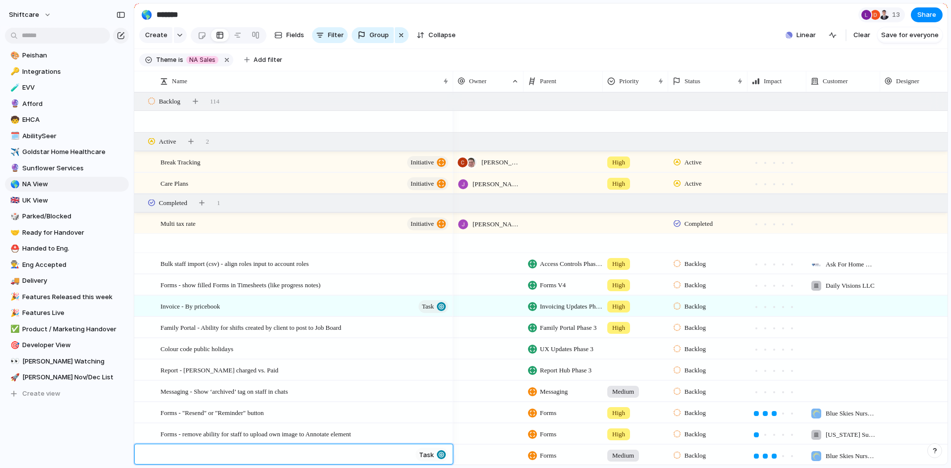
scroll to position [669, 0]
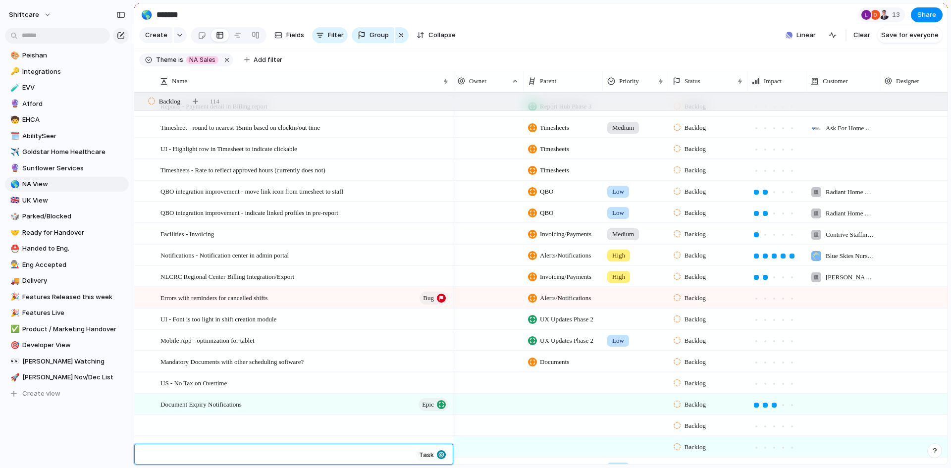
click at [195, 454] on textarea at bounding box center [285, 455] width 251 height 11
drag, startPoint x: 177, startPoint y: 457, endPoint x: 171, endPoint y: 455, distance: 6.9
click at [177, 457] on textarea "**********" at bounding box center [286, 465] width 252 height 30
drag, startPoint x: 160, startPoint y: 456, endPoint x: 407, endPoint y: 465, distance: 246.4
click at [407, 465] on textarea "**********" at bounding box center [286, 465] width 252 height 30
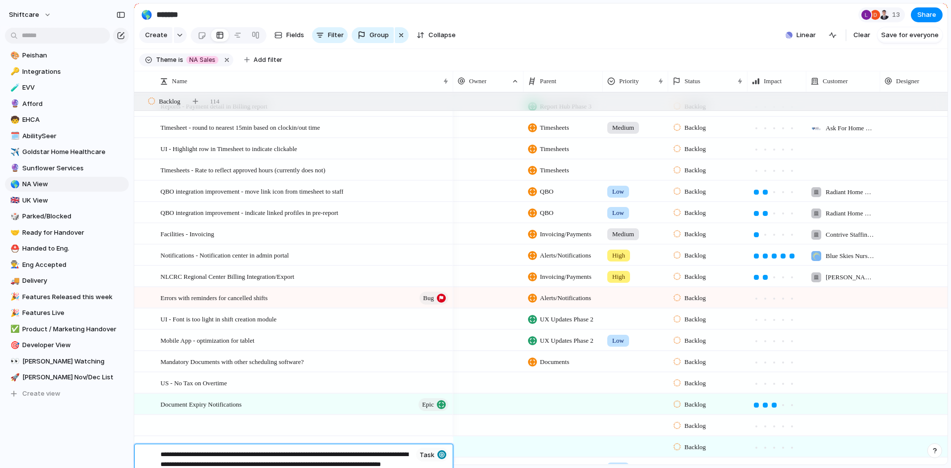
drag, startPoint x: 201, startPoint y: 455, endPoint x: 190, endPoint y: 462, distance: 12.7
click at [201, 455] on textarea "**********" at bounding box center [286, 465] width 252 height 30
click at [185, 458] on textarea "**********" at bounding box center [286, 465] width 252 height 30
type textarea "**********"
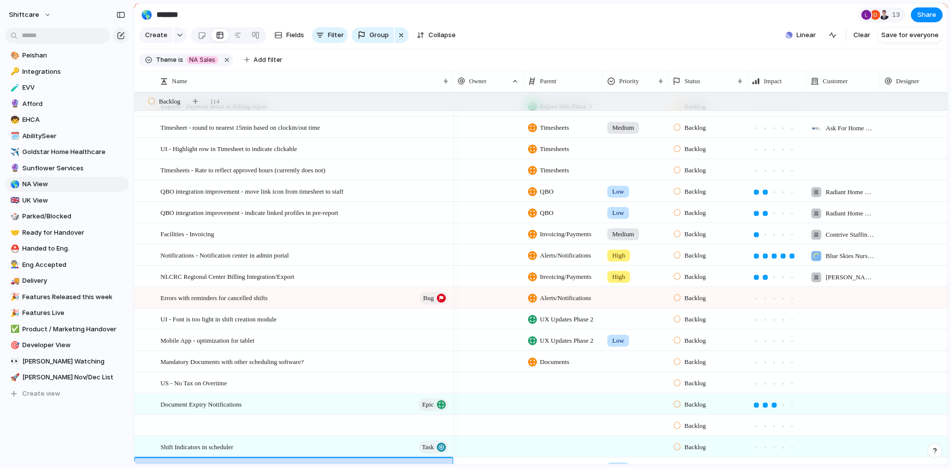
scroll to position [862, 0]
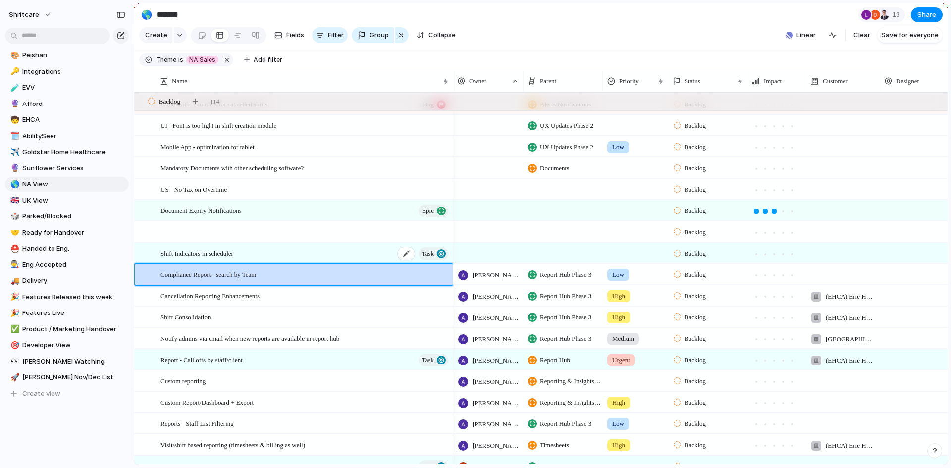
click at [284, 262] on div "Shift Indicators in scheduler Task" at bounding box center [304, 253] width 289 height 20
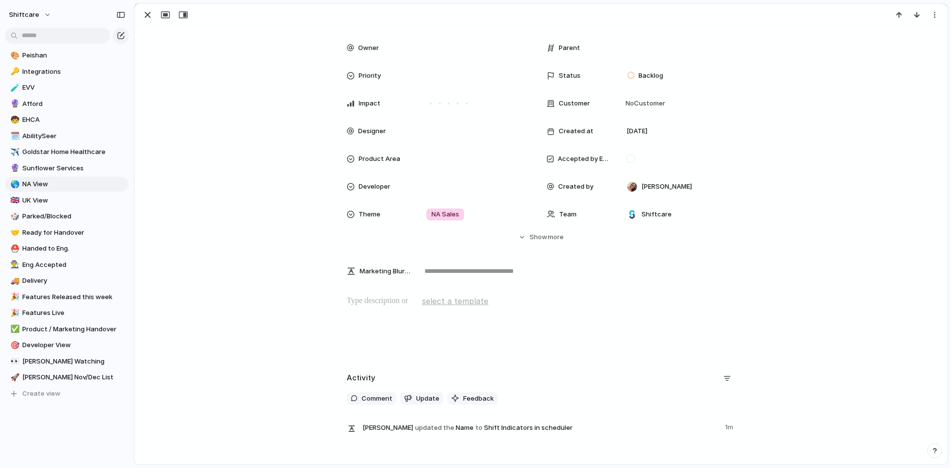
scroll to position [99, 0]
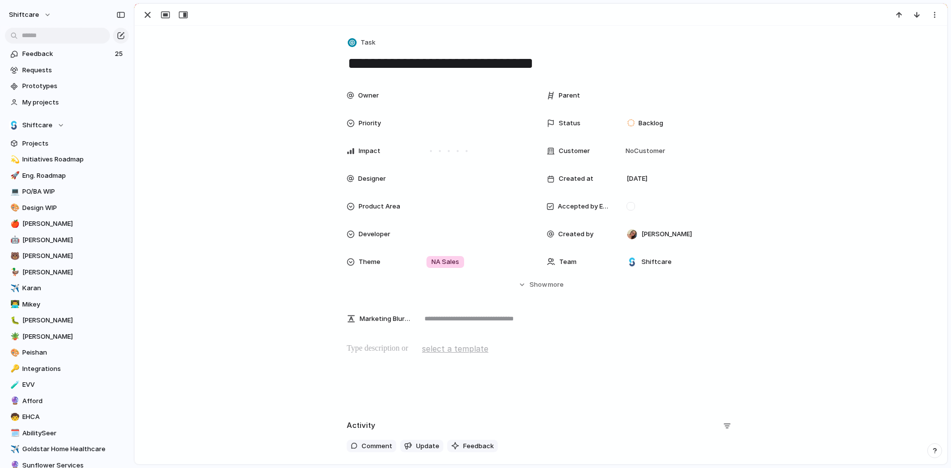
scroll to position [99, 0]
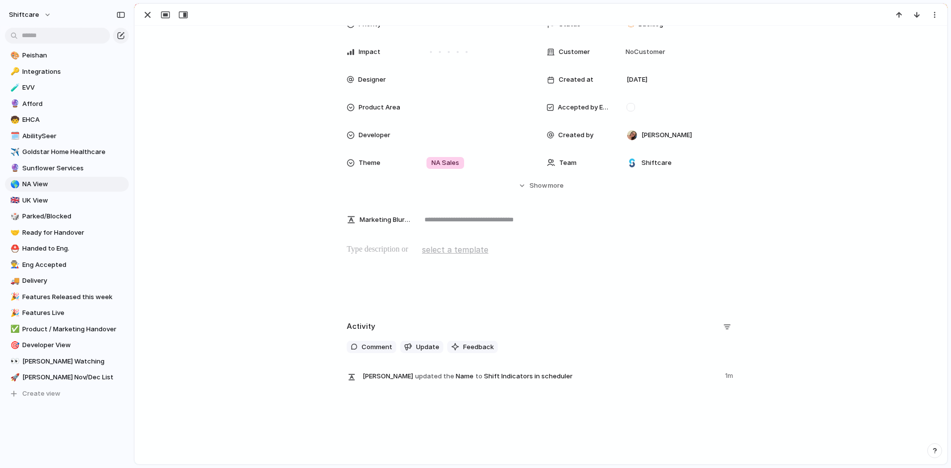
click at [393, 257] on div at bounding box center [541, 275] width 789 height 63
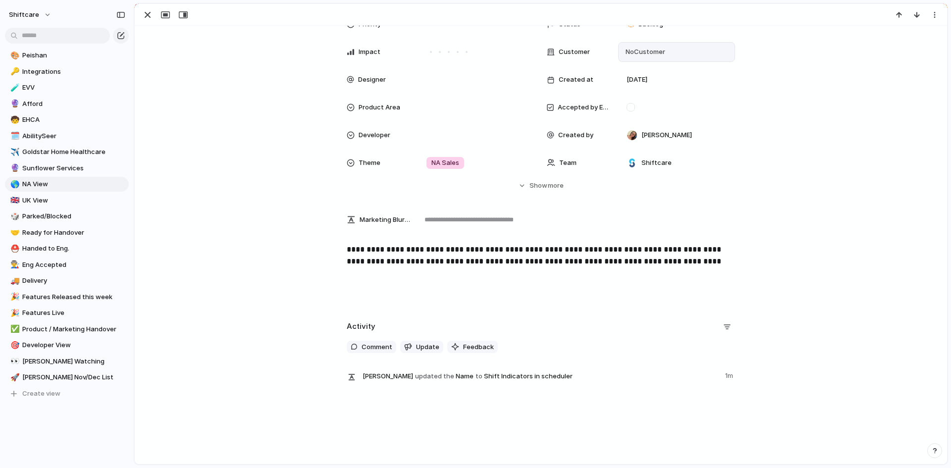
scroll to position [0, 0]
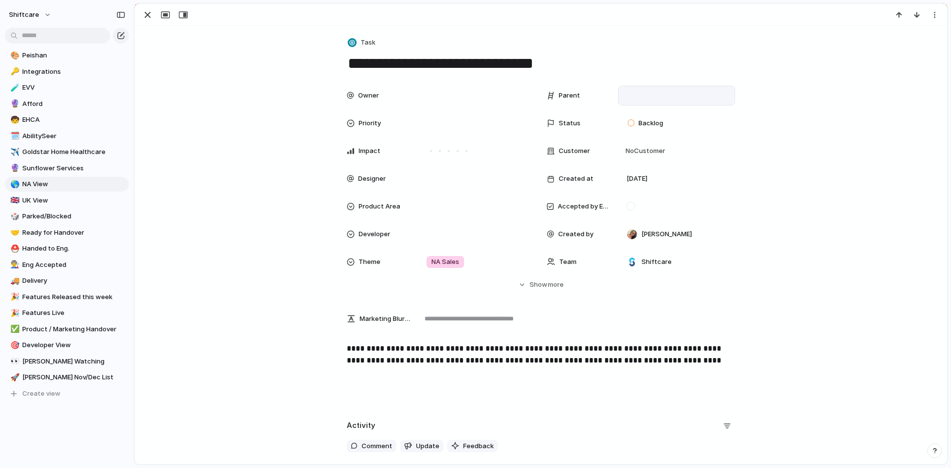
click at [636, 97] on div at bounding box center [677, 95] width 108 height 11
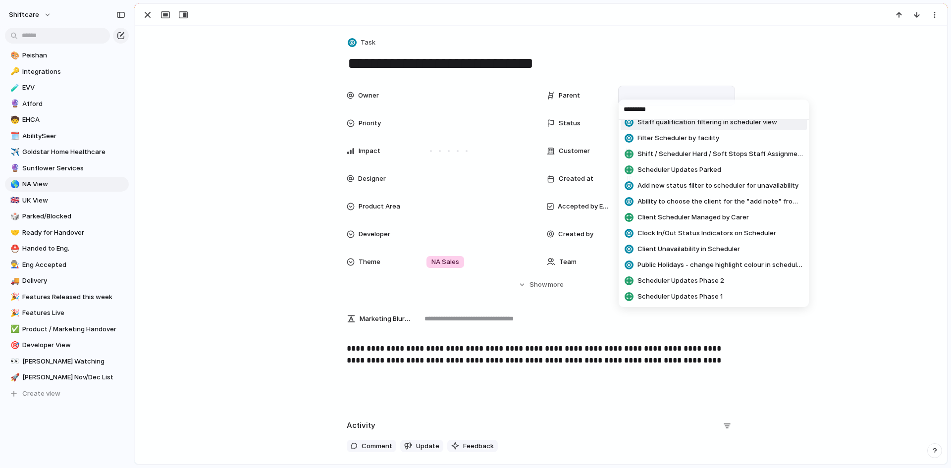
scroll to position [8, 0]
type input "*********"
click at [729, 230] on span "Clock In/Out Status Indicators on Scheduler" at bounding box center [707, 233] width 139 height 10
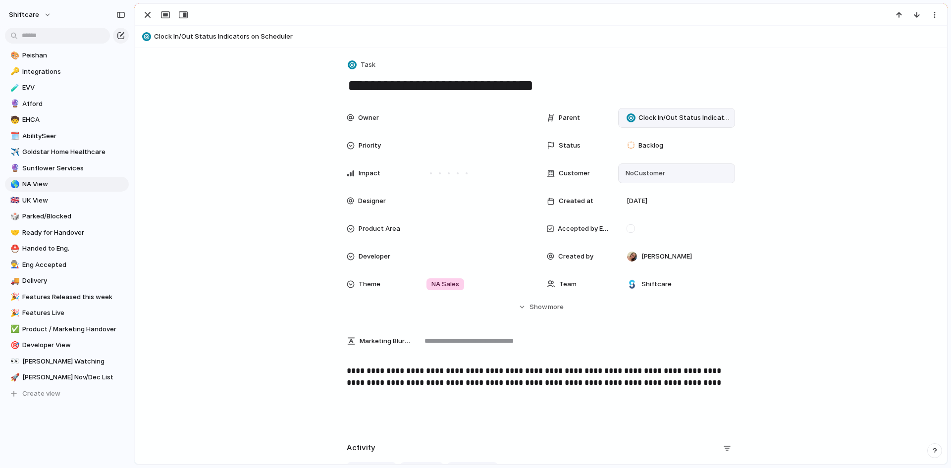
click at [636, 174] on span "No Customer" at bounding box center [644, 173] width 43 height 10
type input "**********"
click at [606, 346] on div "**********" at bounding box center [475, 234] width 951 height 468
click at [430, 176] on div at bounding box center [430, 173] width 9 height 9
drag, startPoint x: 434, startPoint y: 174, endPoint x: 440, endPoint y: 172, distance: 6.6
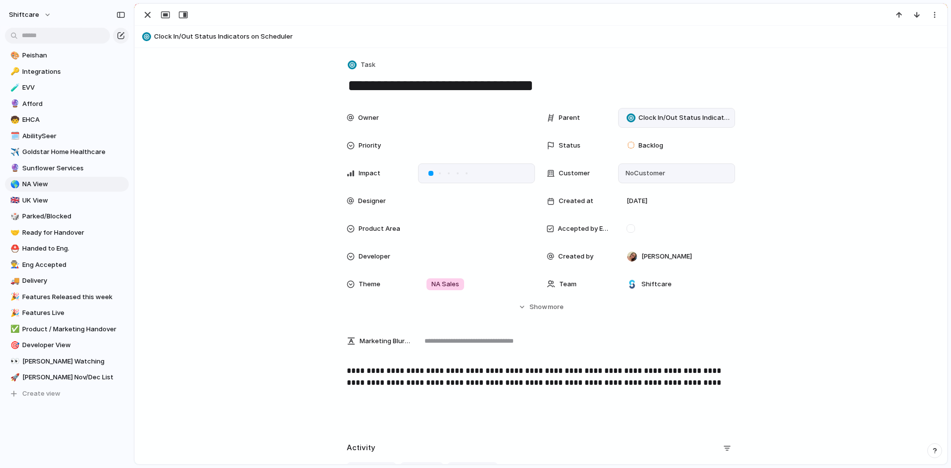
click at [435, 174] on div at bounding box center [439, 173] width 9 height 9
click at [444, 172] on div at bounding box center [448, 173] width 9 height 9
click at [453, 172] on div at bounding box center [457, 173] width 9 height 9
click at [455, 173] on div at bounding box center [457, 173] width 5 height 5
click at [464, 172] on div at bounding box center [466, 173] width 5 height 5
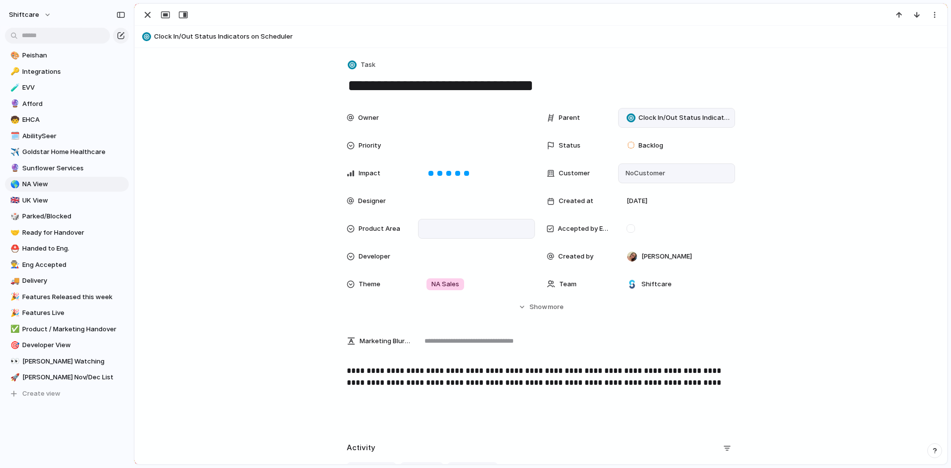
click at [435, 224] on div at bounding box center [477, 228] width 108 height 11
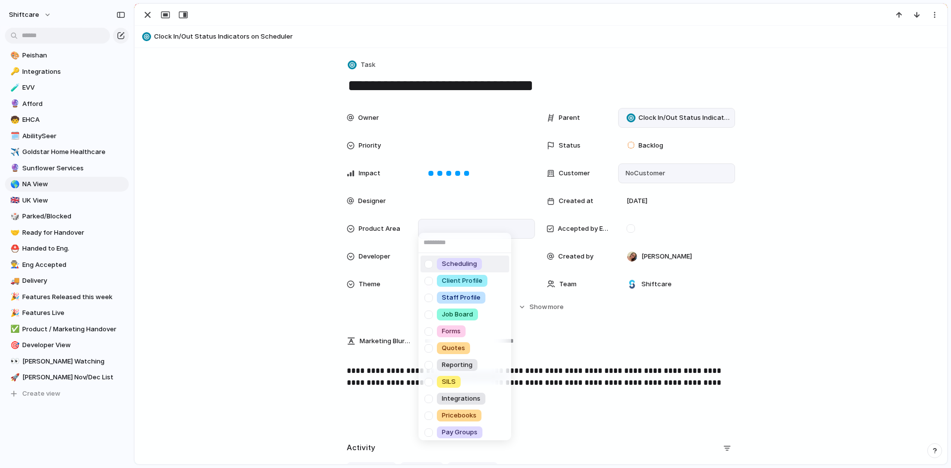
click at [428, 262] on div at bounding box center [428, 264] width 17 height 17
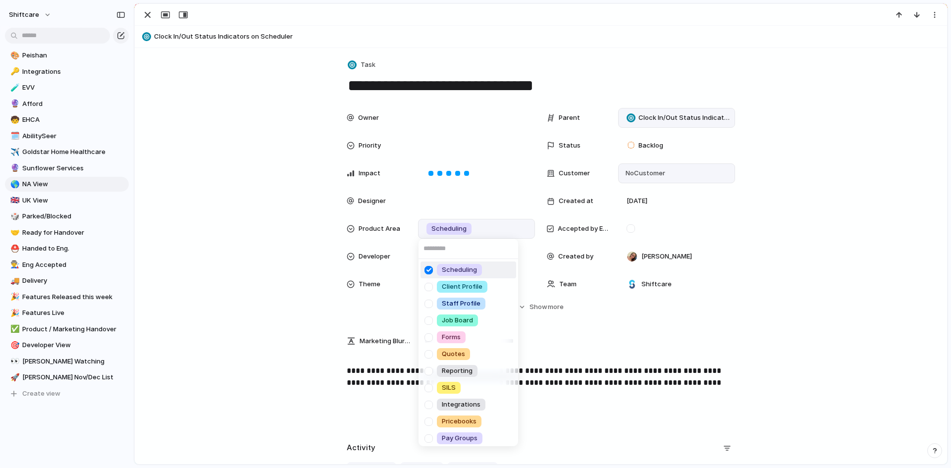
click at [550, 393] on div "Scheduling Client Profile Staff Profile Job Board Forms Quotes Reporting SILS I…" at bounding box center [475, 234] width 951 height 468
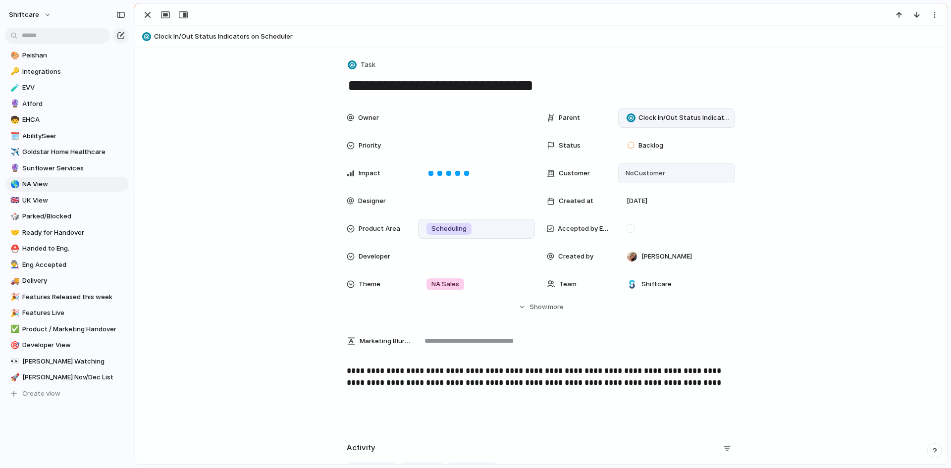
scroll to position [145, 0]
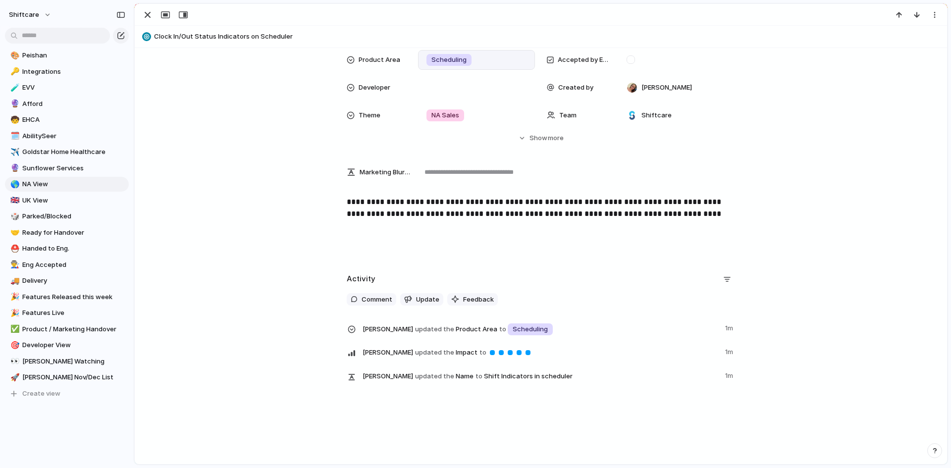
click at [244, 349] on div "Activity Comment Update Feedback [PERSON_NAME] updated the Product Area to Sche…" at bounding box center [541, 332] width 789 height 122
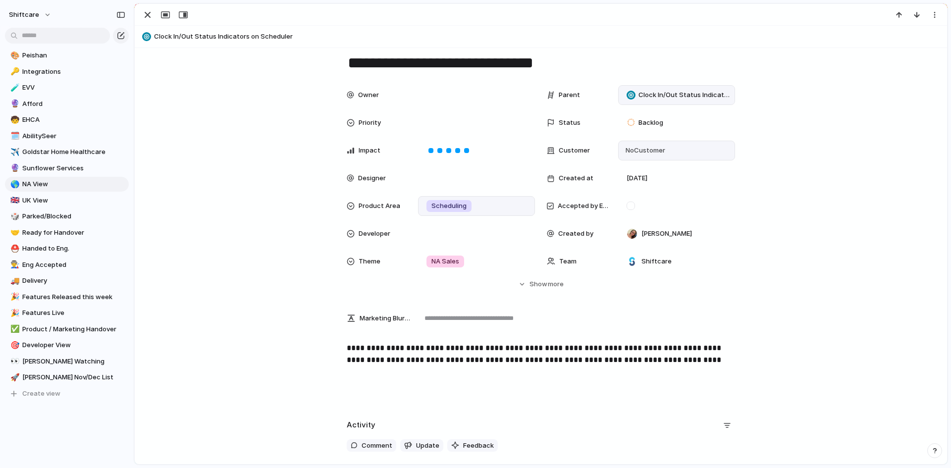
scroll to position [0, 0]
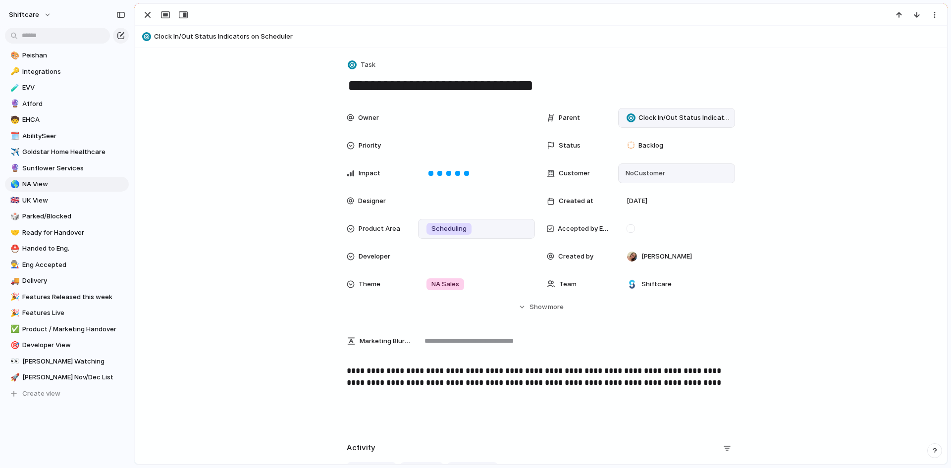
click at [151, 15] on div "button" at bounding box center [148, 15] width 12 height 12
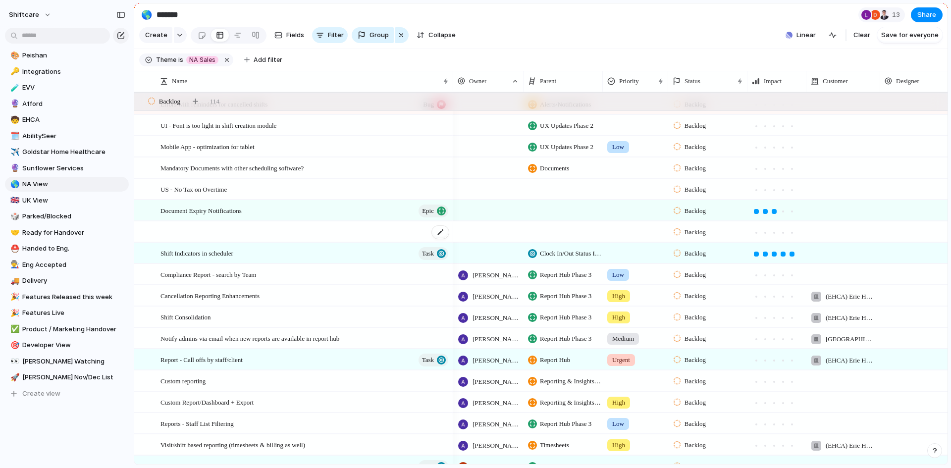
click at [248, 239] on div at bounding box center [304, 232] width 289 height 20
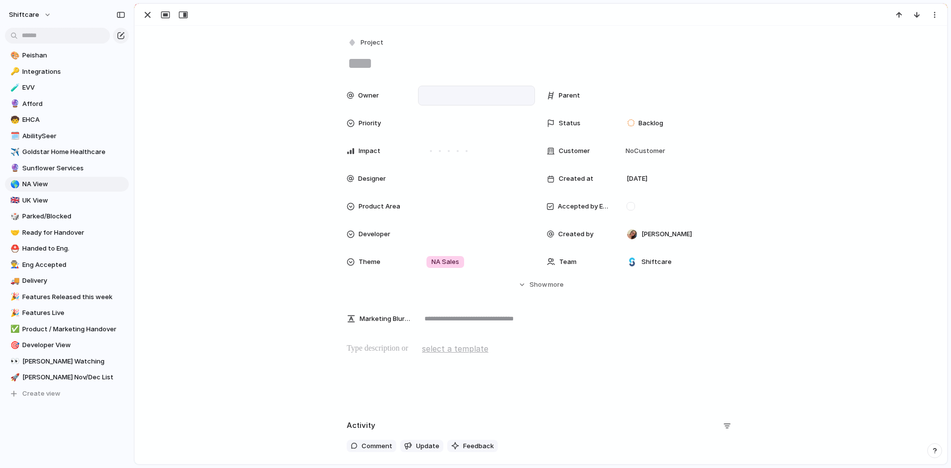
click at [442, 95] on div at bounding box center [477, 95] width 108 height 11
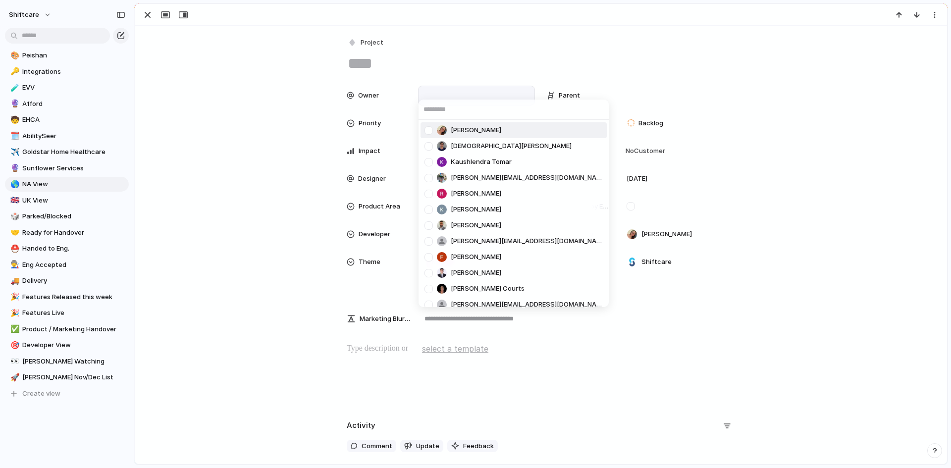
drag, startPoint x: 759, startPoint y: 166, endPoint x: 727, endPoint y: 143, distance: 39.0
click at [759, 164] on div "[PERSON_NAME] [PERSON_NAME] Tomar [EMAIL_ADDRESS][DOMAIN_NAME] [PERSON_NAME] [P…" at bounding box center [475, 234] width 951 height 468
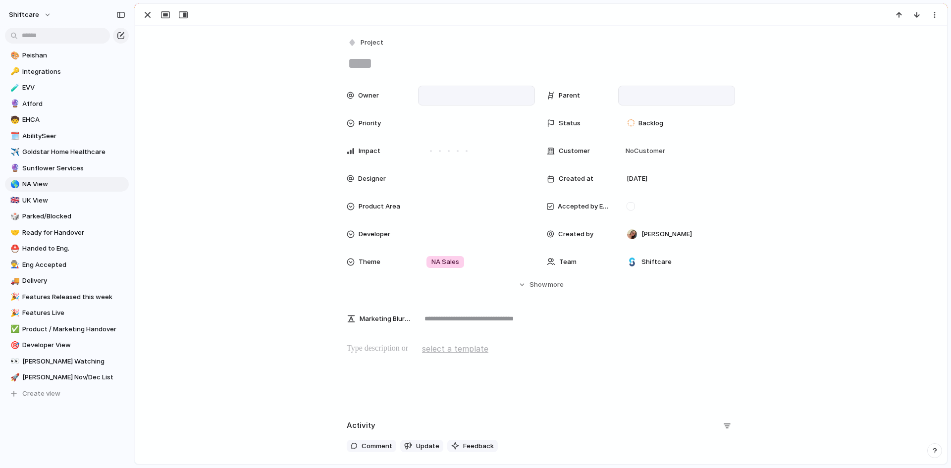
click at [648, 94] on div at bounding box center [677, 95] width 108 height 11
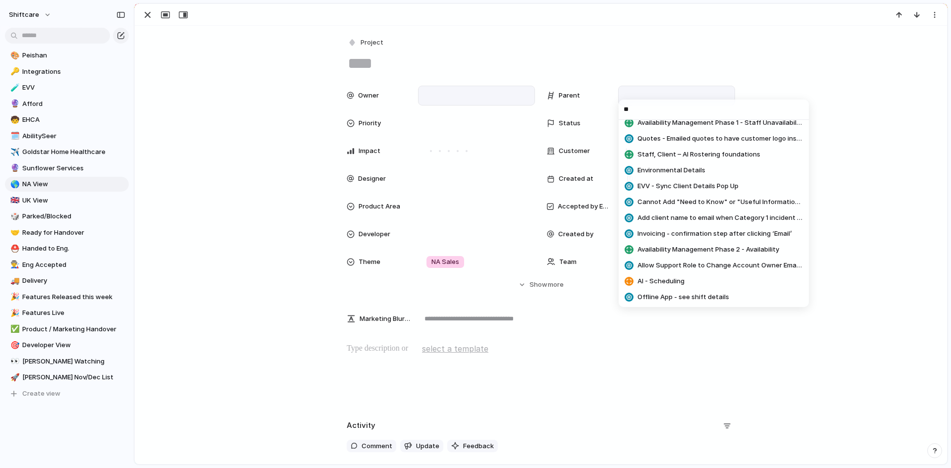
scroll to position [396, 0]
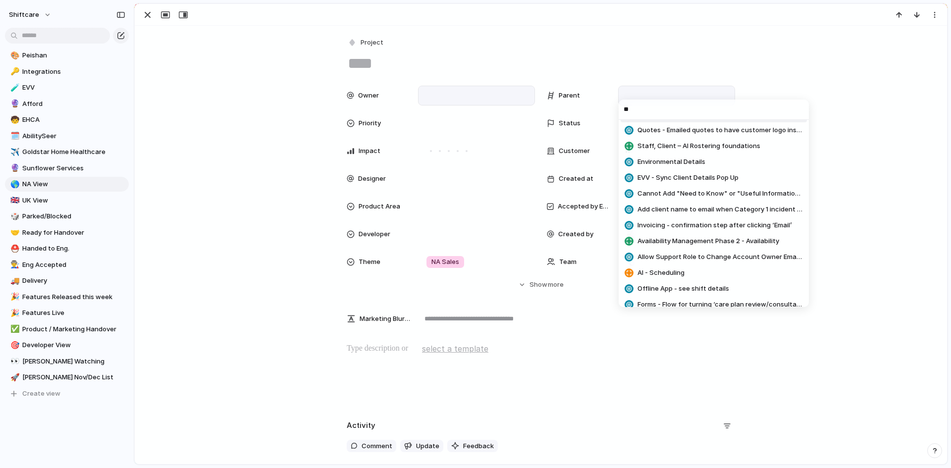
drag, startPoint x: 650, startPoint y: 108, endPoint x: 608, endPoint y: 110, distance: 42.2
click at [608, 110] on div "** AI - Scheduling - Phase 2 [MEDICAL_DATA] tracking IDD + Vitals Tracking Flag…" at bounding box center [475, 234] width 951 height 468
type input "*"
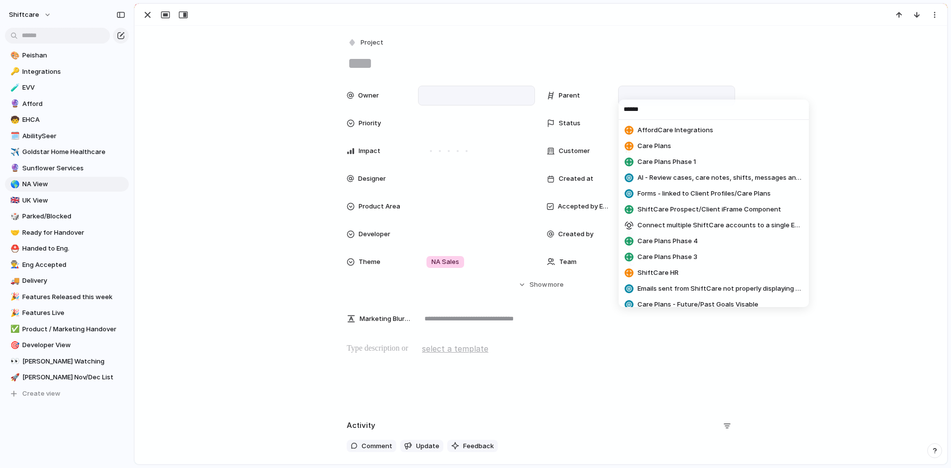
scroll to position [0, 0]
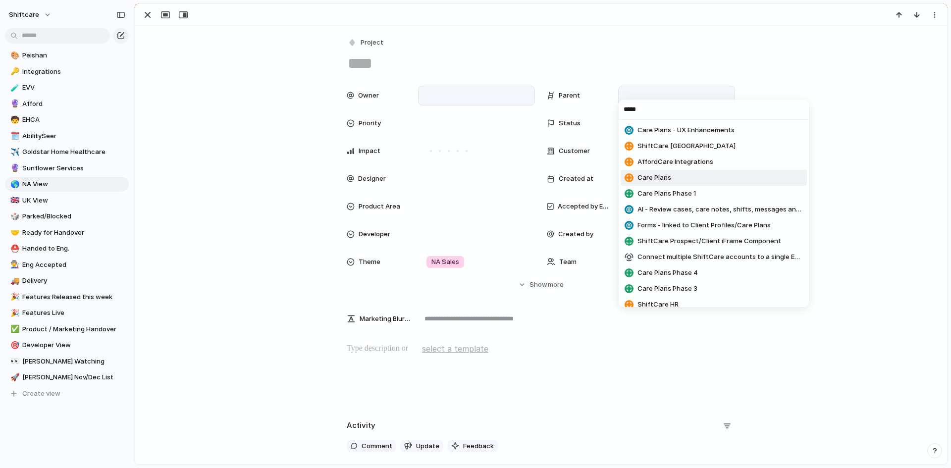
type input "****"
click at [646, 172] on li "Care Plans" at bounding box center [714, 178] width 186 height 16
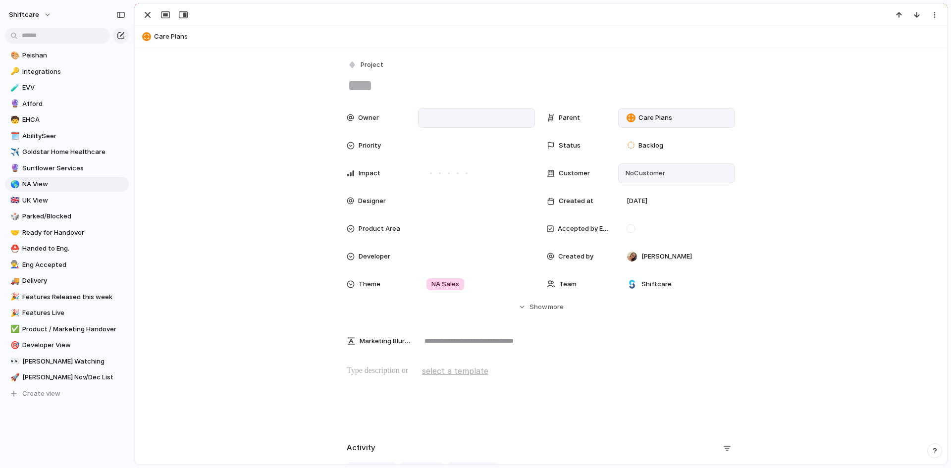
click at [660, 172] on span "No Customer" at bounding box center [644, 173] width 43 height 10
type input "**********"
click at [629, 213] on div at bounding box center [627, 214] width 5 height 5
click at [661, 212] on ul "Add 'Cedar Home Health'" at bounding box center [714, 214] width 190 height 21
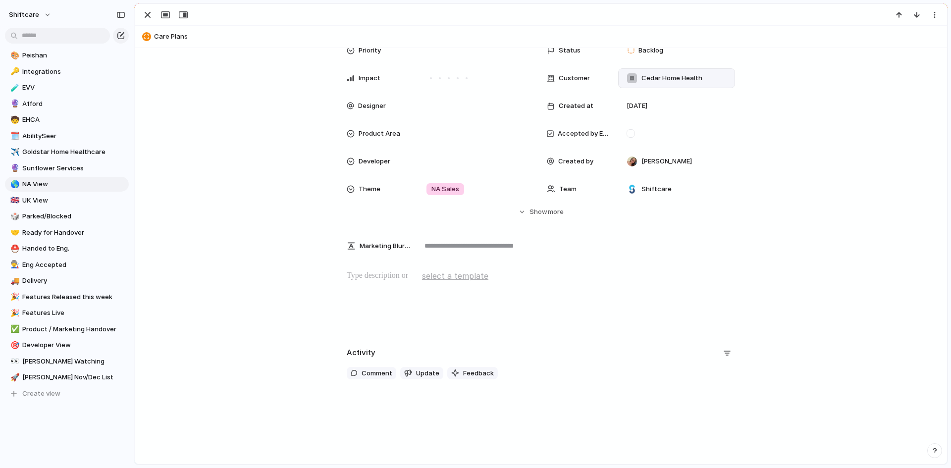
scroll to position [98, 0]
click at [373, 274] on p at bounding box center [541, 273] width 388 height 12
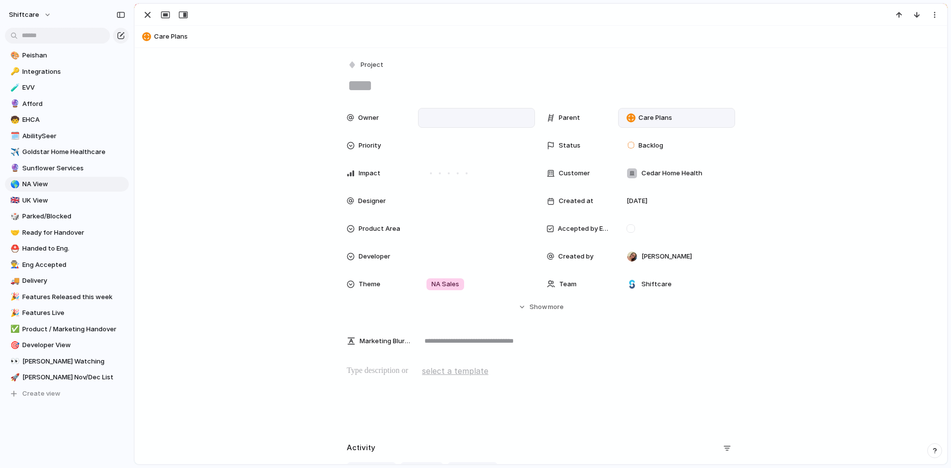
click at [366, 372] on p at bounding box center [541, 371] width 388 height 12
click at [361, 368] on p at bounding box center [541, 371] width 388 height 12
click at [452, 369] on span "select a template" at bounding box center [455, 371] width 66 height 12
click at [473, 396] on span "Title of Feature Request | A short, clear title" at bounding box center [492, 393] width 139 height 10
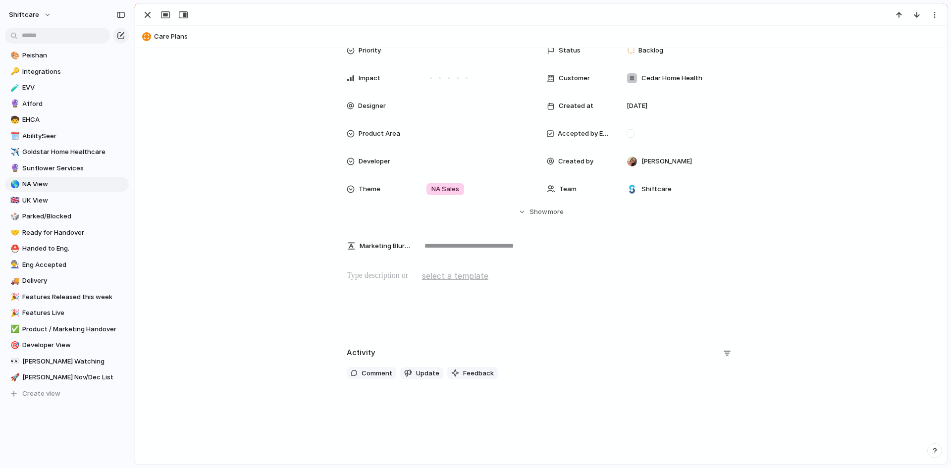
scroll to position [98, 0]
click at [370, 273] on p at bounding box center [541, 273] width 388 height 12
click at [372, 273] on p at bounding box center [541, 273] width 388 height 12
click at [438, 316] on div at bounding box center [541, 298] width 789 height 63
click at [405, 275] on p at bounding box center [541, 273] width 388 height 12
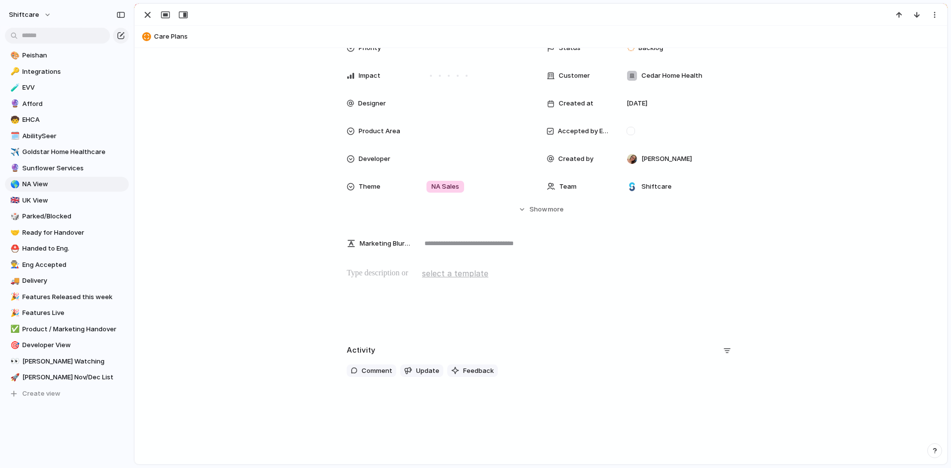
click at [396, 298] on div at bounding box center [541, 298] width 789 height 63
click at [386, 277] on p at bounding box center [541, 273] width 388 height 12
click at [392, 312] on div at bounding box center [541, 298] width 789 height 63
click at [381, 277] on p at bounding box center [541, 273] width 388 height 12
click at [370, 240] on span "Marketing Blurb (15-20 Words)" at bounding box center [385, 244] width 51 height 10
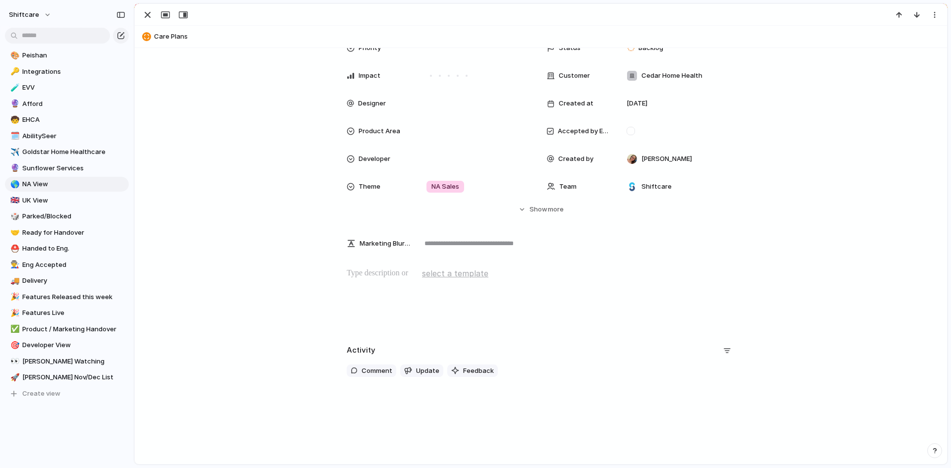
click at [412, 276] on p at bounding box center [541, 273] width 388 height 12
click at [407, 279] on div at bounding box center [541, 298] width 789 height 63
click at [436, 275] on span "select a template" at bounding box center [455, 273] width 66 height 12
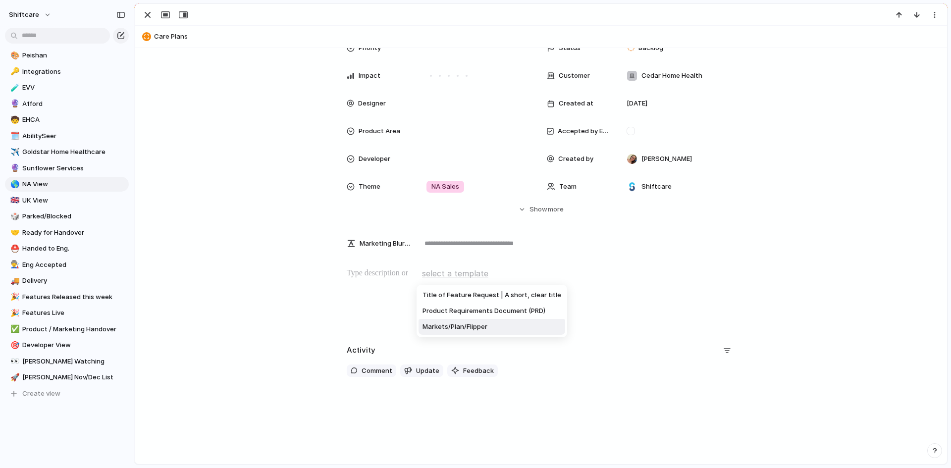
click at [444, 327] on span "Markets/Plan/Flipper" at bounding box center [455, 327] width 65 height 10
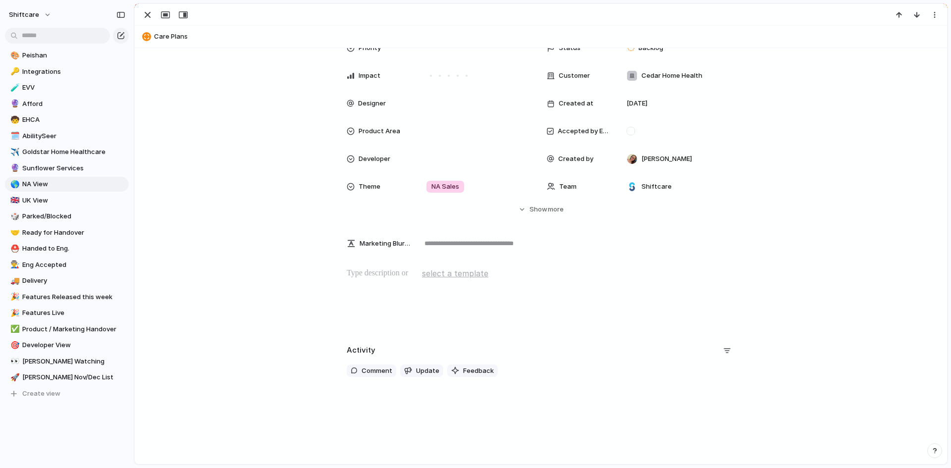
click at [380, 273] on p at bounding box center [541, 273] width 388 height 12
click at [409, 314] on div at bounding box center [541, 298] width 789 height 63
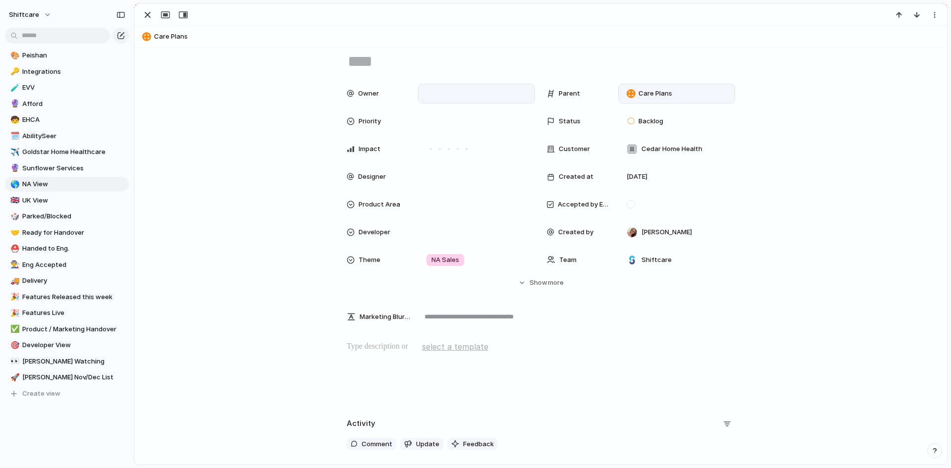
scroll to position [0, 0]
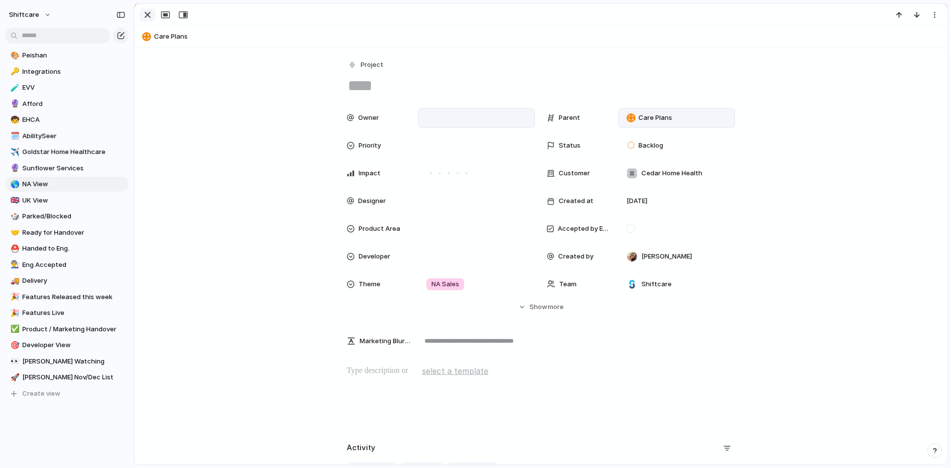
click at [150, 14] on div "button" at bounding box center [148, 15] width 12 height 12
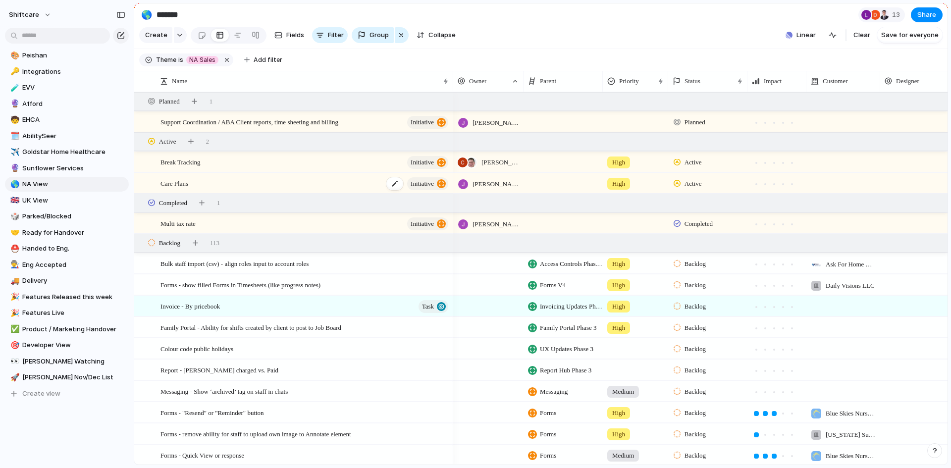
click at [357, 194] on div "Care Plans initiative" at bounding box center [304, 183] width 289 height 20
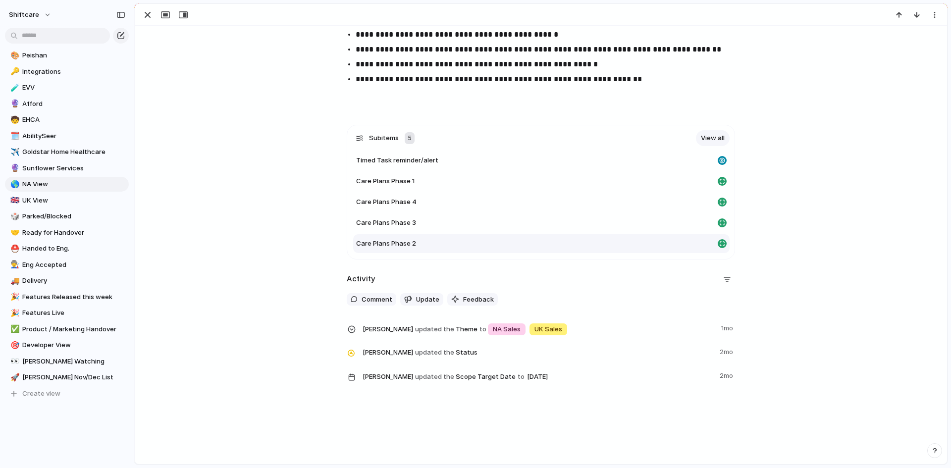
scroll to position [776, 0]
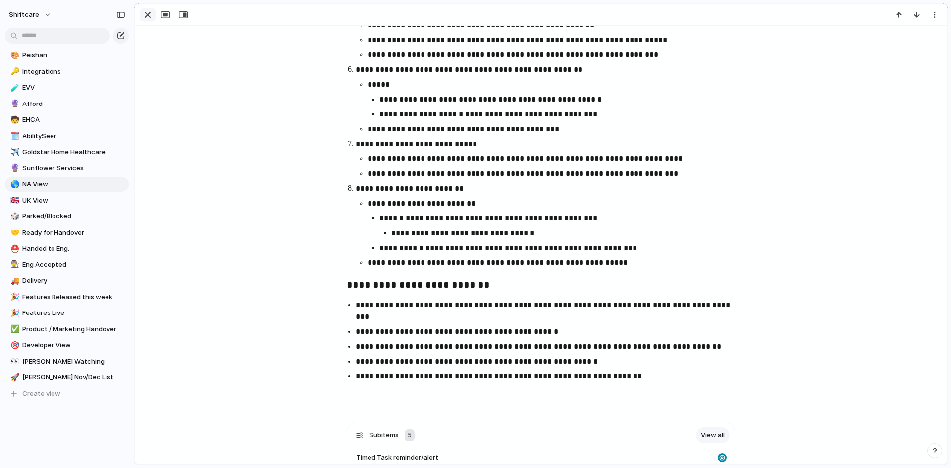
click at [142, 14] on div "button" at bounding box center [148, 15] width 12 height 12
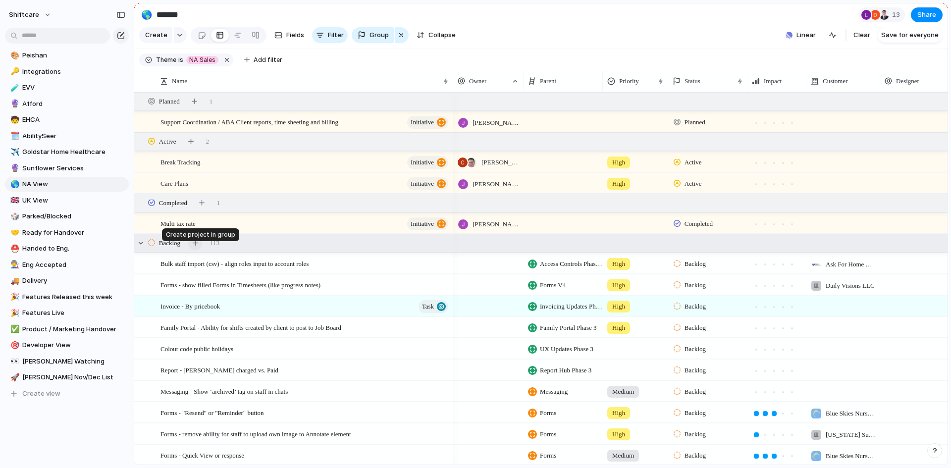
click at [194, 246] on div "button" at bounding box center [195, 242] width 5 height 5
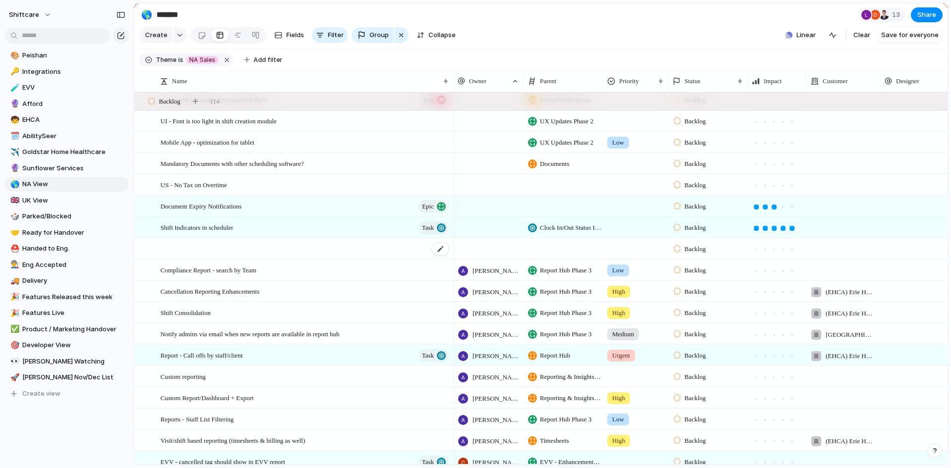
scroll to position [867, 0]
click at [332, 259] on div at bounding box center [304, 249] width 289 height 20
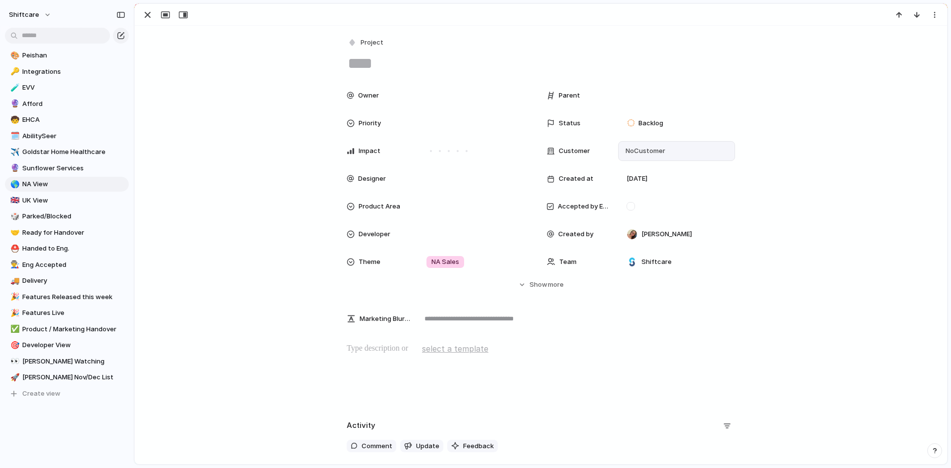
click at [651, 151] on span "No Customer" at bounding box center [644, 151] width 43 height 10
type input "*****"
drag, startPoint x: 629, startPoint y: 190, endPoint x: 635, endPoint y: 183, distance: 9.5
click at [629, 190] on div at bounding box center [628, 191] width 17 height 17
click at [643, 89] on div "***** Cedar Home Health Add 'Cedar'" at bounding box center [475, 234] width 951 height 468
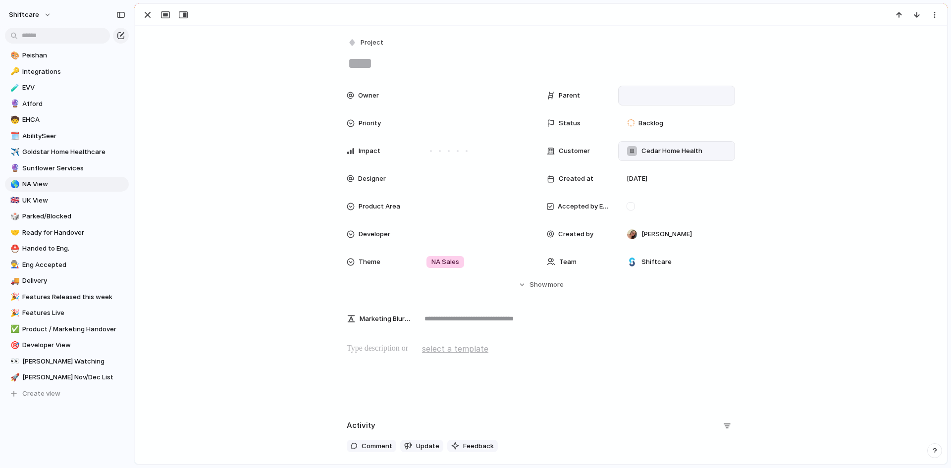
click at [641, 93] on div at bounding box center [677, 95] width 108 height 11
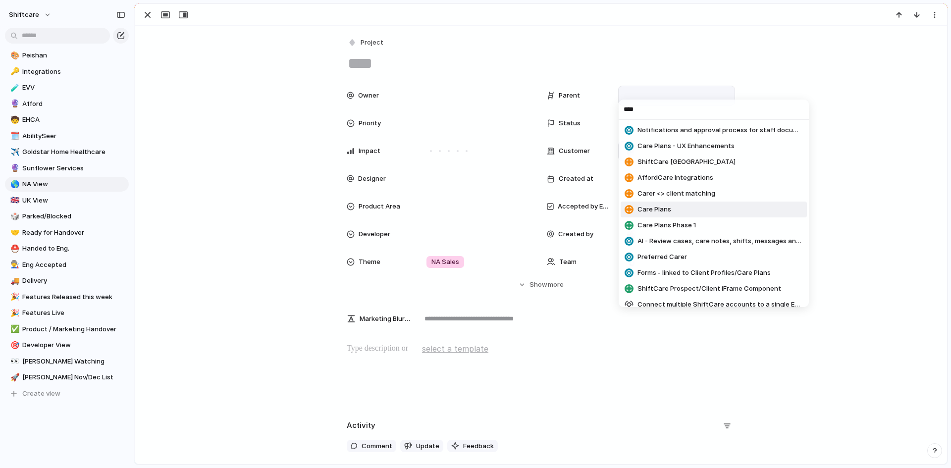
type input "****"
click at [661, 206] on span "Care Plans" at bounding box center [655, 210] width 34 height 10
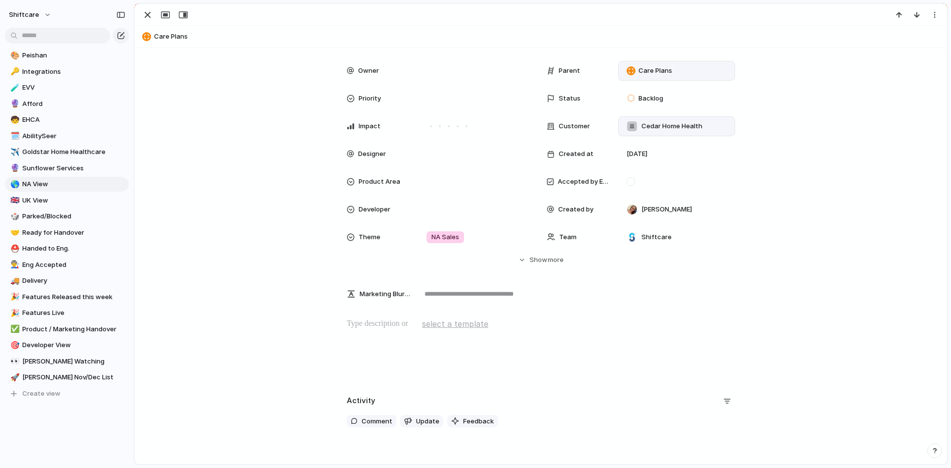
scroll to position [98, 0]
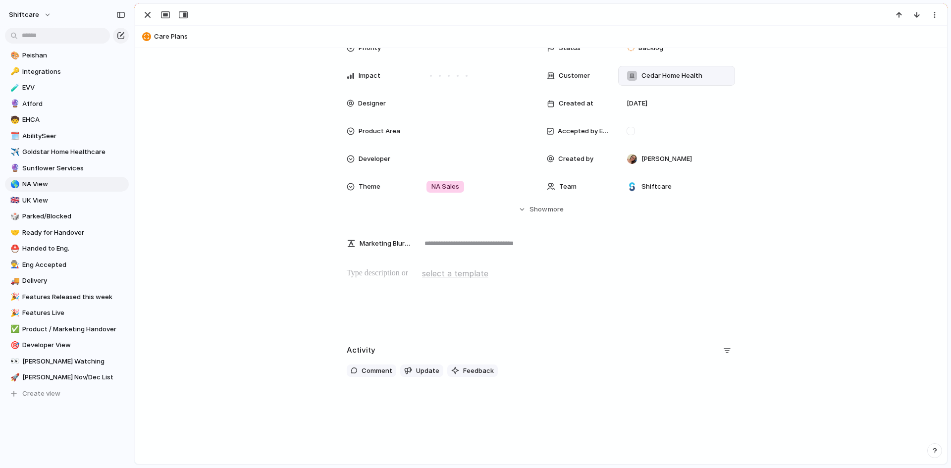
click at [389, 278] on p at bounding box center [541, 273] width 388 height 12
paste div
click at [431, 269] on div "Project Owner Parent Care Plans Priority Status Backlog Impact Customer Cedar H…" at bounding box center [541, 171] width 812 height 442
click at [392, 262] on div "Project Owner Parent Care Plans Priority Status Backlog Impact Customer Cedar H…" at bounding box center [541, 171] width 812 height 442
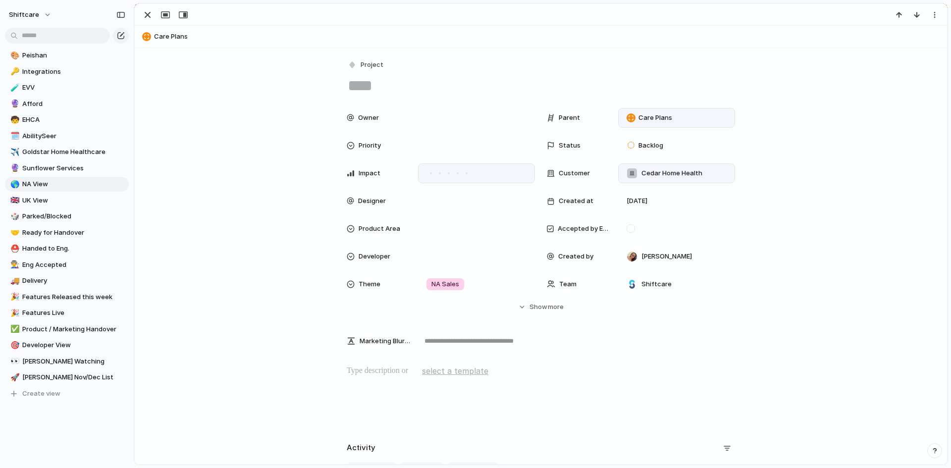
click at [461, 168] on div at bounding box center [476, 173] width 117 height 20
click at [457, 173] on div at bounding box center [458, 173] width 2 height 2
click at [465, 174] on div at bounding box center [466, 173] width 5 height 5
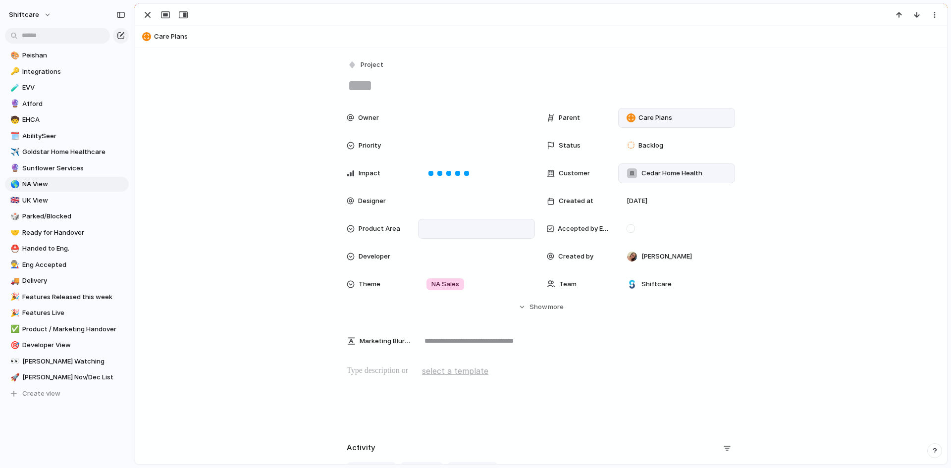
click at [431, 230] on div at bounding box center [477, 228] width 108 height 11
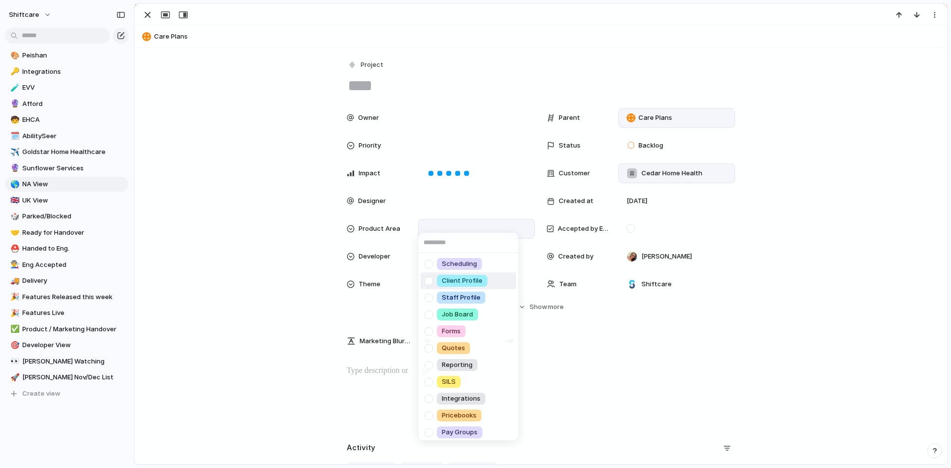
drag, startPoint x: 431, startPoint y: 278, endPoint x: 438, endPoint y: 285, distance: 9.5
click at [431, 278] on div at bounding box center [428, 280] width 17 height 17
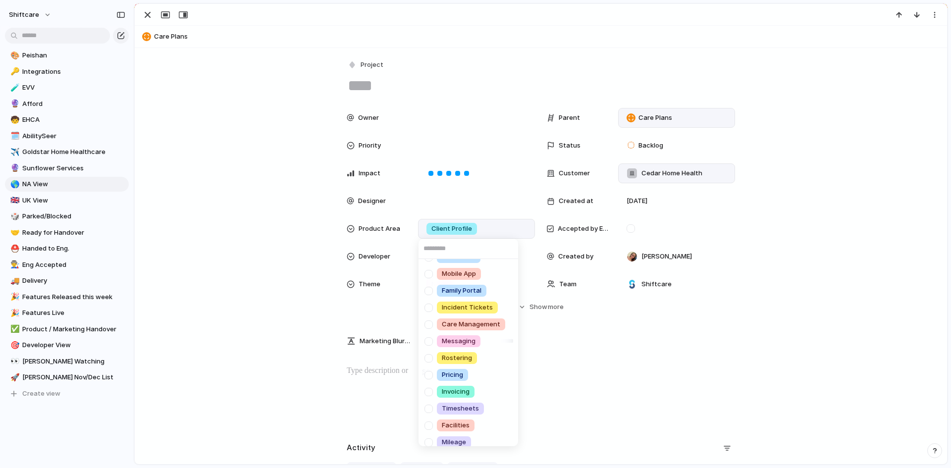
scroll to position [205, 0]
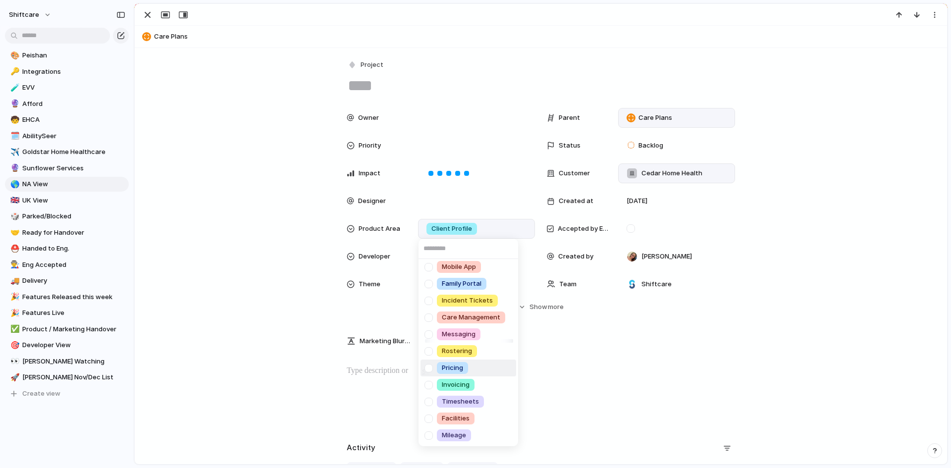
click at [313, 317] on div "Scheduling Client Profile Staff Profile Job Board Forms Quotes Reporting SILS I…" at bounding box center [475, 234] width 951 height 468
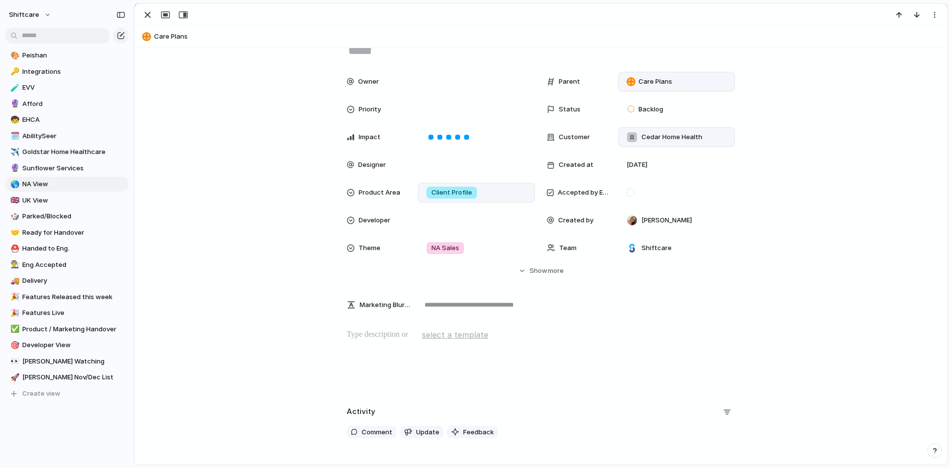
scroll to position [98, 0]
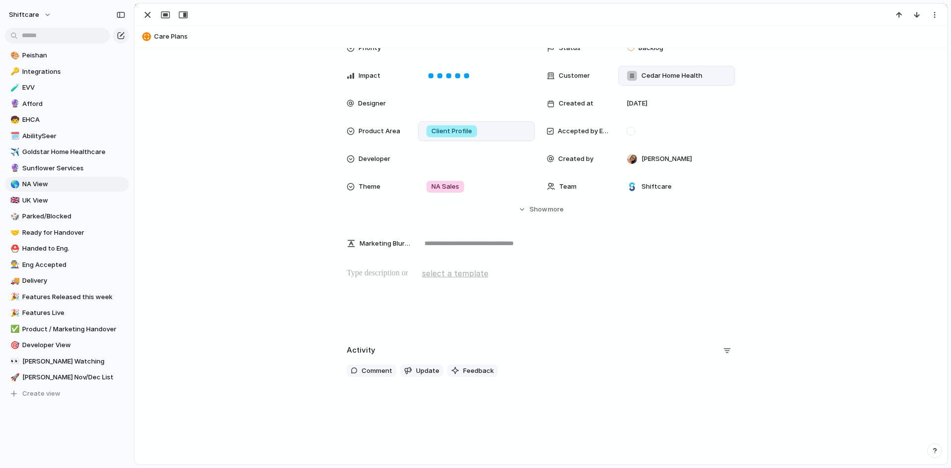
click at [395, 299] on div at bounding box center [541, 298] width 789 height 63
click at [445, 275] on span "select a template" at bounding box center [455, 273] width 66 height 12
click at [385, 241] on div "Title of Feature Request | A short, clear title Product Requirements Document (…" at bounding box center [475, 234] width 951 height 468
click at [471, 247] on textarea at bounding box center [576, 243] width 317 height 22
click at [422, 276] on span "select a template" at bounding box center [455, 273] width 66 height 12
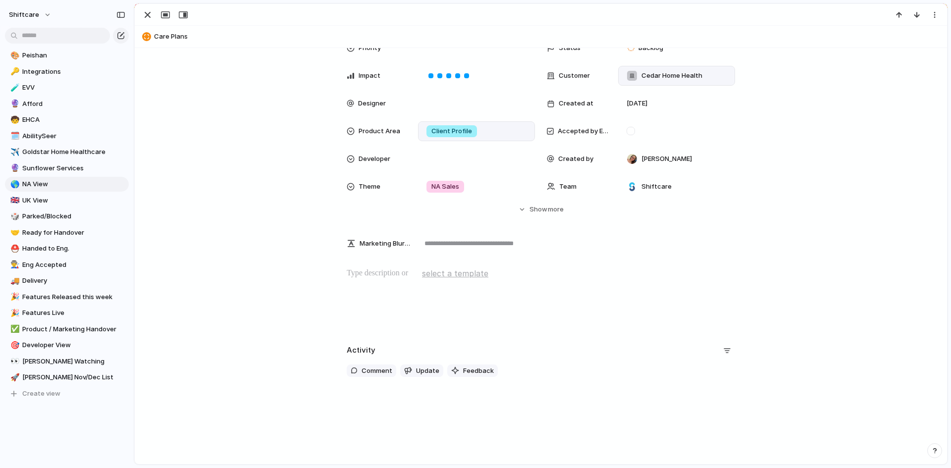
click at [399, 274] on p at bounding box center [541, 273] width 388 height 12
click at [409, 297] on div at bounding box center [541, 298] width 789 height 63
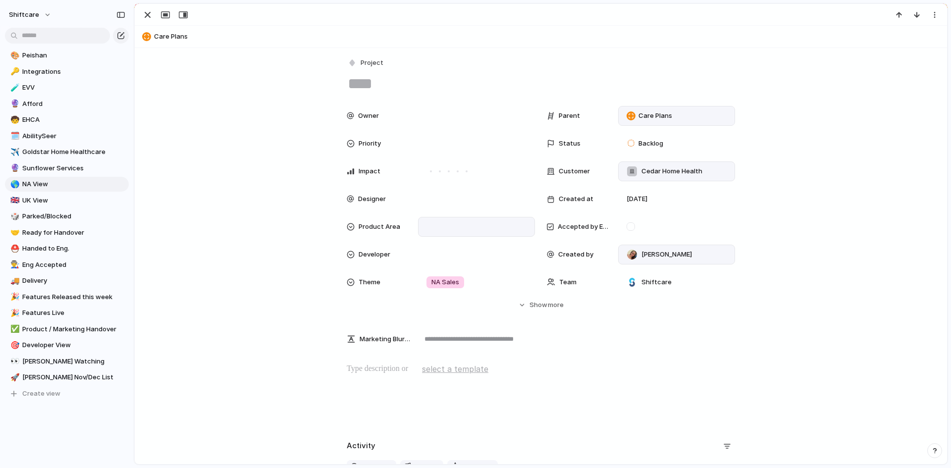
scroll to position [0, 0]
drag, startPoint x: 282, startPoint y: 130, endPoint x: 269, endPoint y: 122, distance: 14.9
click at [278, 127] on div "Owner Parent Care Plans Priority Status Backlog Impact Customer Cedar Home Heal…" at bounding box center [541, 210] width 789 height 204
click at [149, 17] on div "button" at bounding box center [148, 15] width 12 height 12
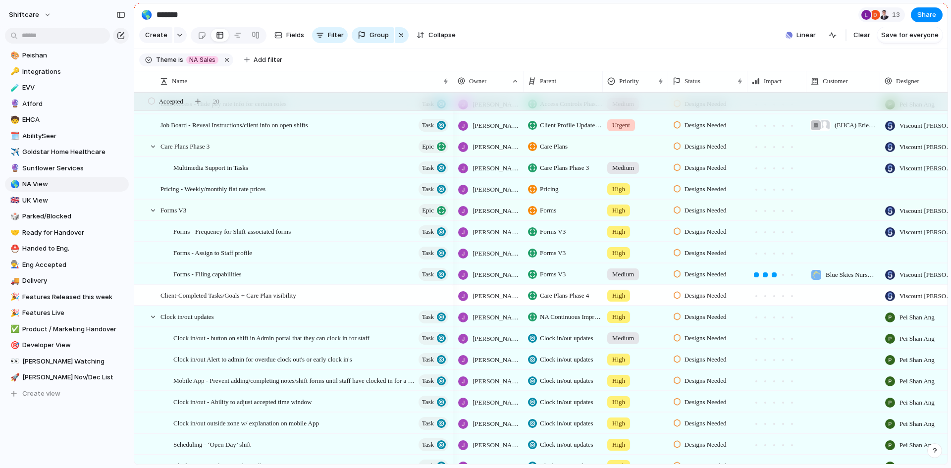
scroll to position [2817, 0]
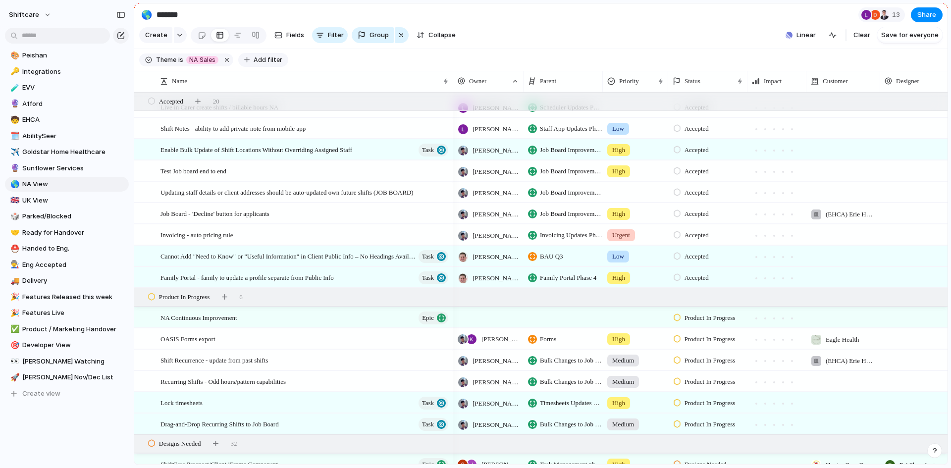
click at [270, 63] on span "Add filter" at bounding box center [268, 59] width 29 height 9
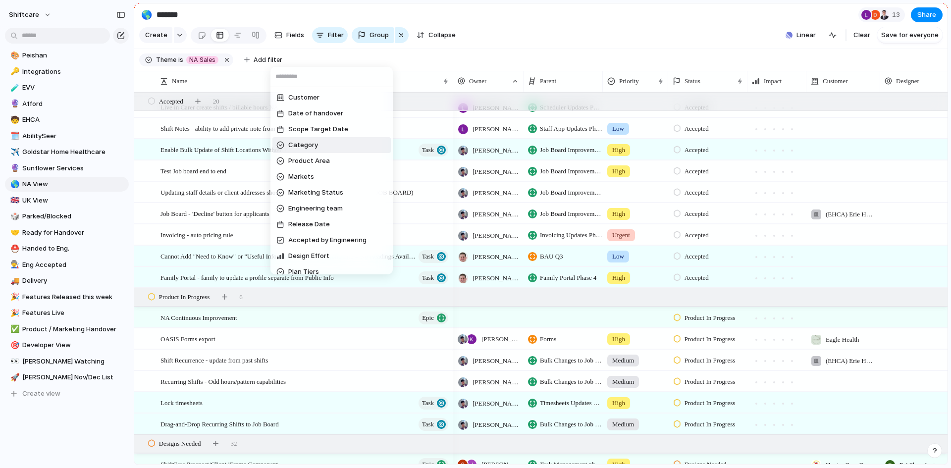
click at [445, 53] on div "Customer Date of handover Scope Target Date Category Product Area Markets Marke…" at bounding box center [475, 234] width 951 height 468
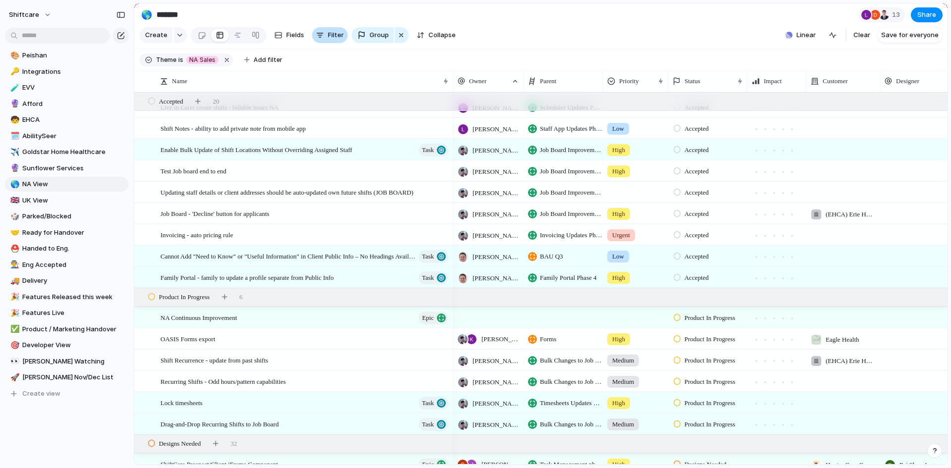
click at [325, 38] on button "Filter" at bounding box center [330, 35] width 36 height 16
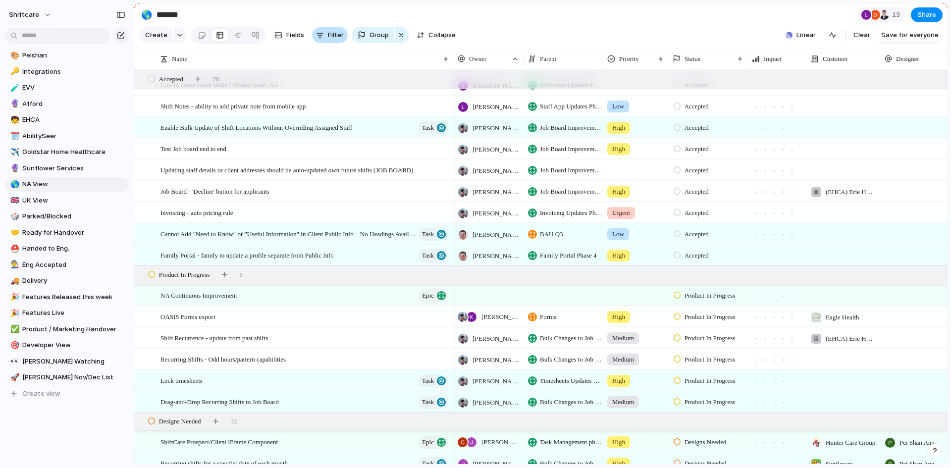
click at [325, 38] on button "Filter" at bounding box center [330, 35] width 36 height 16
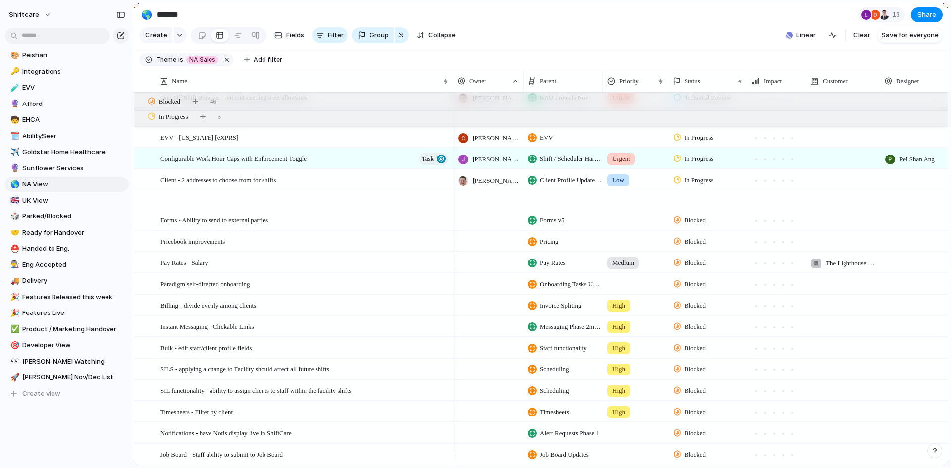
scroll to position [0, 0]
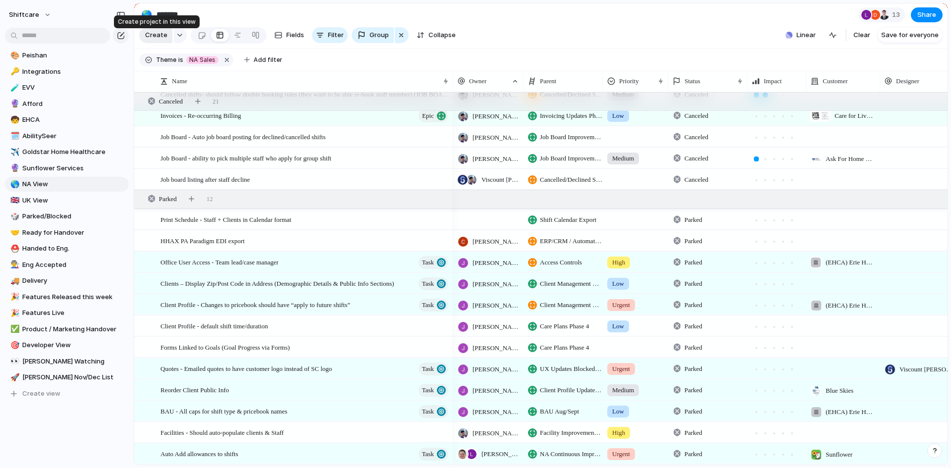
click at [163, 40] on span "Create" at bounding box center [156, 35] width 22 height 10
click at [177, 37] on div "button" at bounding box center [179, 35] width 7 height 4
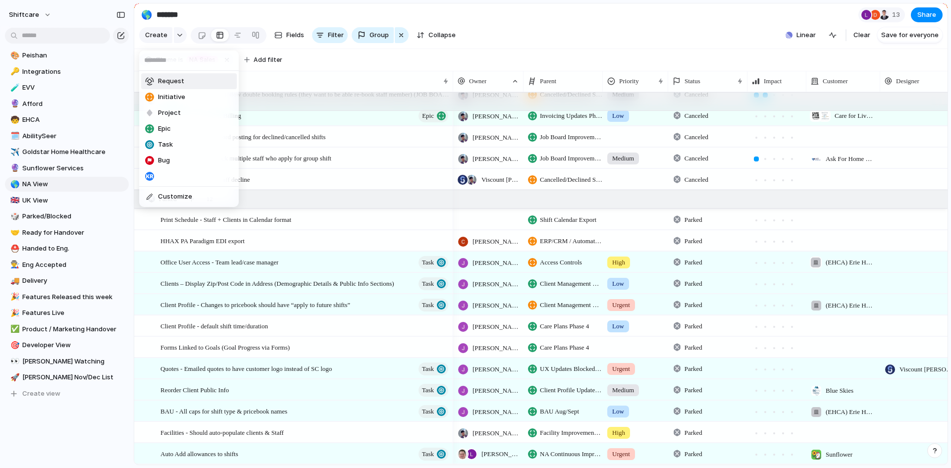
click at [168, 79] on span "Request" at bounding box center [171, 81] width 26 height 10
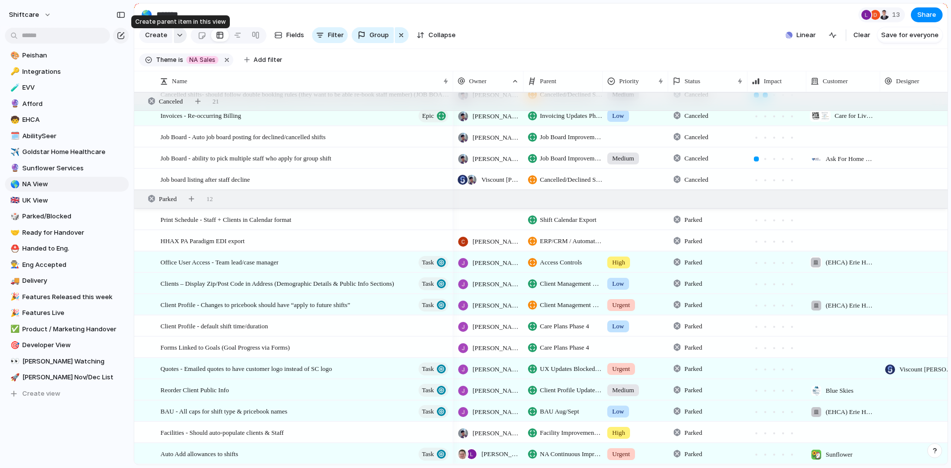
click at [176, 37] on div "button" at bounding box center [179, 35] width 7 height 4
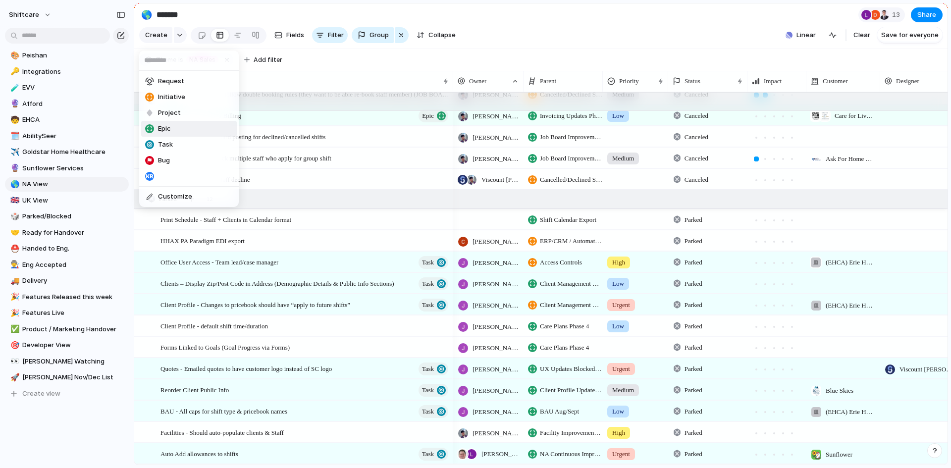
click at [172, 129] on li "Epic" at bounding box center [189, 129] width 96 height 16
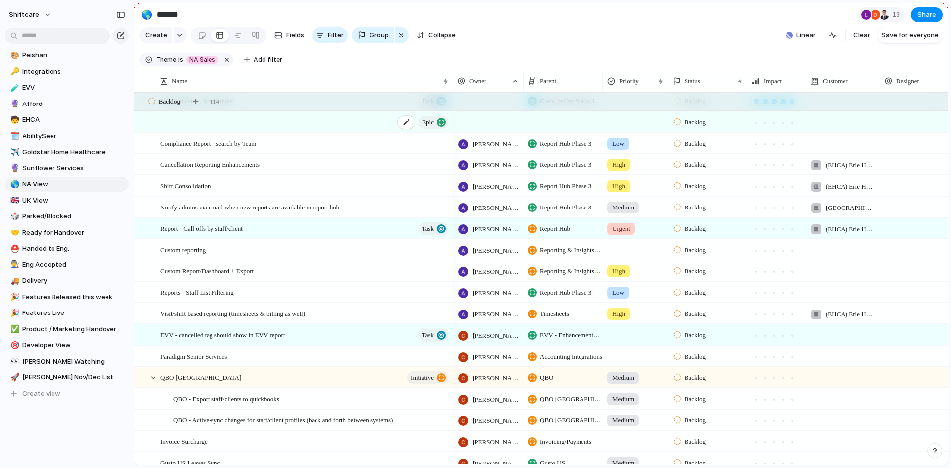
click at [211, 126] on div "Epic" at bounding box center [304, 122] width 289 height 20
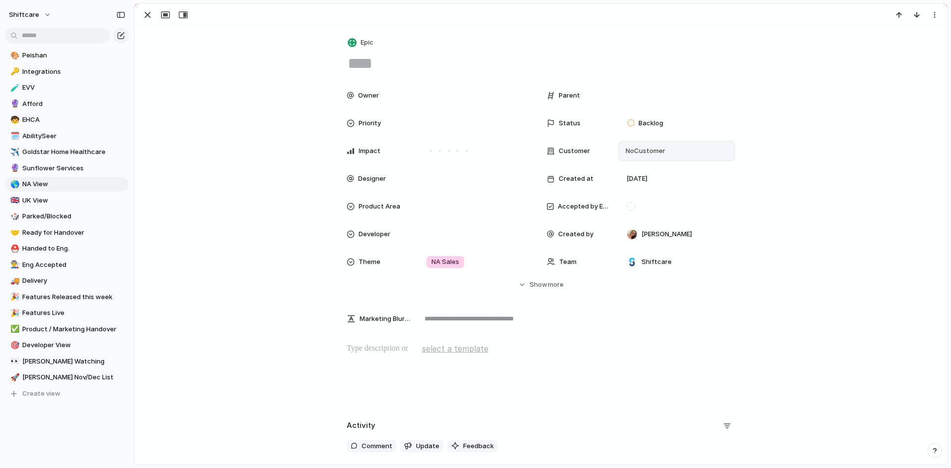
click at [645, 151] on span "No Customer" at bounding box center [644, 151] width 43 height 10
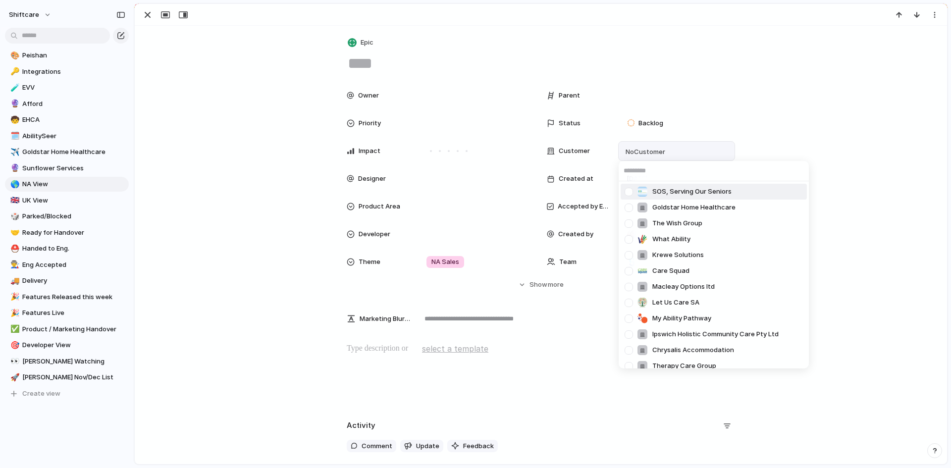
click at [638, 170] on input "text" at bounding box center [714, 171] width 190 height 20
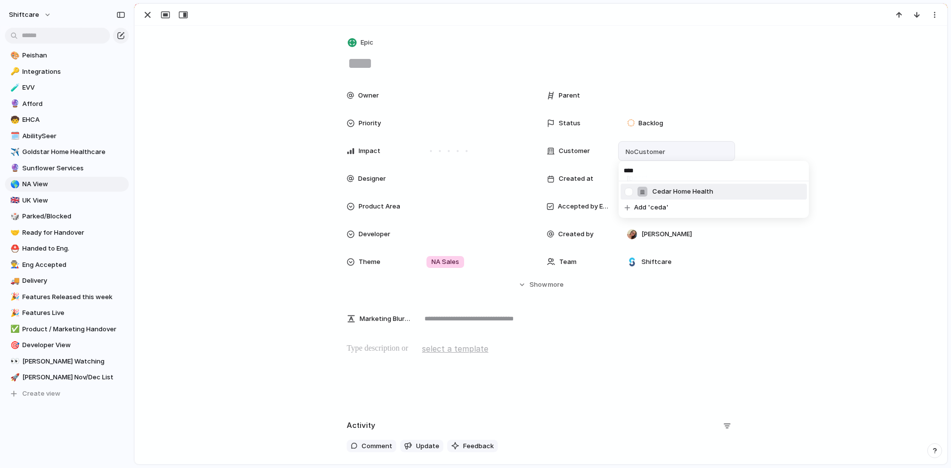
type input "****"
click at [678, 187] on span "Cedar Home Health" at bounding box center [682, 192] width 61 height 10
click at [394, 343] on p at bounding box center [541, 349] width 388 height 12
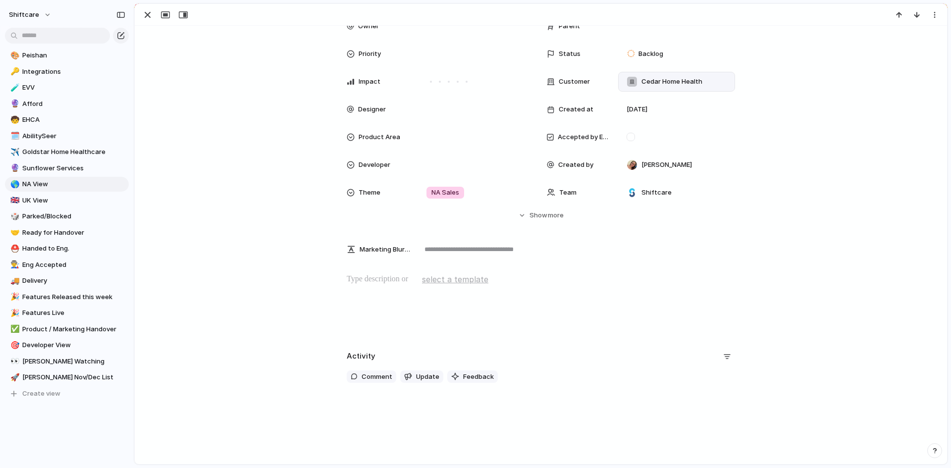
drag, startPoint x: 418, startPoint y: 317, endPoint x: 389, endPoint y: 386, distance: 75.3
click at [418, 317] on div at bounding box center [541, 304] width 789 height 63
click at [364, 376] on span "Comment" at bounding box center [377, 377] width 31 height 10
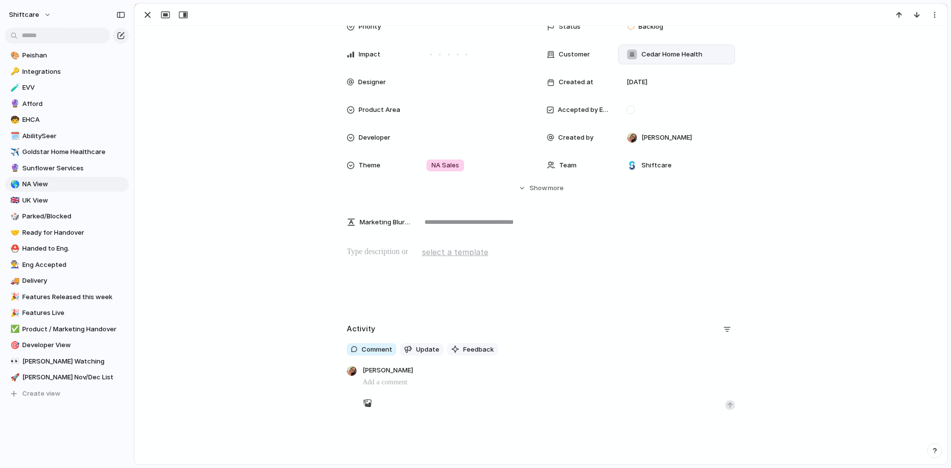
scroll to position [119, 0]
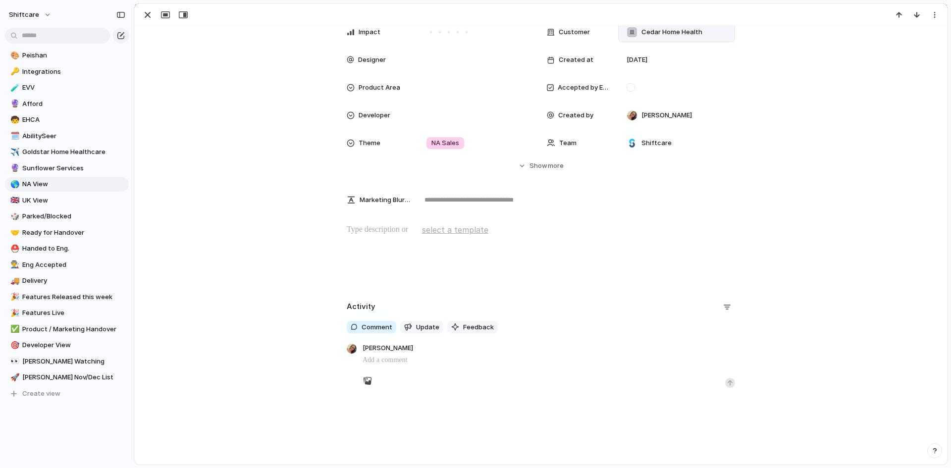
click at [375, 363] on p at bounding box center [549, 360] width 373 height 12
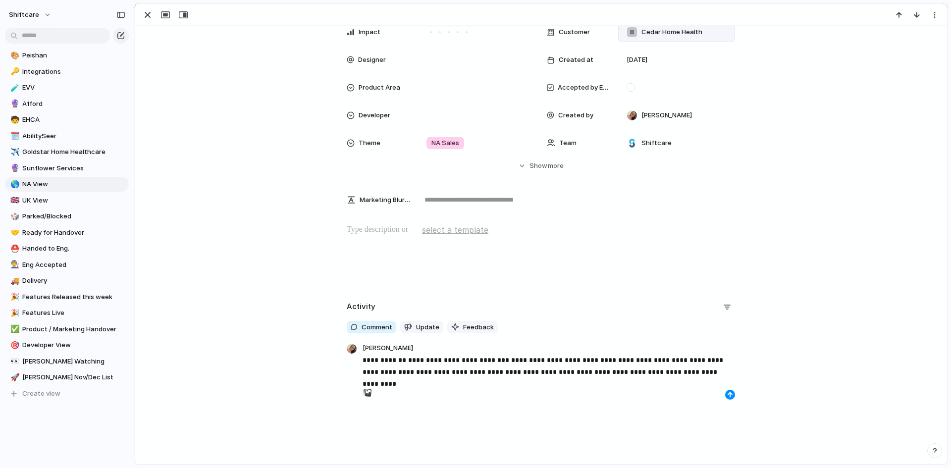
click at [405, 369] on p "**********" at bounding box center [549, 366] width 373 height 24
click at [403, 370] on p "**********" at bounding box center [549, 366] width 373 height 24
click at [483, 398] on div at bounding box center [549, 405] width 373 height 14
click at [466, 383] on p "**********" at bounding box center [549, 372] width 373 height 36
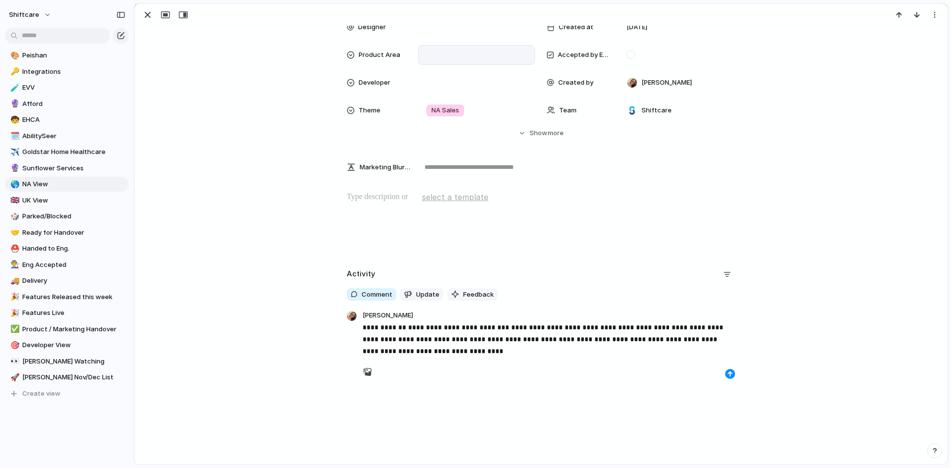
scroll to position [3, 0]
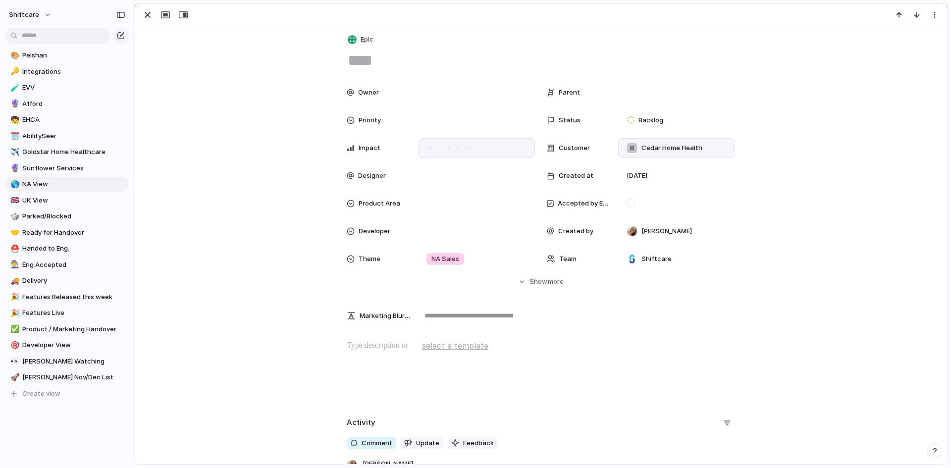
click at [449, 149] on div at bounding box center [448, 148] width 9 height 9
click at [464, 149] on div at bounding box center [466, 148] width 5 height 5
click at [457, 204] on div at bounding box center [477, 203] width 108 height 11
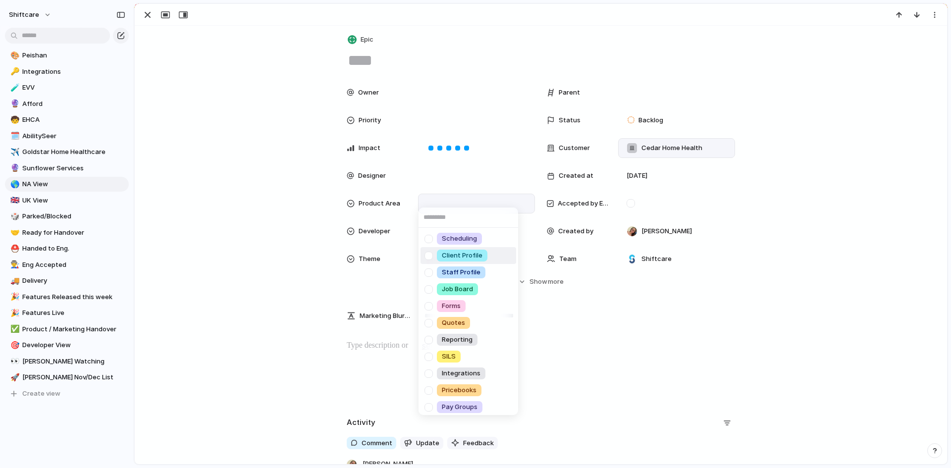
click at [432, 255] on div at bounding box center [428, 255] width 17 height 17
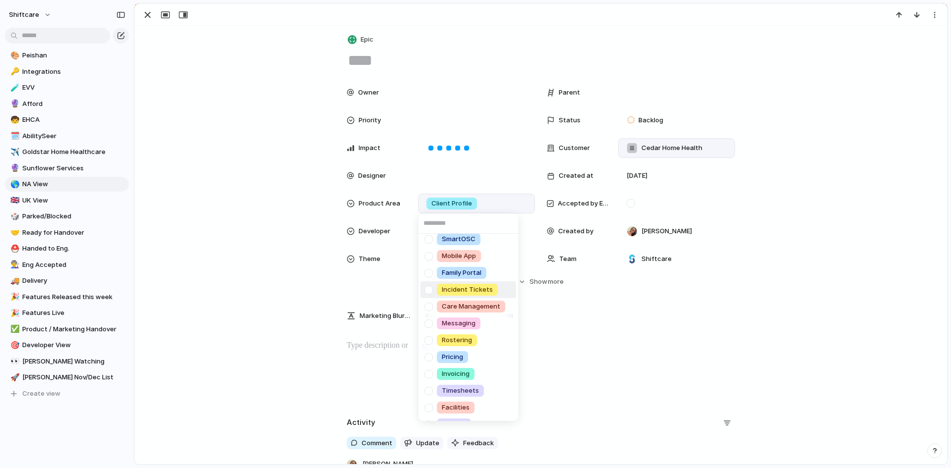
scroll to position [205, 0]
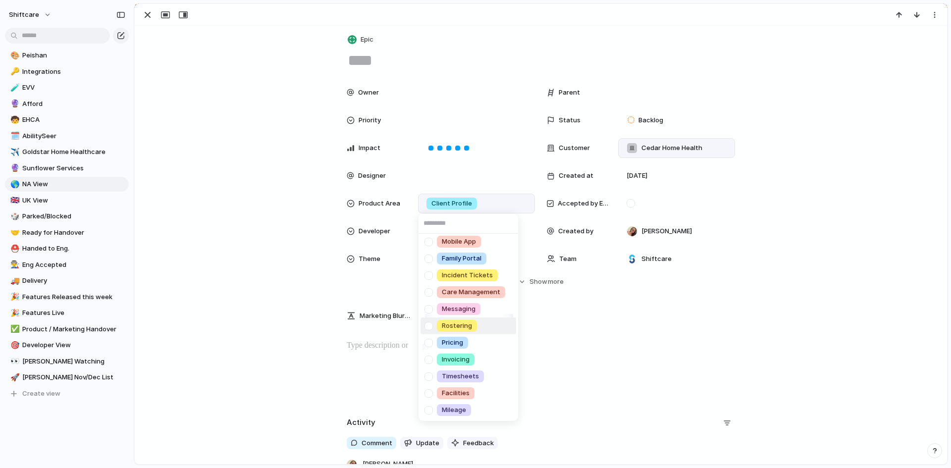
click at [281, 265] on div "Scheduling Client Profile Staff Profile Job Board Forms Quotes Reporting SILS I…" at bounding box center [475, 234] width 951 height 468
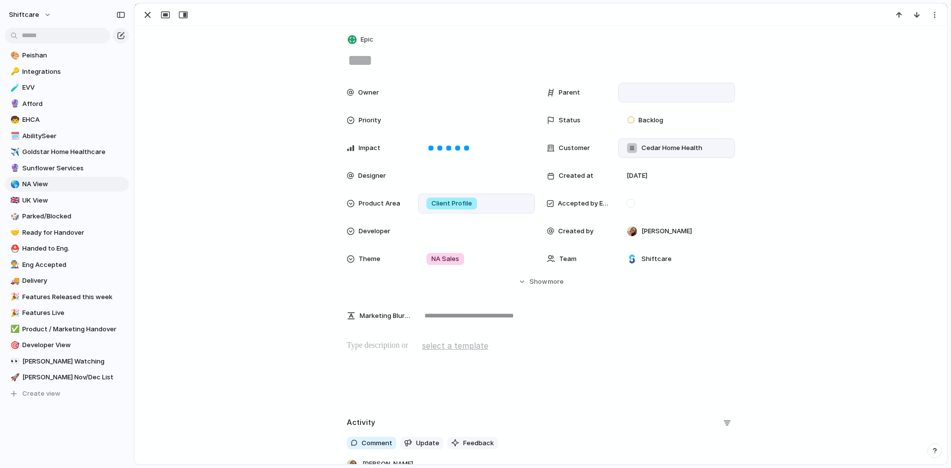
click at [645, 86] on div at bounding box center [676, 93] width 117 height 20
click at [647, 91] on div at bounding box center [677, 92] width 108 height 11
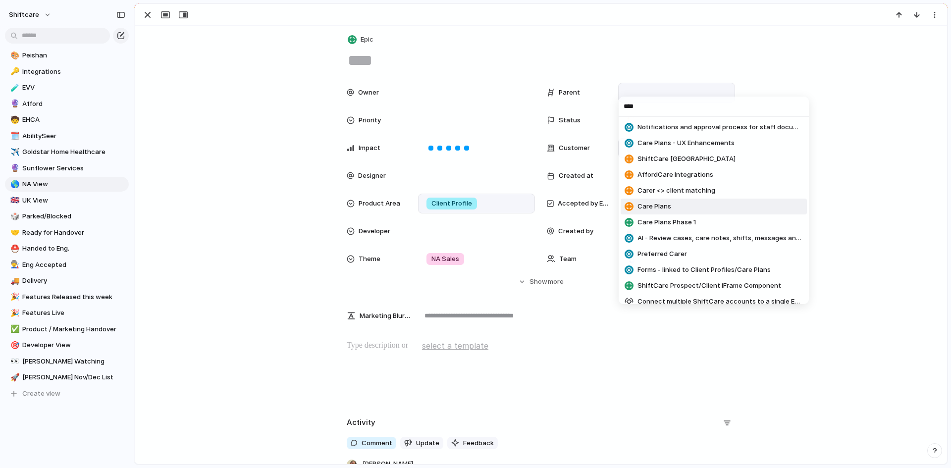
type input "****"
click at [645, 204] on span "Care Plans" at bounding box center [655, 207] width 34 height 10
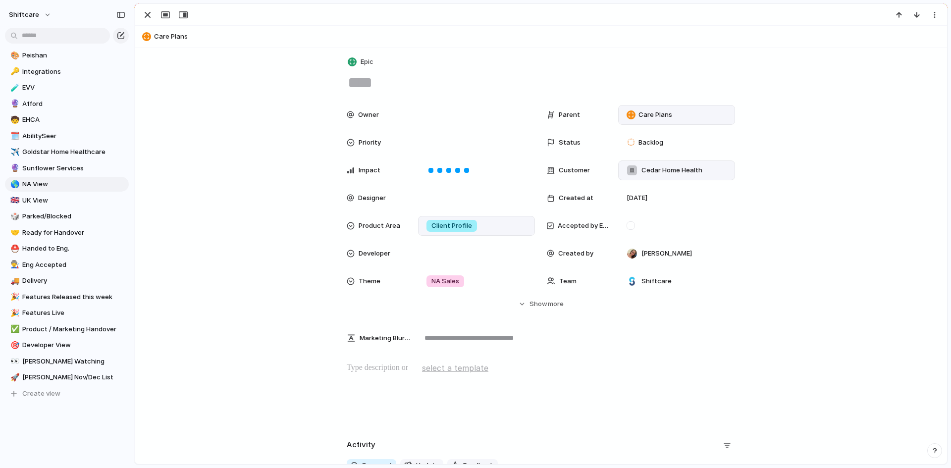
click at [671, 388] on div at bounding box center [541, 393] width 789 height 63
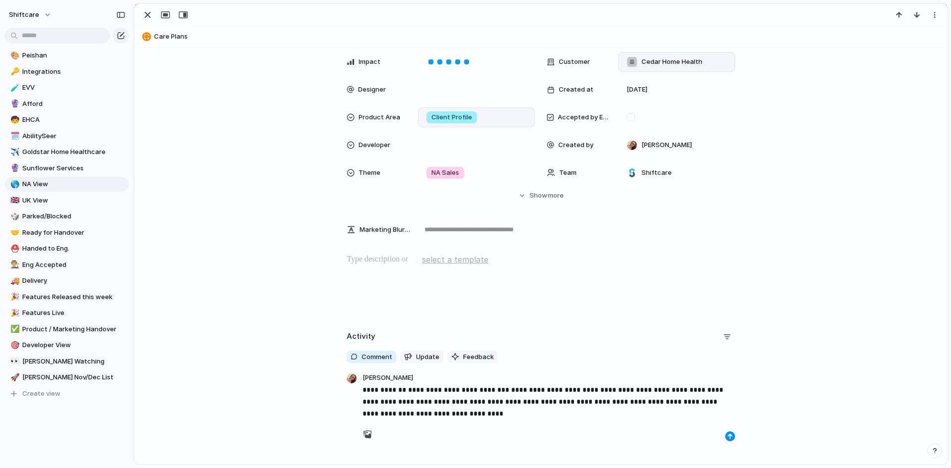
scroll to position [174, 0]
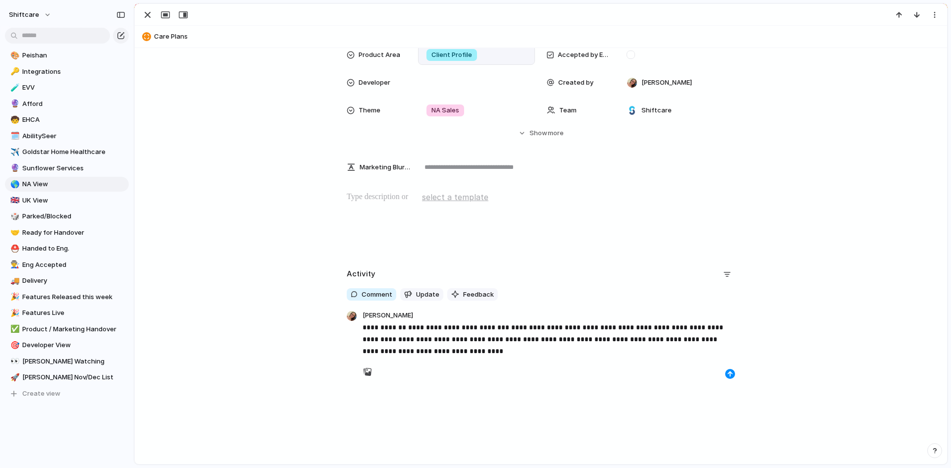
click at [445, 361] on div at bounding box center [549, 361] width 373 height 8
click at [436, 355] on p "**********" at bounding box center [549, 339] width 373 height 36
click at [436, 343] on p "**********" at bounding box center [549, 339] width 373 height 36
click at [495, 324] on strong "**********" at bounding box center [458, 327] width 101 height 7
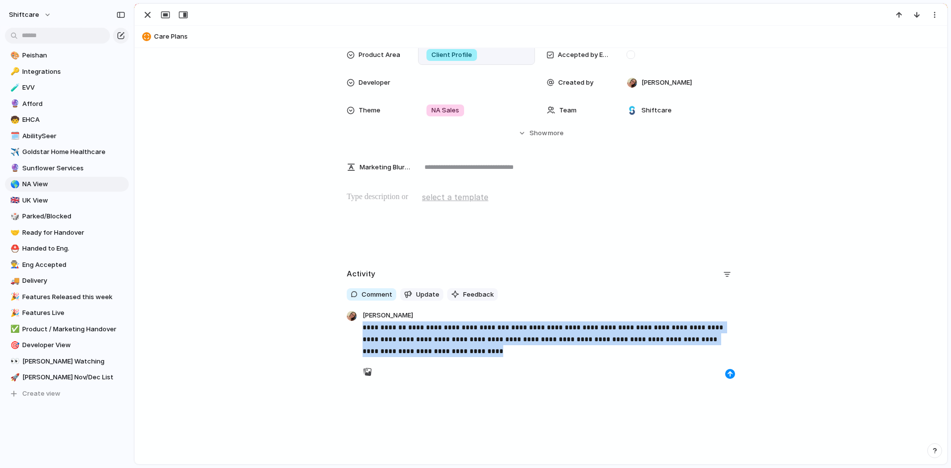
drag, startPoint x: 444, startPoint y: 354, endPoint x: 352, endPoint y: 329, distance: 95.5
click at [352, 329] on div "**********" at bounding box center [541, 344] width 394 height 70
click at [504, 337] on p "**********" at bounding box center [549, 339] width 373 height 36
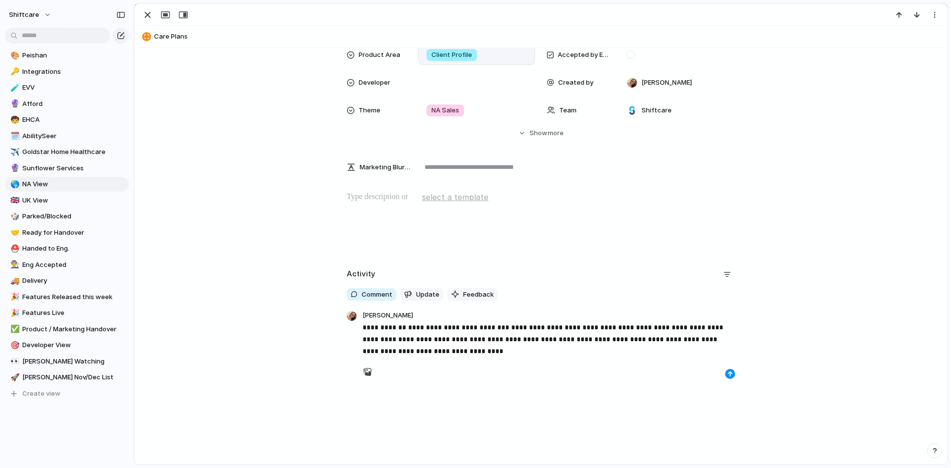
click at [419, 355] on p "**********" at bounding box center [549, 339] width 373 height 36
click at [441, 347] on p "**********" at bounding box center [549, 339] width 373 height 36
click at [531, 337] on p "**********" at bounding box center [549, 339] width 373 height 36
copy p "**********"
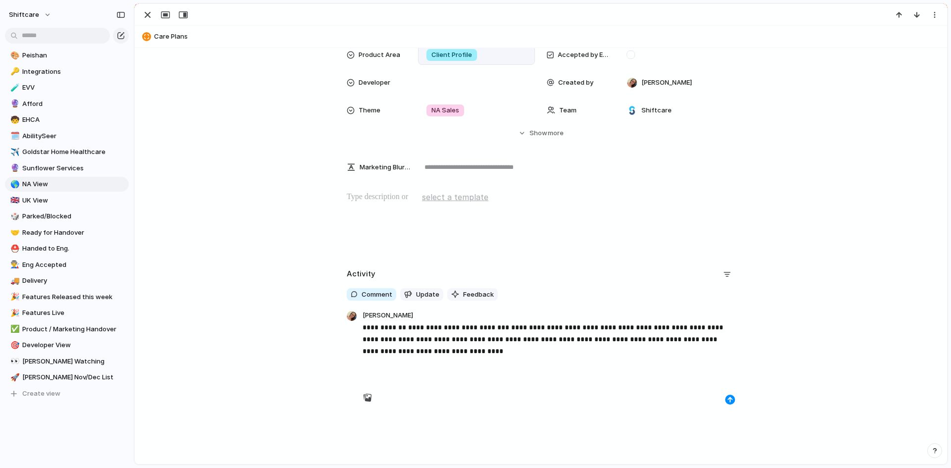
click at [424, 339] on p "**********" at bounding box center [549, 339] width 373 height 36
drag, startPoint x: 552, startPoint y: 340, endPoint x: 645, endPoint y: 339, distance: 92.6
click at [645, 339] on p "**********" at bounding box center [549, 339] width 373 height 36
click at [540, 358] on div "**********" at bounding box center [549, 348] width 373 height 54
click at [320, 366] on div "**********" at bounding box center [541, 342] width 789 height 153
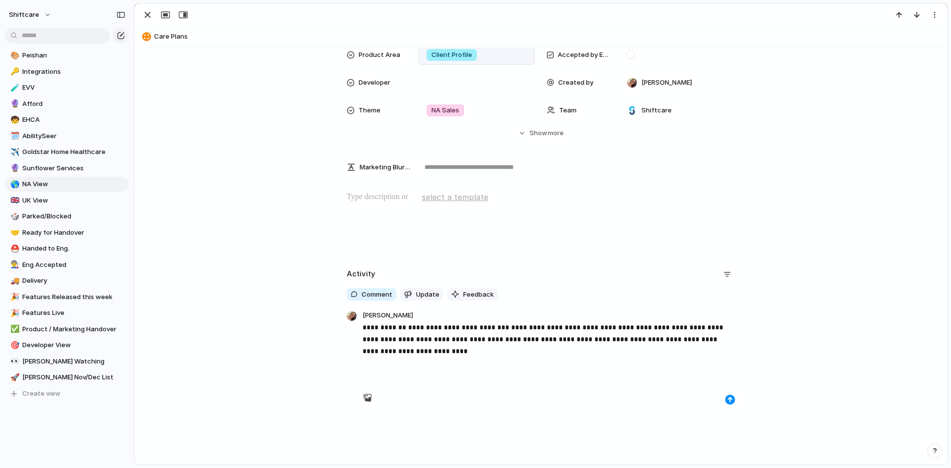
drag, startPoint x: 843, startPoint y: 241, endPoint x: 799, endPoint y: 264, distance: 48.7
click at [841, 242] on div at bounding box center [541, 222] width 789 height 63
click at [730, 399] on button "button" at bounding box center [730, 400] width 10 height 10
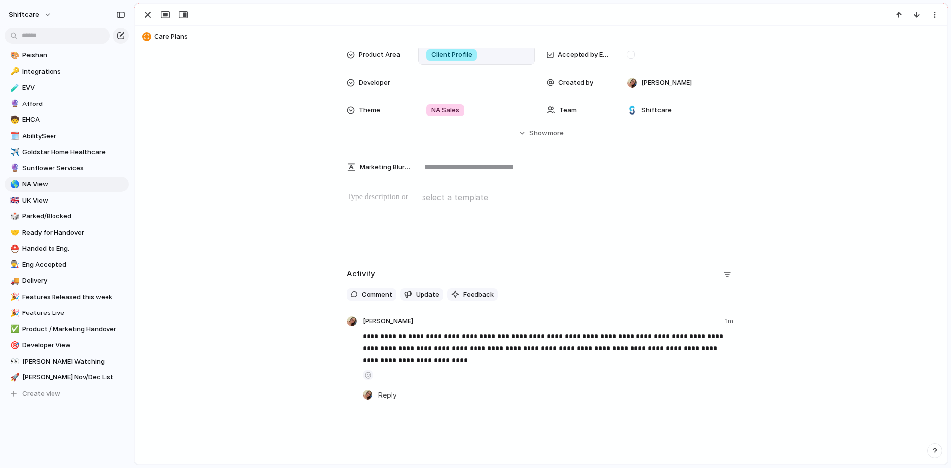
scroll to position [0, 0]
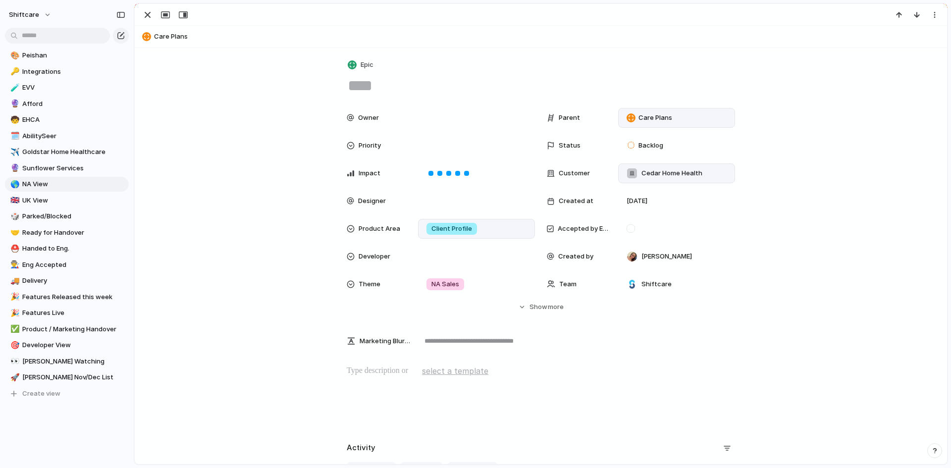
click at [388, 87] on textarea at bounding box center [541, 85] width 388 height 21
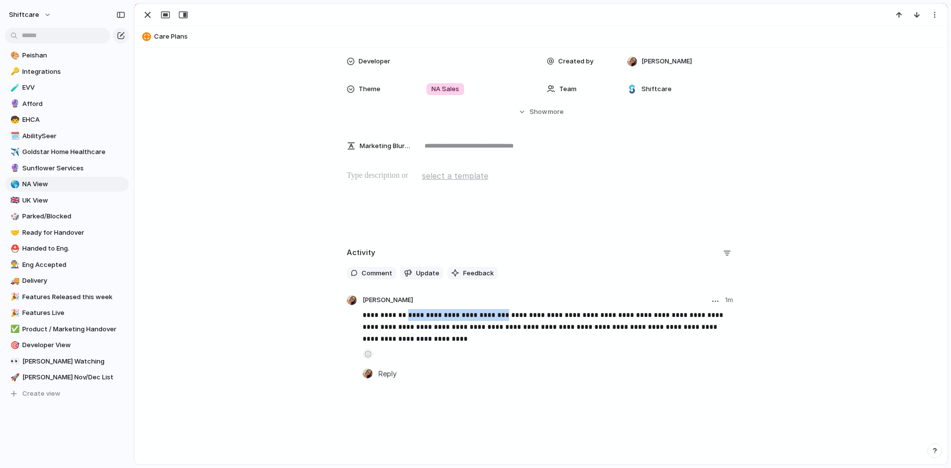
drag, startPoint x: 401, startPoint y: 313, endPoint x: 498, endPoint y: 312, distance: 97.1
click at [498, 312] on p "**********" at bounding box center [549, 327] width 373 height 36
copy strong "**********"
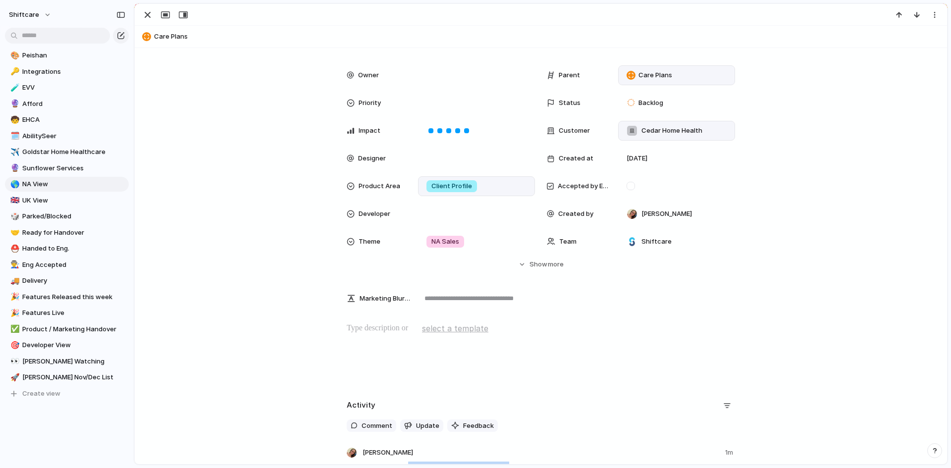
scroll to position [0, 0]
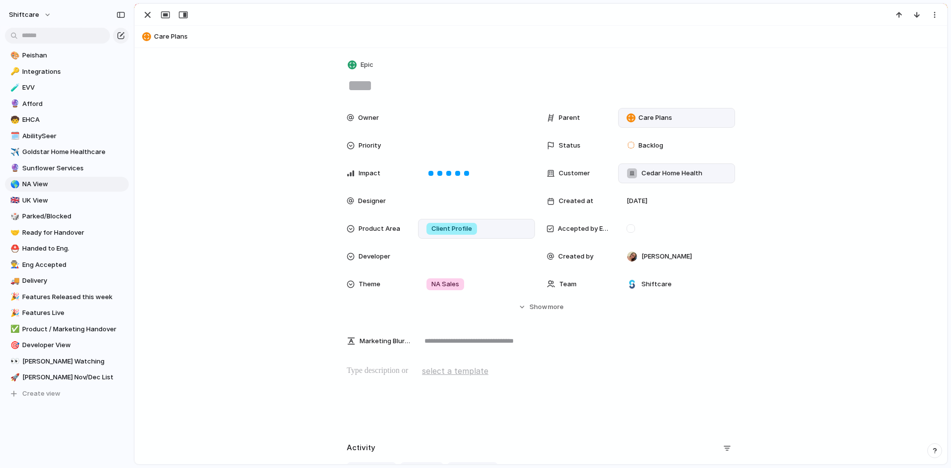
click at [406, 81] on textarea at bounding box center [541, 85] width 388 height 21
paste textarea "**********"
type textarea "**********"
click at [818, 216] on div "Owner Parent Care Plans Priority Status Backlog Impact Customer Cedar Home Heal…" at bounding box center [541, 210] width 789 height 204
click at [148, 16] on div "button" at bounding box center [148, 15] width 12 height 12
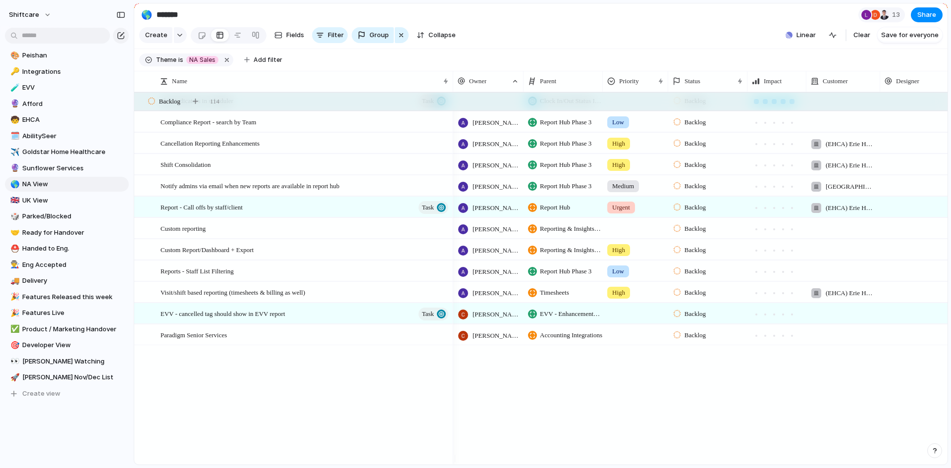
scroll to position [251, 0]
